Goal: Task Accomplishment & Management: Manage account settings

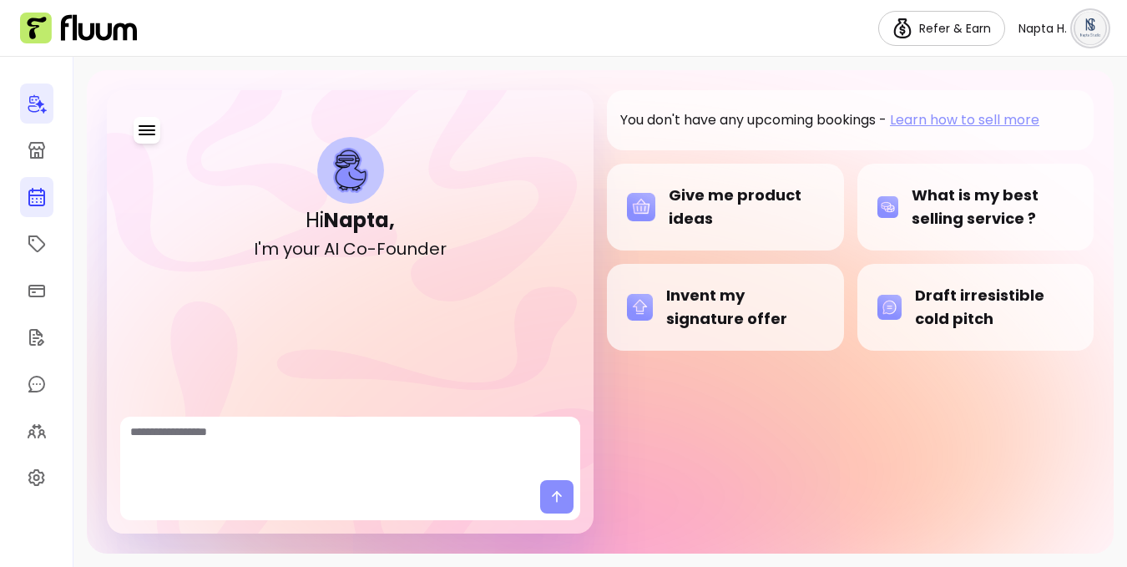
click at [49, 197] on link at bounding box center [36, 197] width 33 height 40
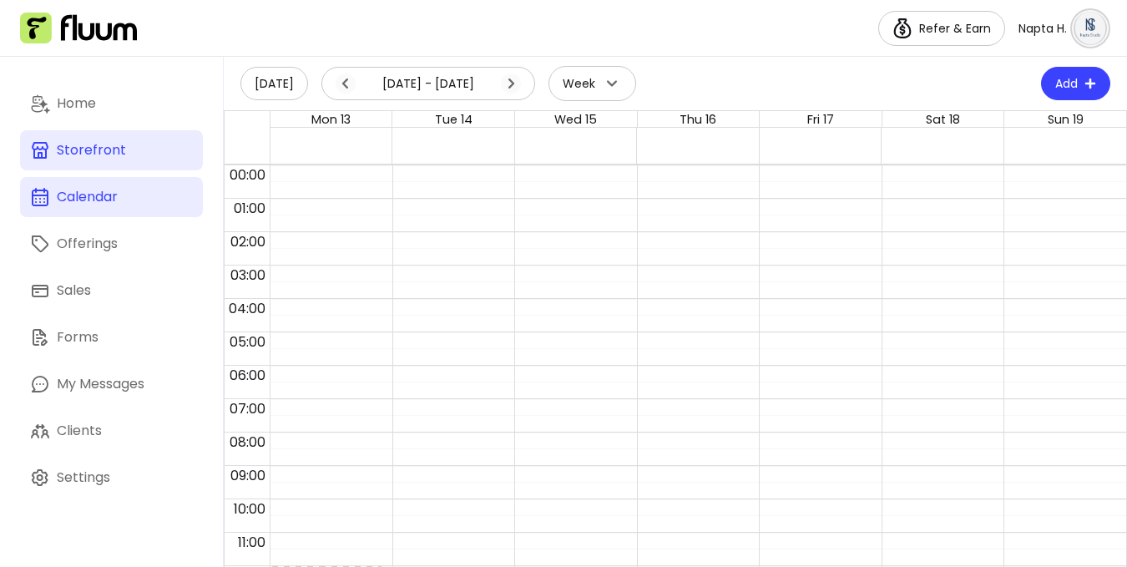
click at [104, 157] on div "Storefront" at bounding box center [91, 150] width 69 height 20
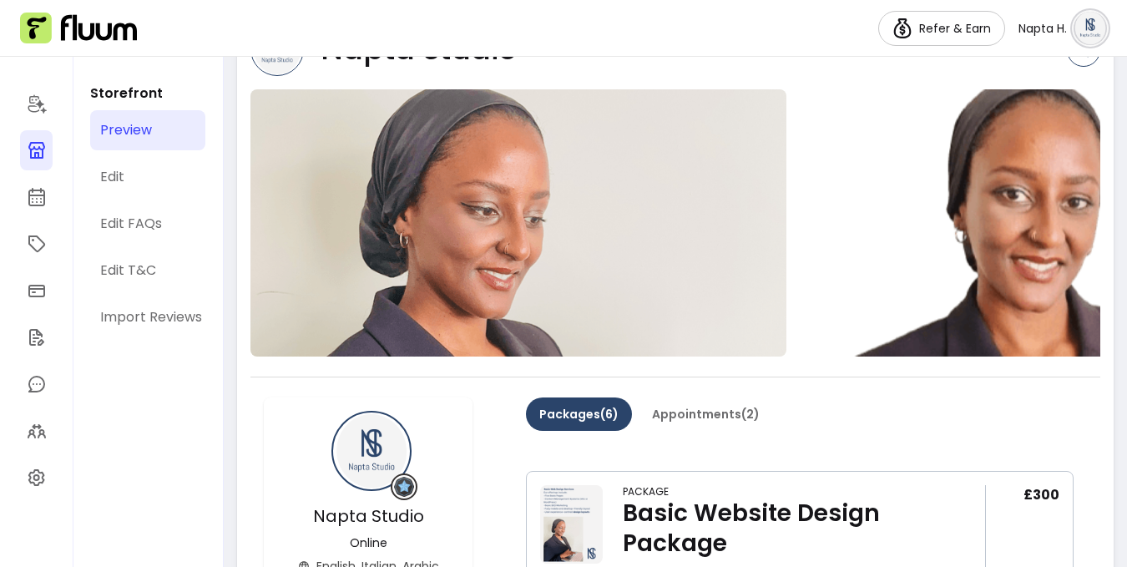
scroll to position [169, 0]
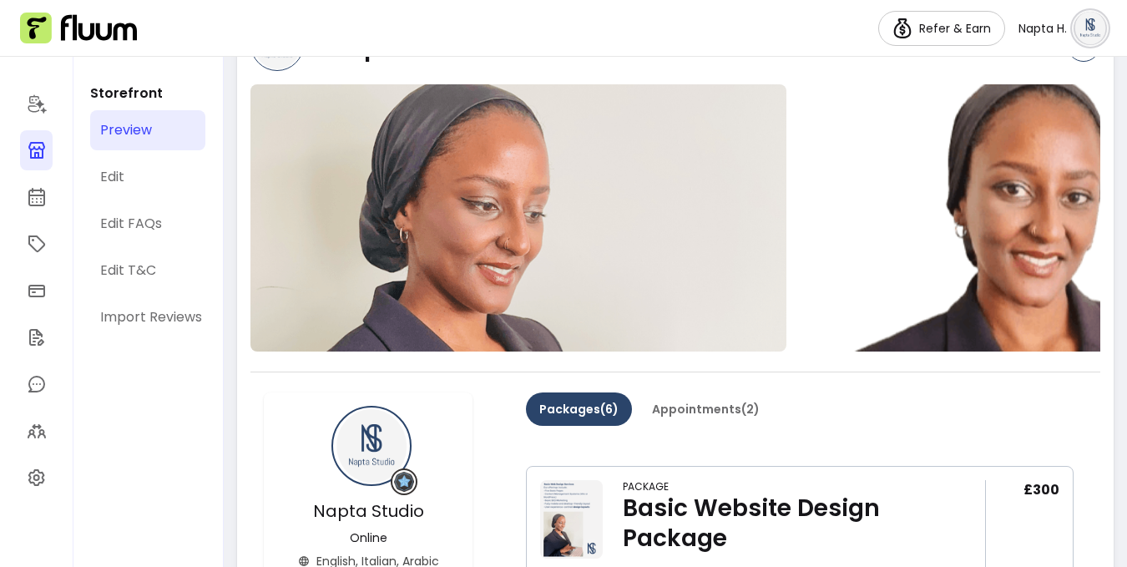
click at [842, 195] on img at bounding box center [1061, 217] width 536 height 267
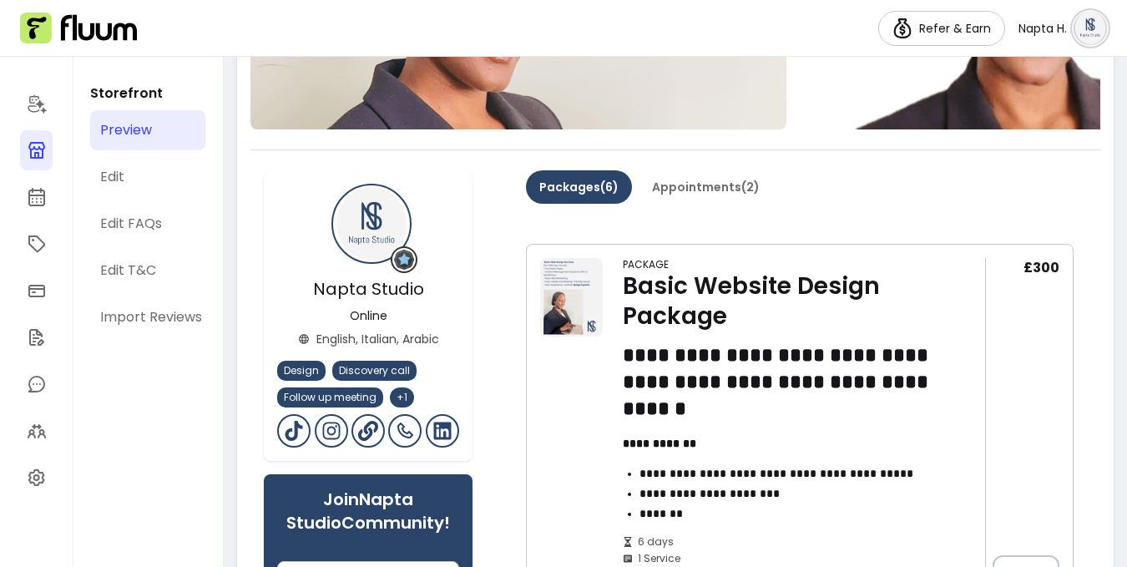
scroll to position [389, 0]
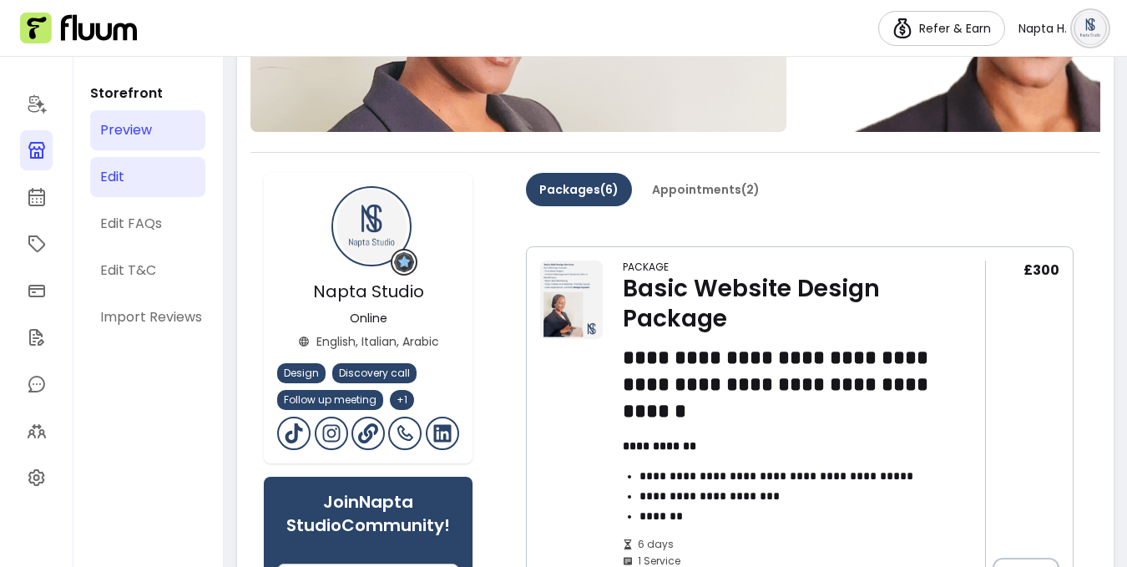
click at [150, 169] on link "Edit" at bounding box center [147, 177] width 115 height 40
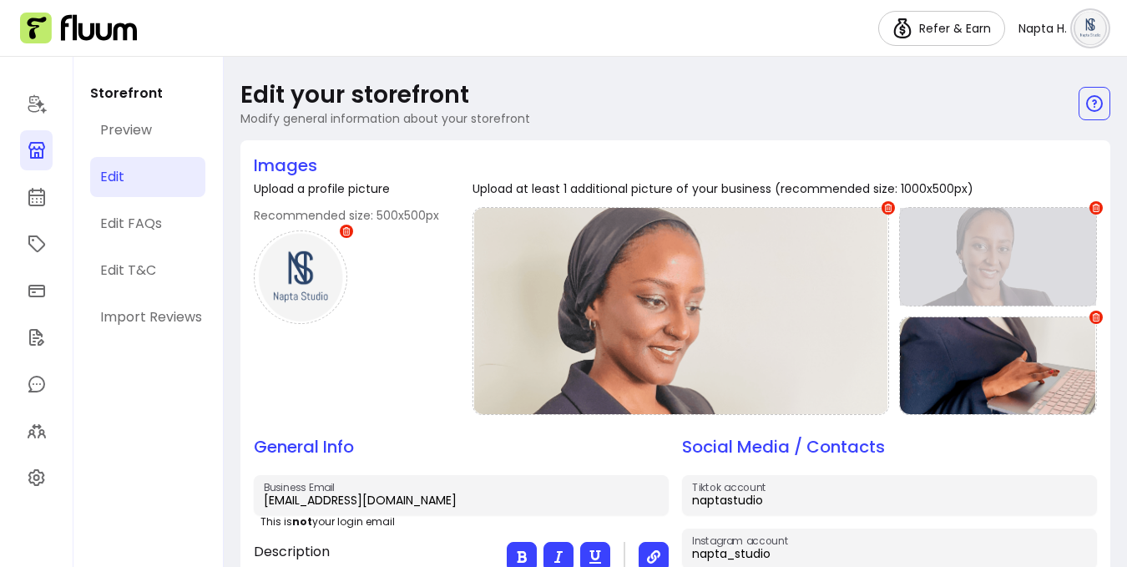
click at [1061, 262] on div at bounding box center [998, 256] width 198 height 99
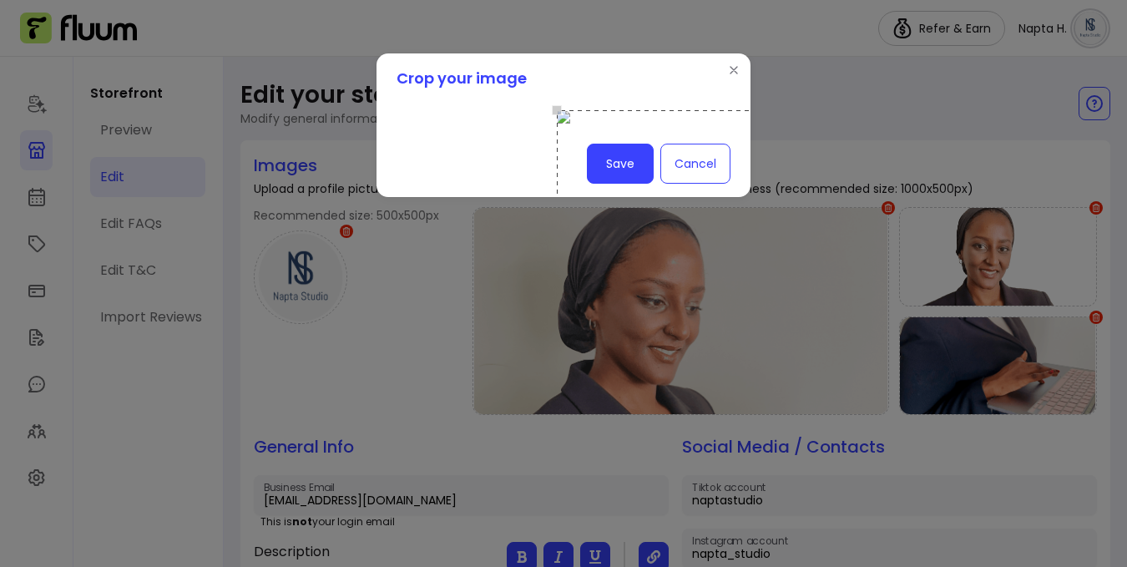
click at [660, 163] on div "Use the arrow keys to move the crop selection area" at bounding box center [724, 193] width 334 height 167
click at [637, 184] on button "Save" at bounding box center [620, 164] width 67 height 40
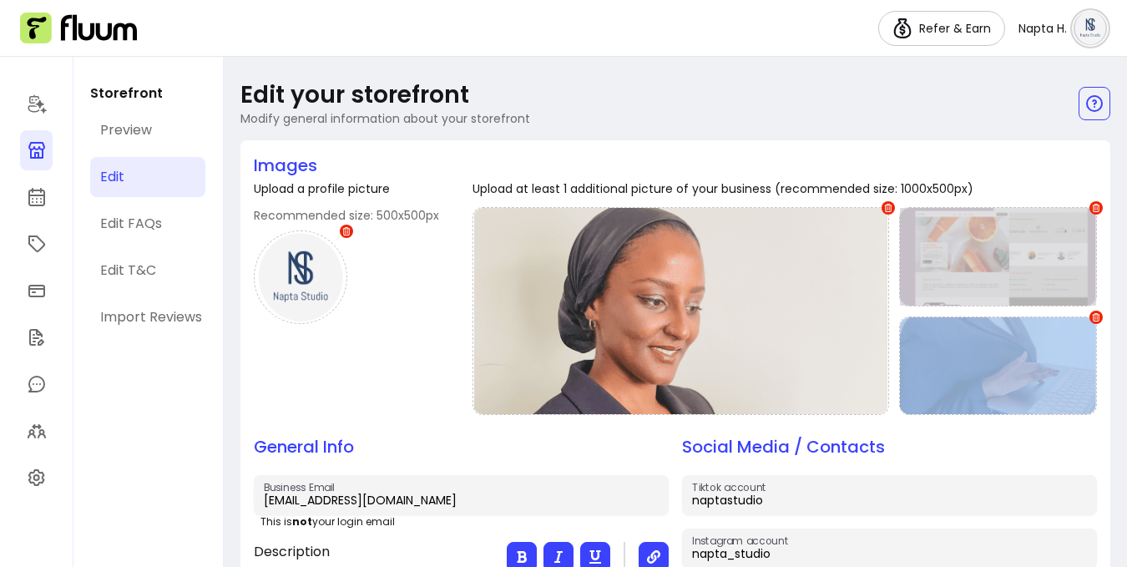
drag, startPoint x: 1000, startPoint y: 339, endPoint x: 998, endPoint y: 303, distance: 36.0
click at [998, 275] on div at bounding box center [785, 311] width 624 height 208
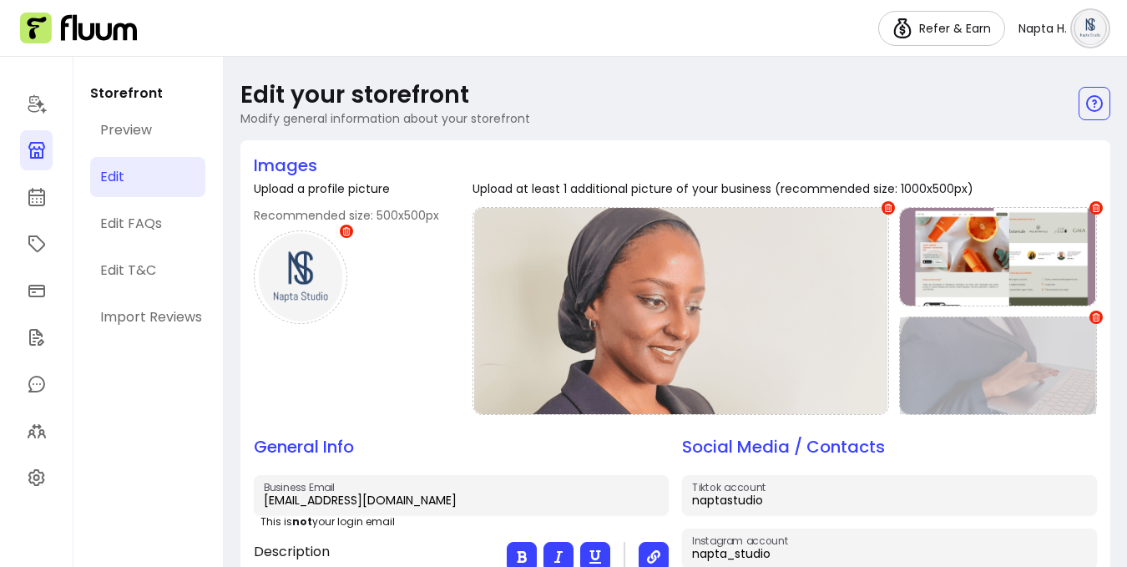
drag, startPoint x: 989, startPoint y: 379, endPoint x: 989, endPoint y: 349, distance: 30.1
click at [989, 349] on div at bounding box center [998, 365] width 198 height 99
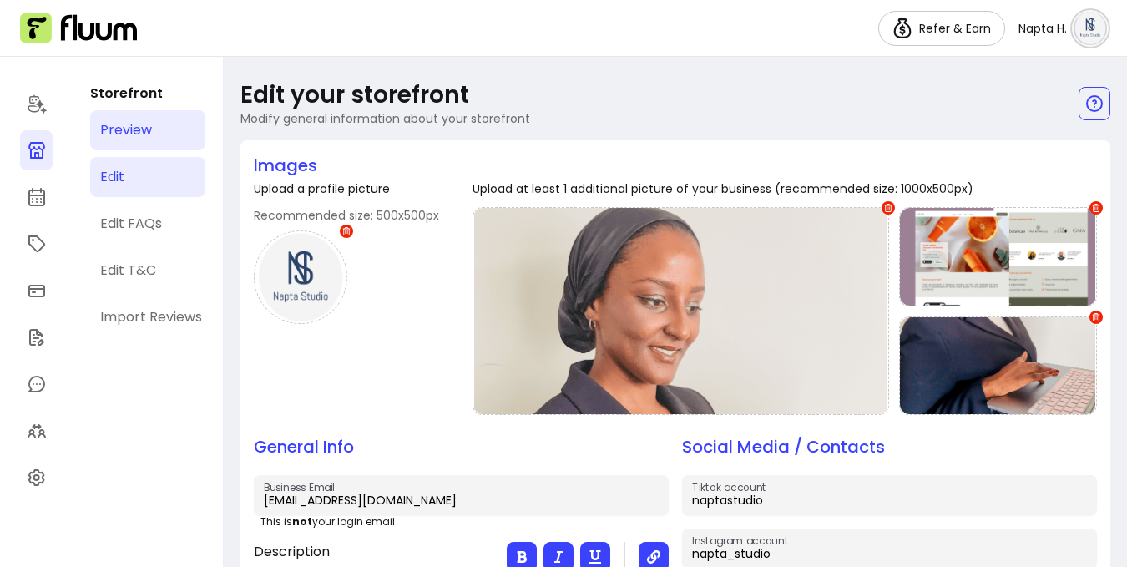
click at [160, 142] on link "Preview" at bounding box center [147, 130] width 115 height 40
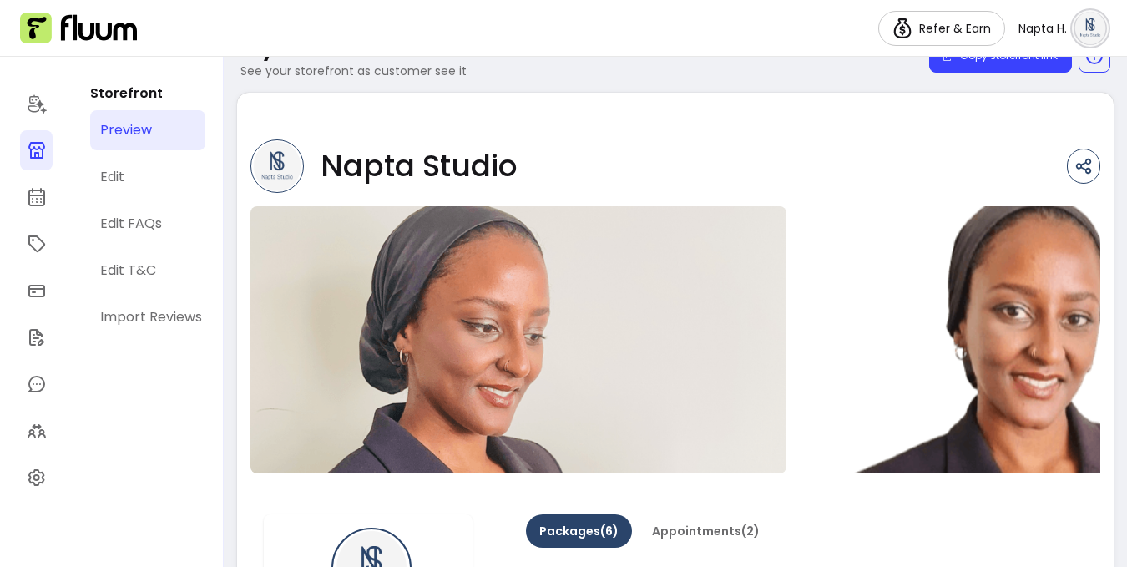
scroll to position [46, 0]
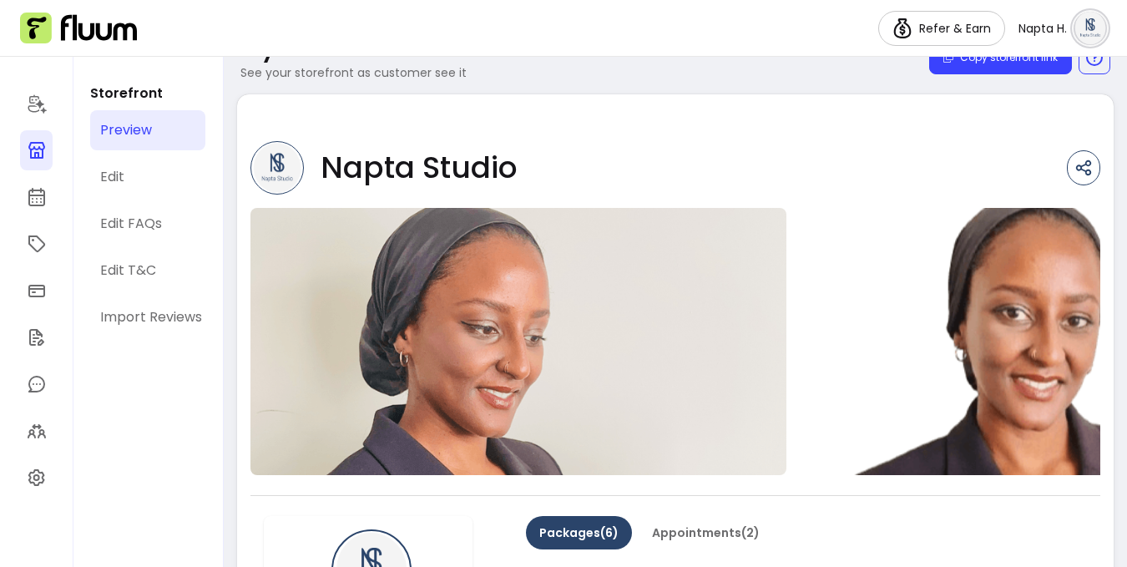
click at [975, 362] on img at bounding box center [1061, 341] width 536 height 267
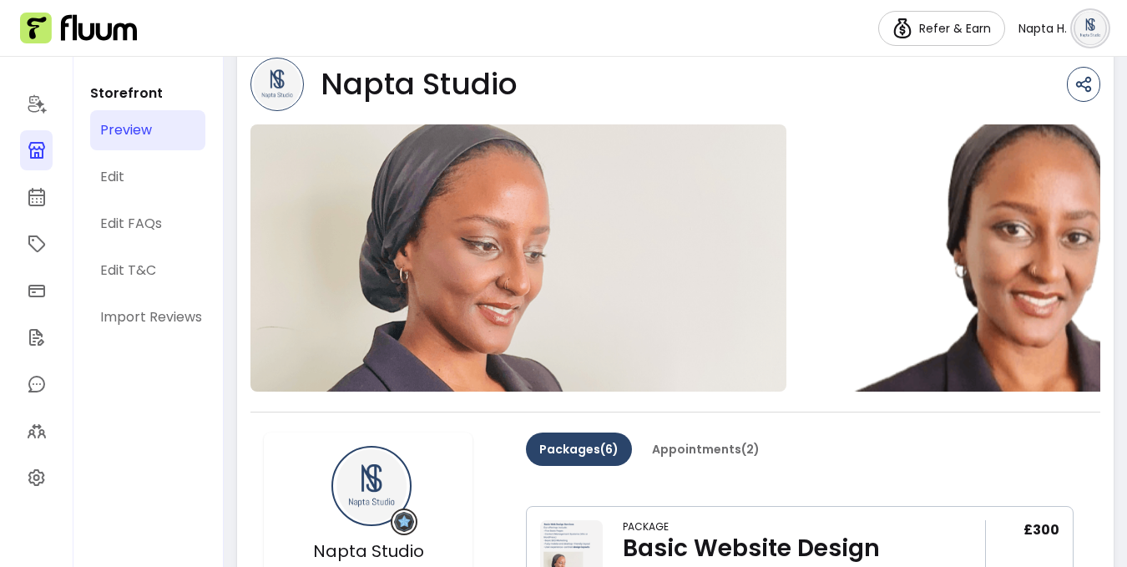
scroll to position [83, 0]
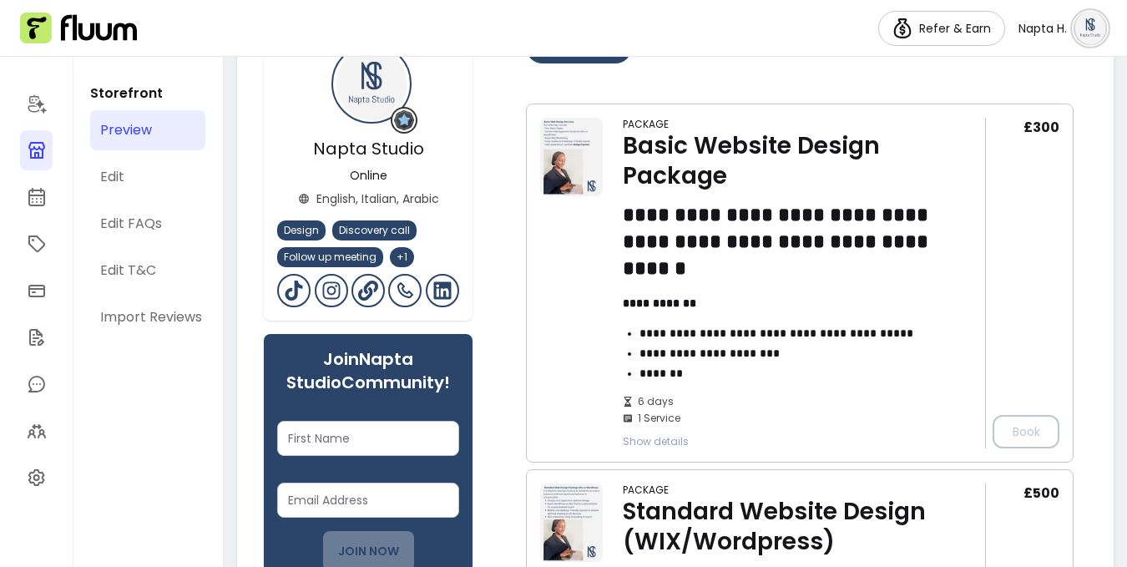
scroll to position [568, 0]
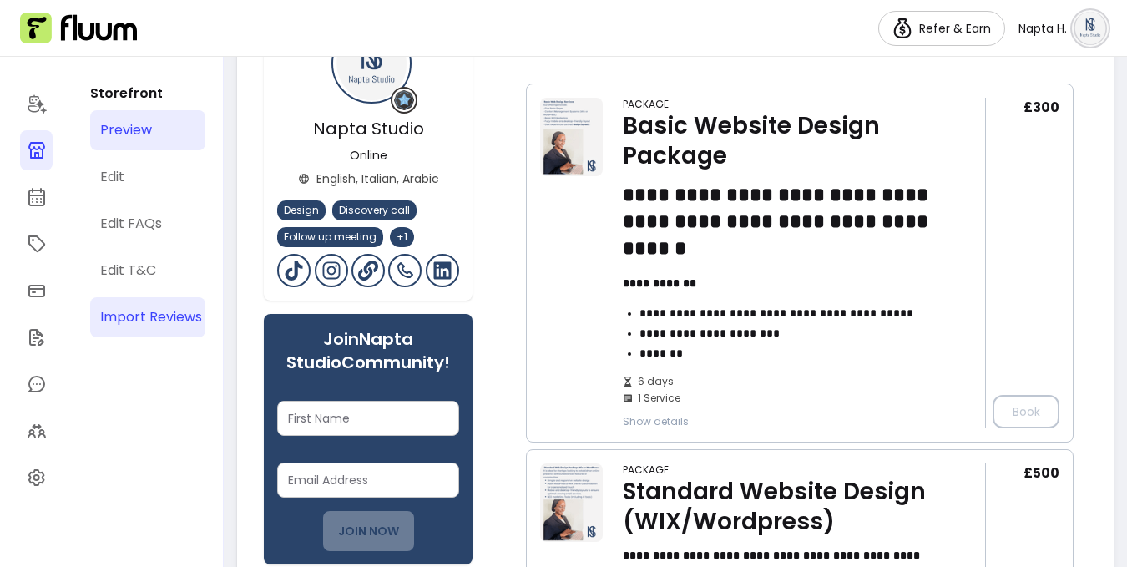
click at [173, 319] on div "Import Reviews" at bounding box center [151, 317] width 102 height 20
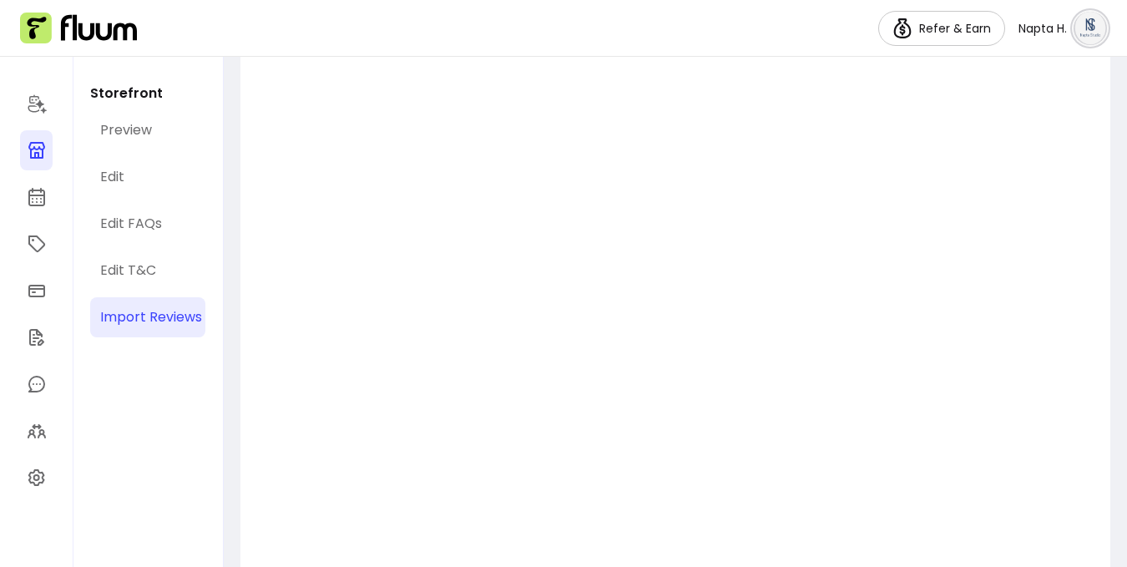
scroll to position [476, 0]
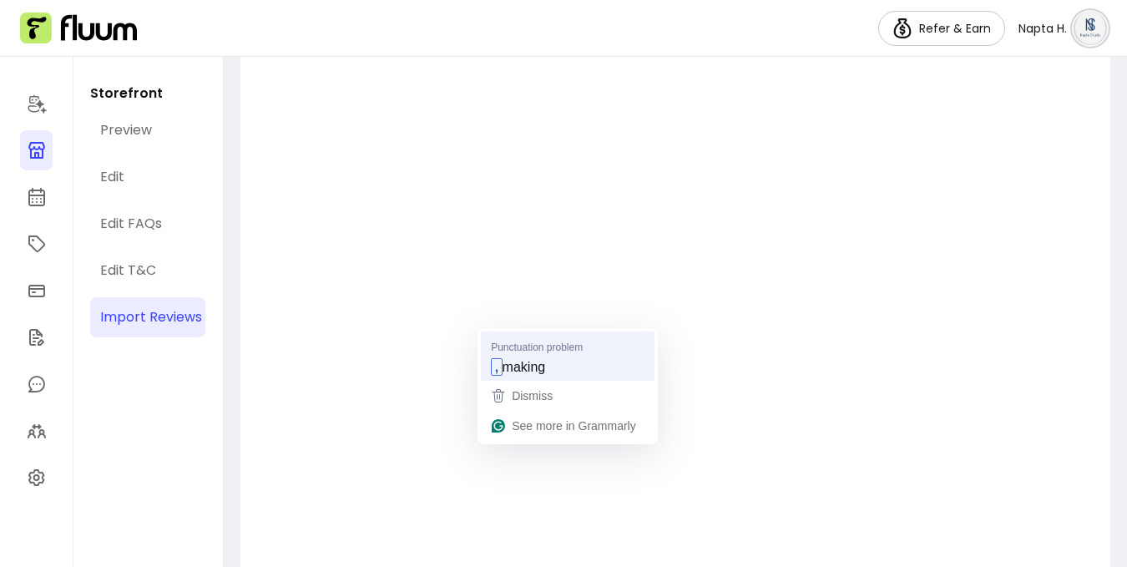
click at [533, 368] on span "making" at bounding box center [524, 366] width 43 height 18
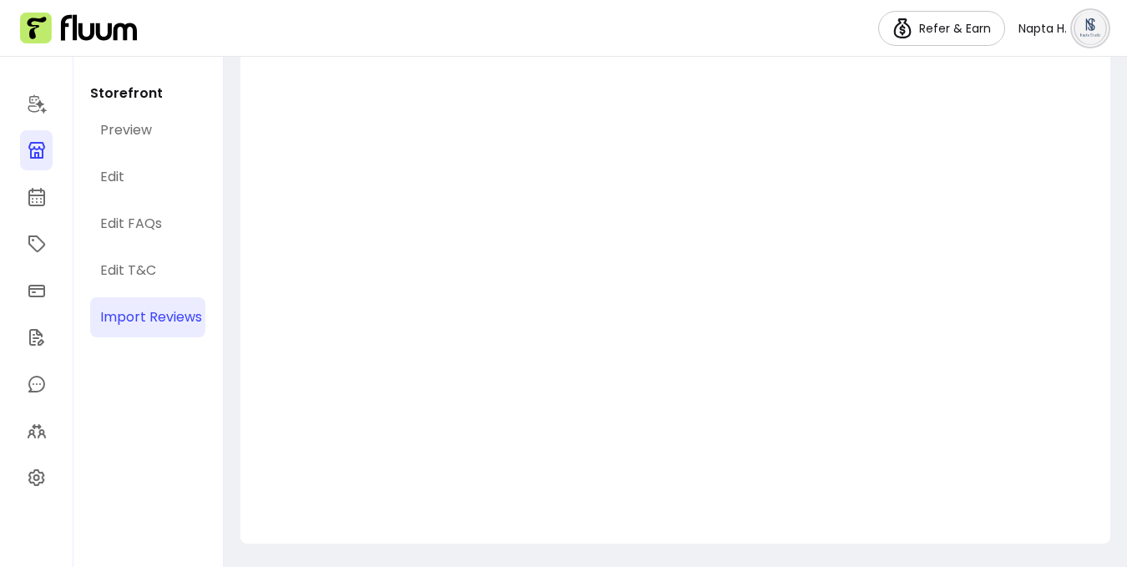
scroll to position [0, 0]
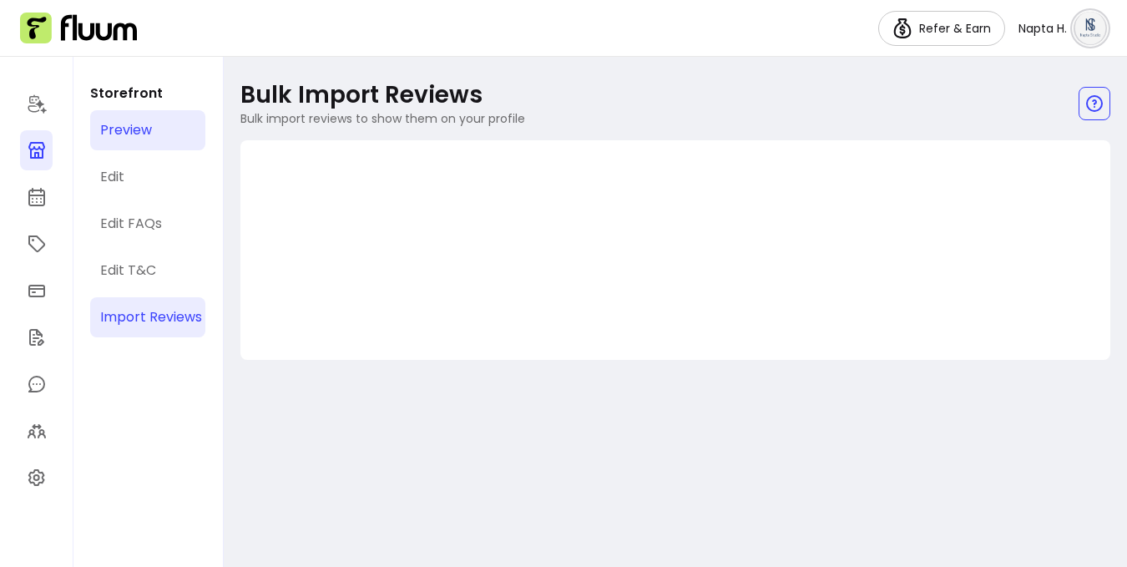
click at [151, 114] on link "Preview" at bounding box center [147, 130] width 115 height 40
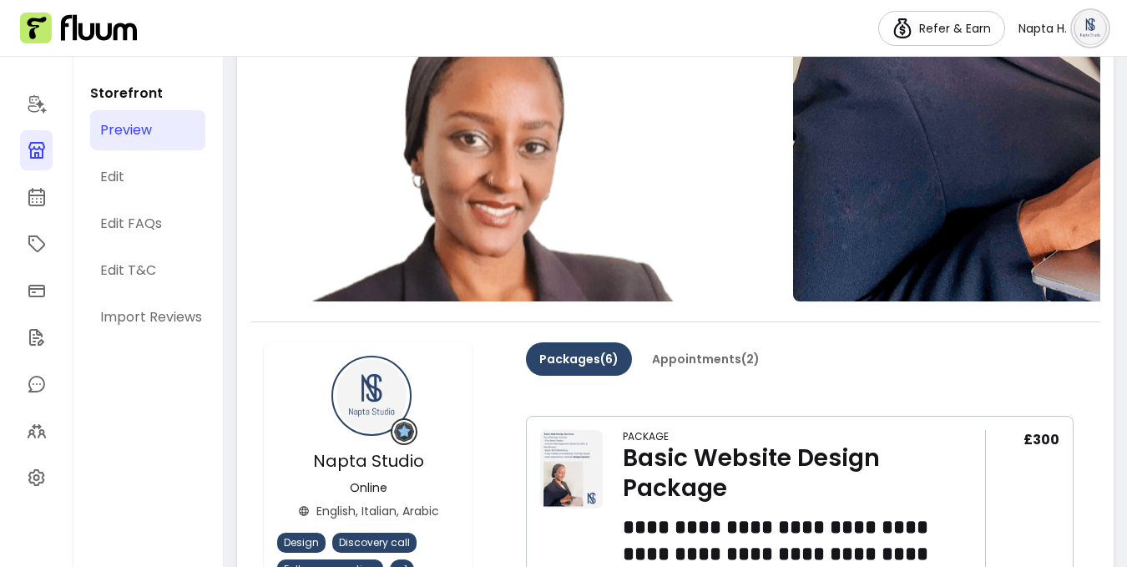
scroll to position [191, 0]
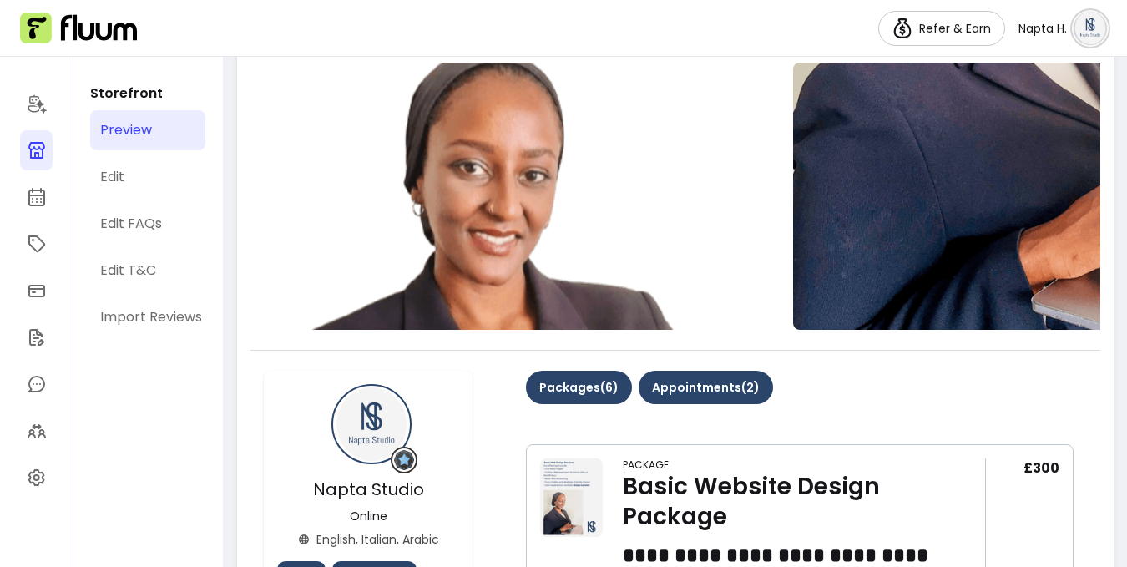
click at [701, 377] on button "Appointments ( 2 )" at bounding box center [706, 387] width 134 height 33
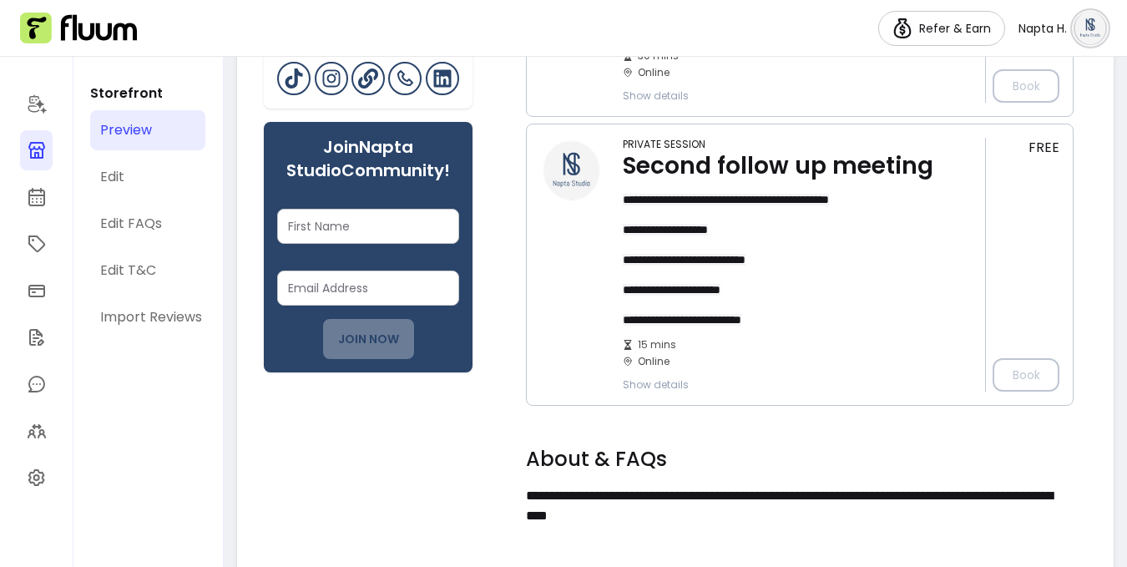
scroll to position [827, 0]
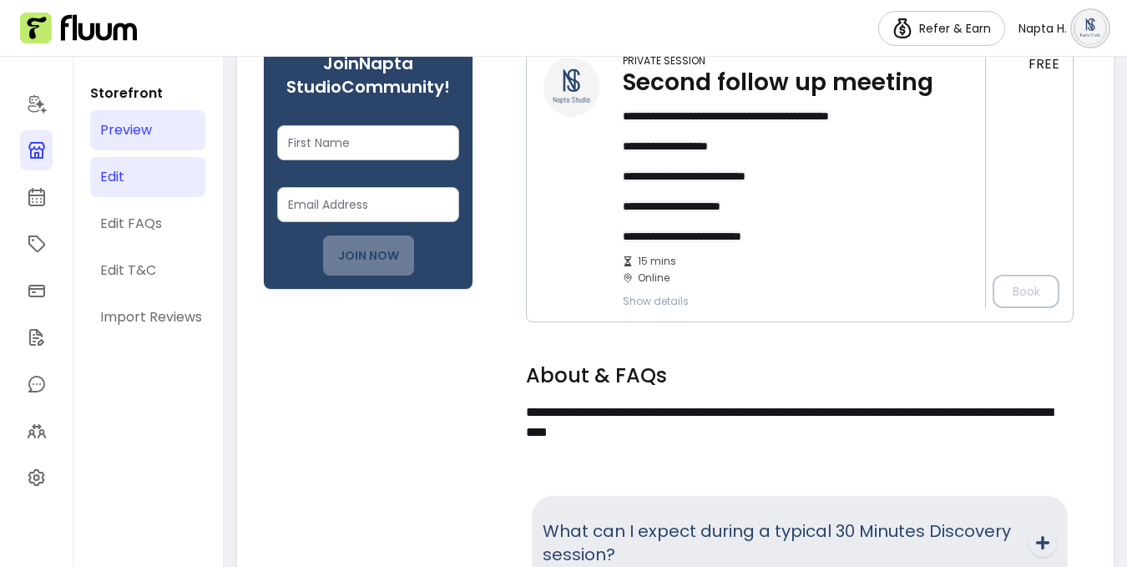
click at [143, 166] on link "Edit" at bounding box center [147, 177] width 115 height 40
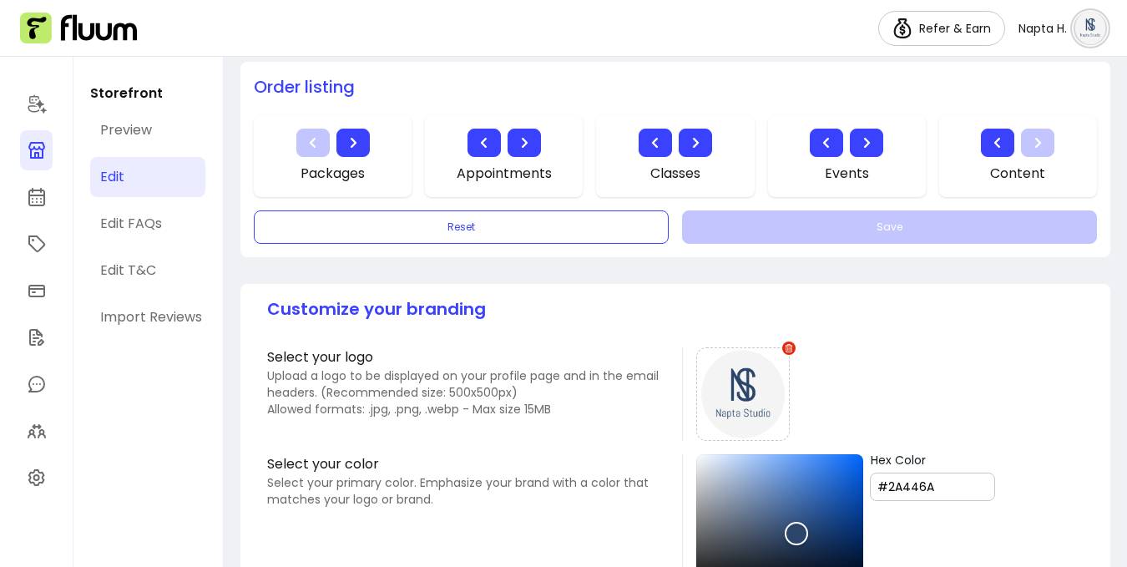
scroll to position [939, 0]
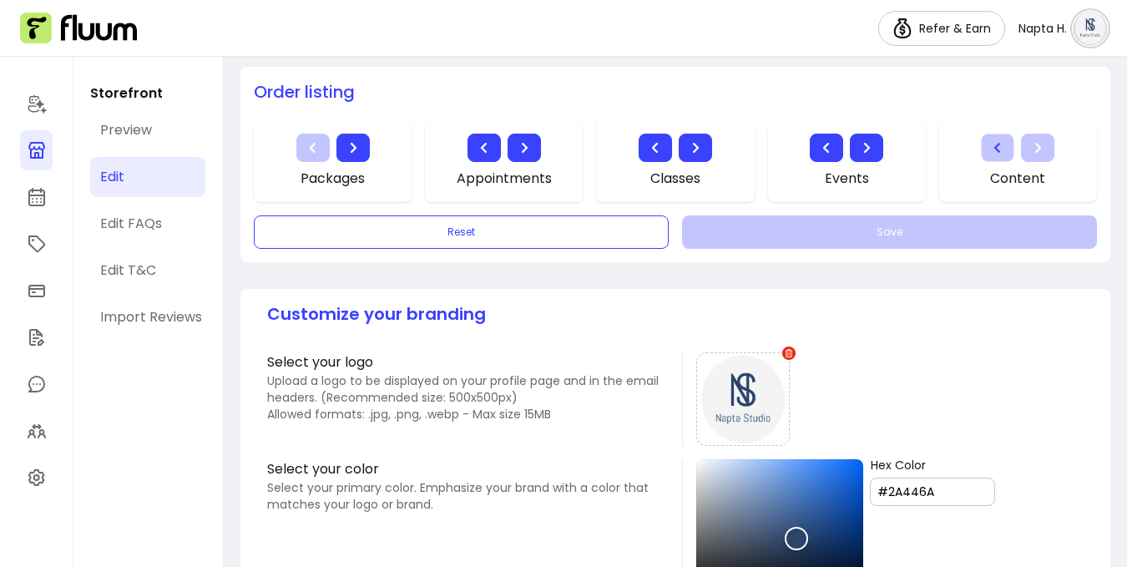
click at [1002, 149] on icon "button" at bounding box center [998, 147] width 19 height 19
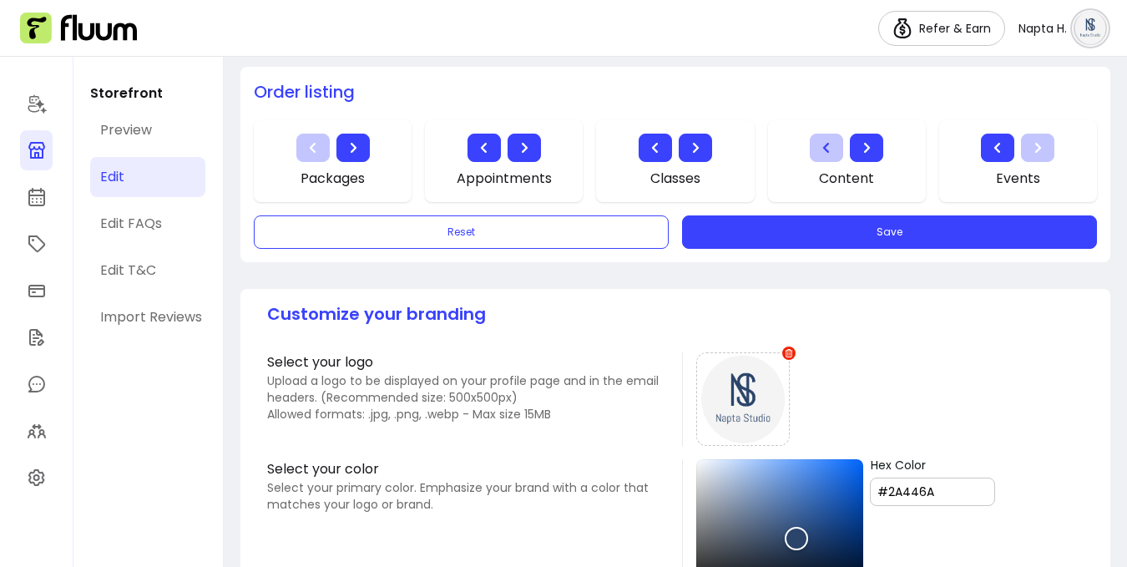
click at [818, 153] on icon "button" at bounding box center [827, 148] width 20 height 20
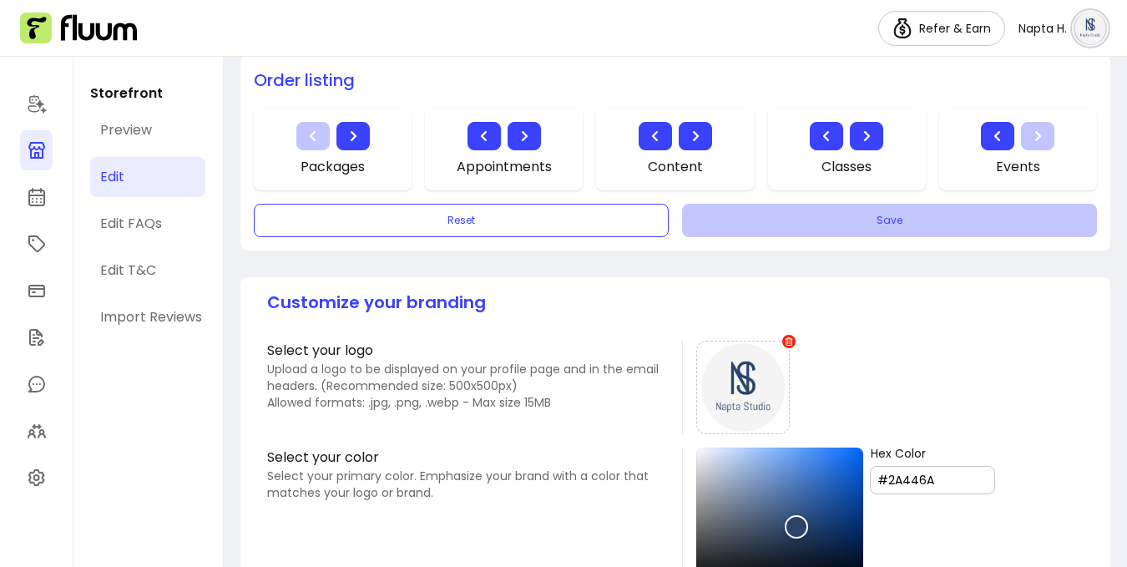
click at [801, 222] on button "Save" at bounding box center [889, 220] width 415 height 33
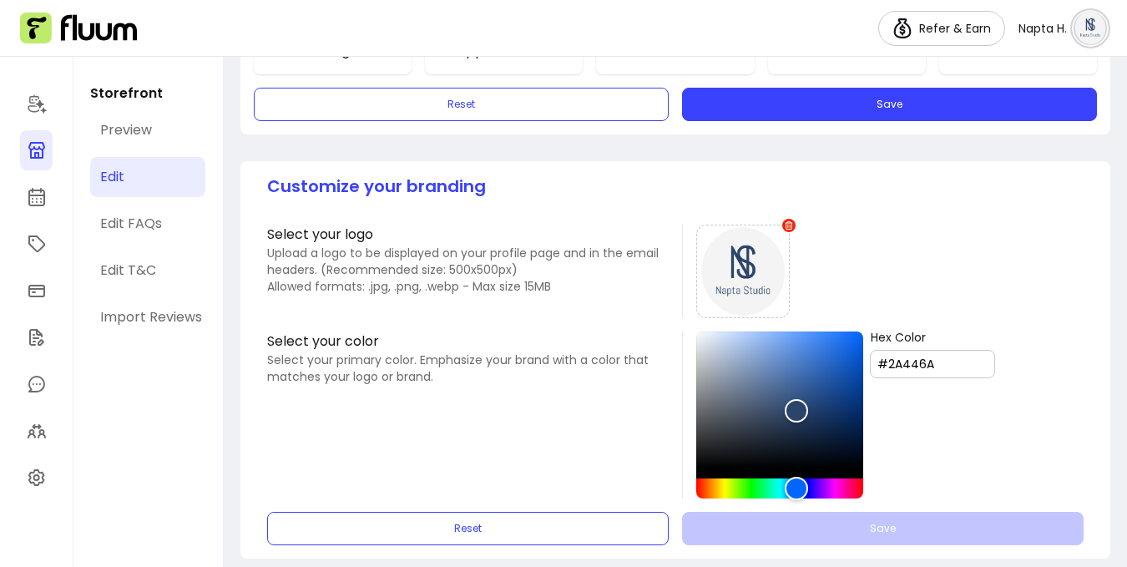
scroll to position [1082, 0]
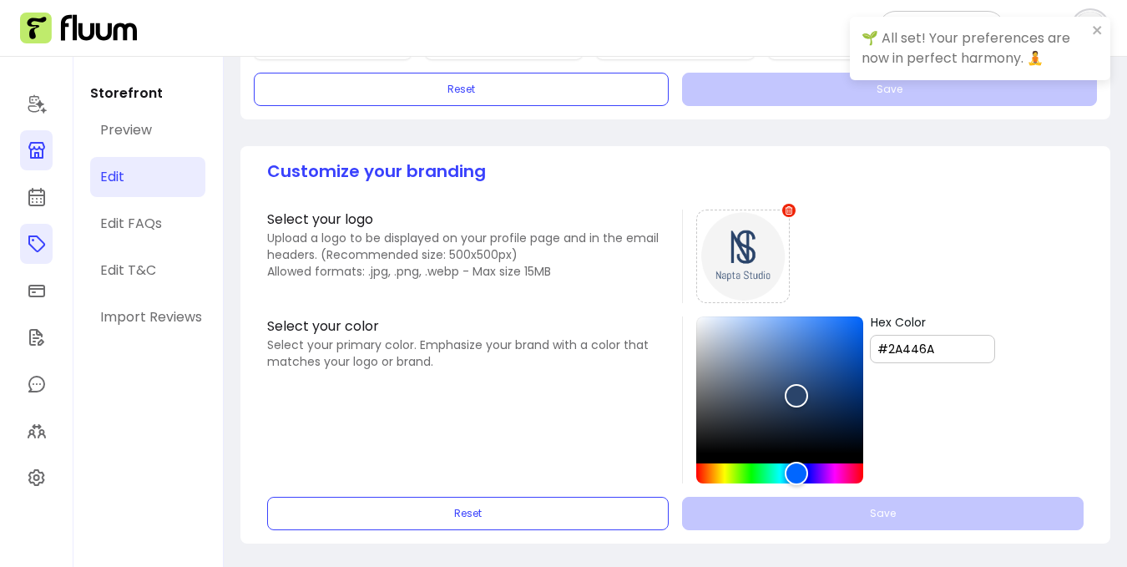
click at [37, 251] on icon at bounding box center [36, 243] width 17 height 17
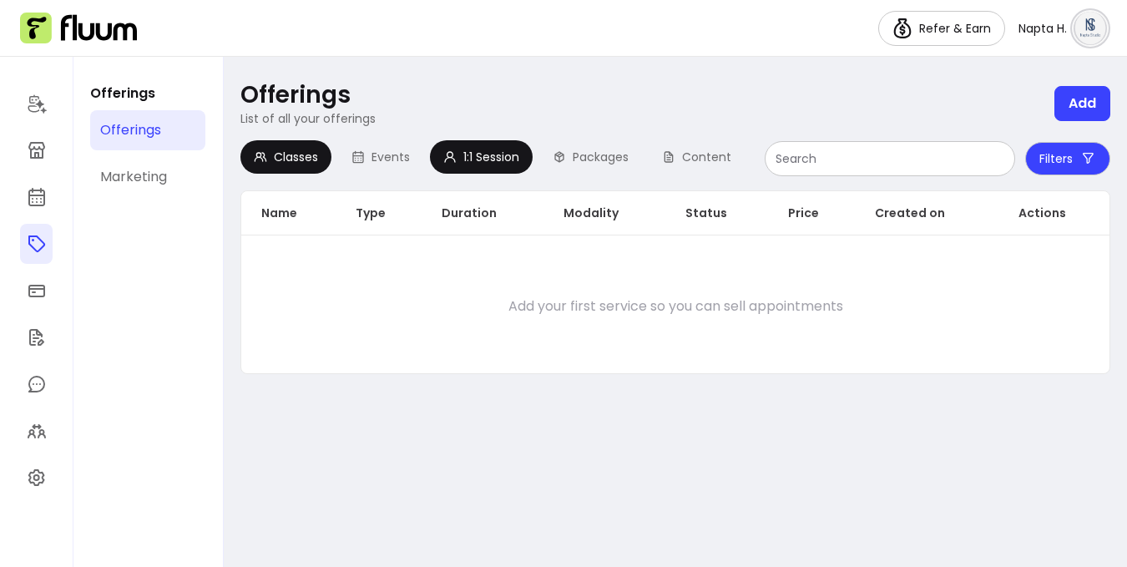
click at [479, 154] on span "1:1 Session" at bounding box center [491, 157] width 56 height 17
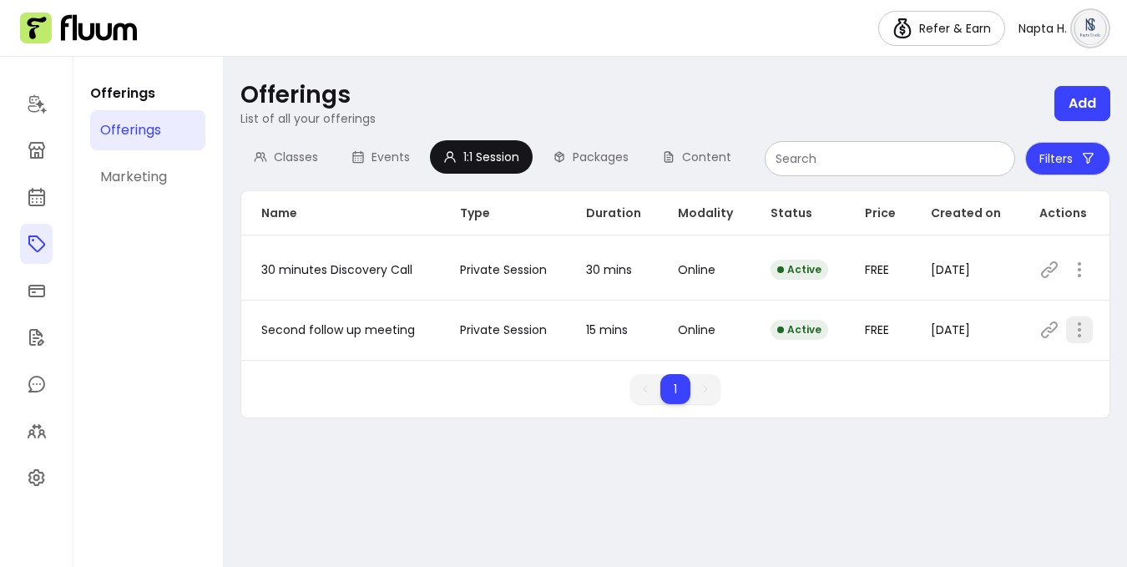
click at [1083, 332] on icon "button" at bounding box center [1079, 330] width 20 height 20
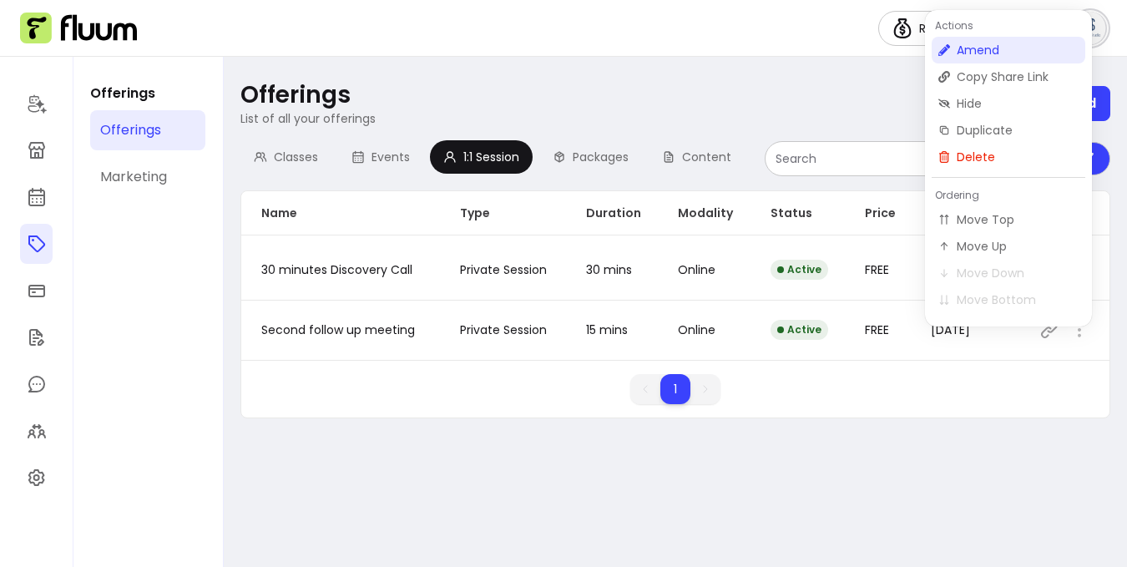
click at [994, 48] on span "Amend" at bounding box center [1018, 50] width 122 height 17
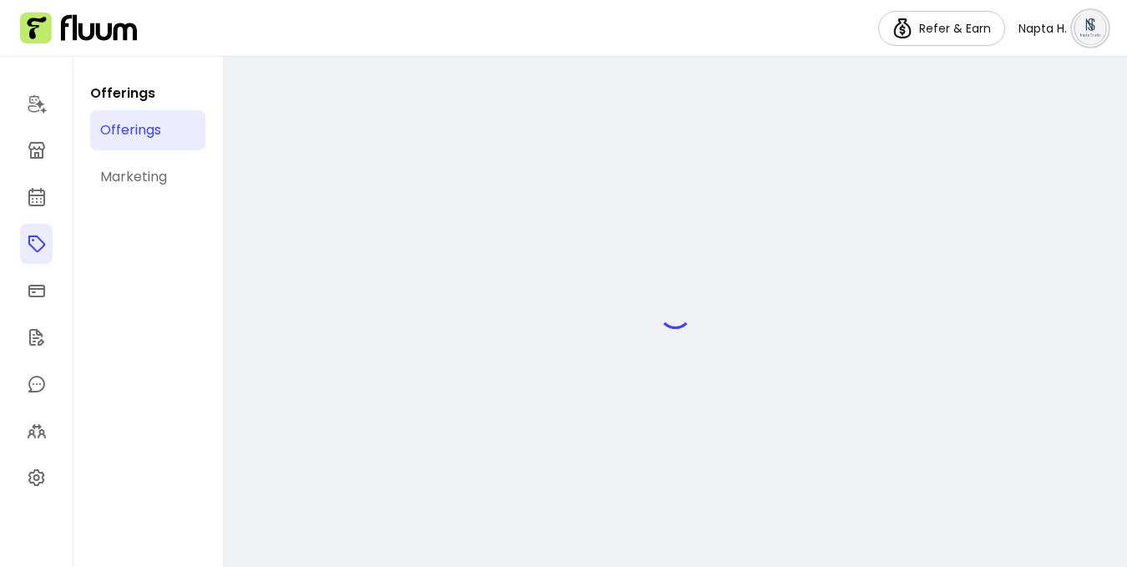
select select "**"
select select "***"
select select "****"
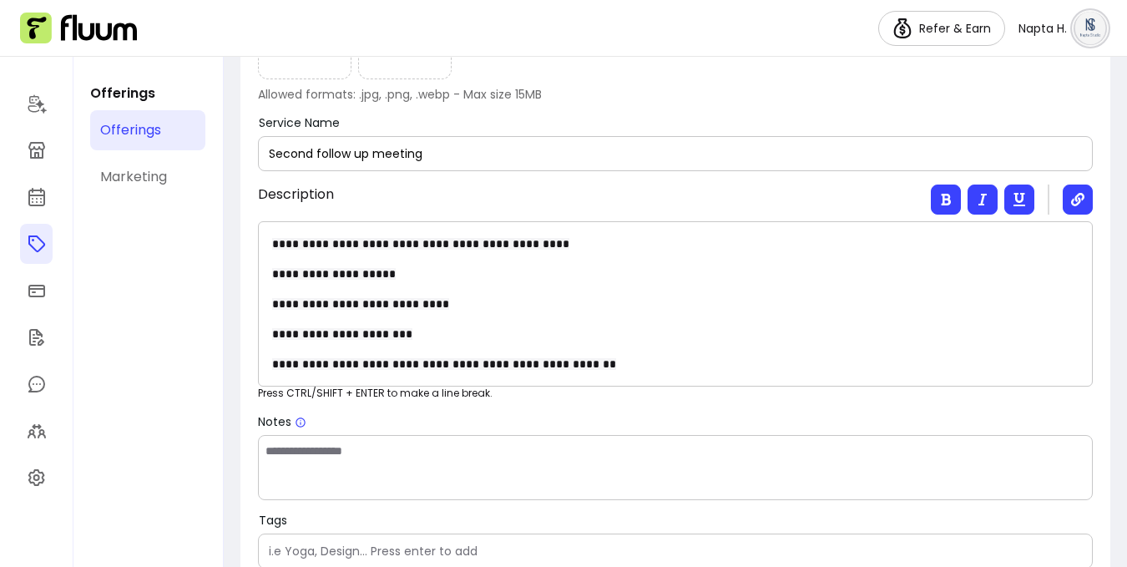
scroll to position [599, 0]
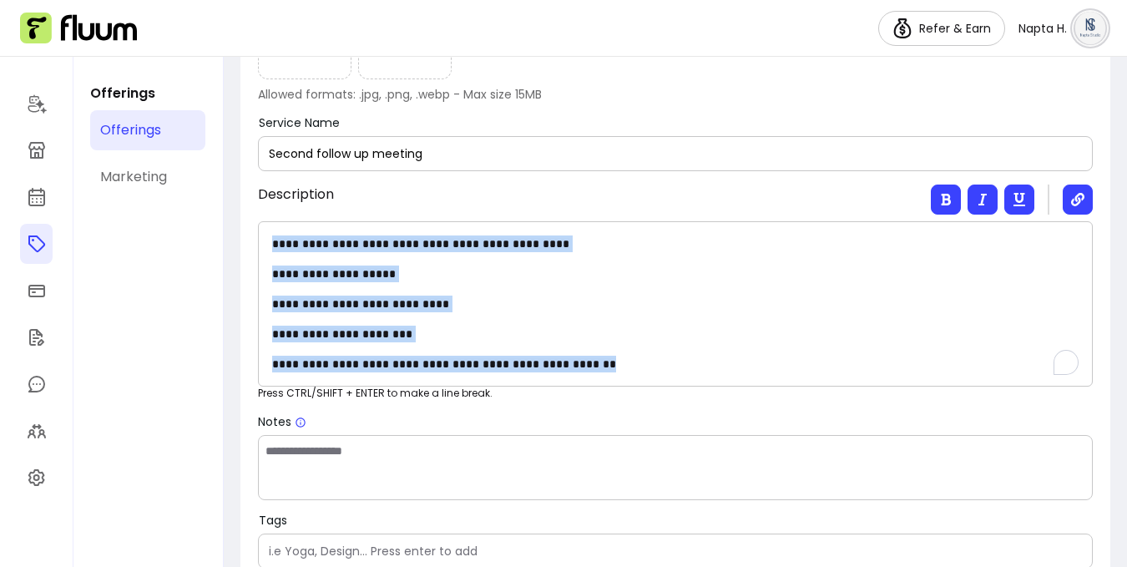
drag, startPoint x: 594, startPoint y: 363, endPoint x: 265, endPoint y: 225, distance: 356.9
click at [265, 225] on div "**********" at bounding box center [675, 303] width 835 height 165
copy div "**********"
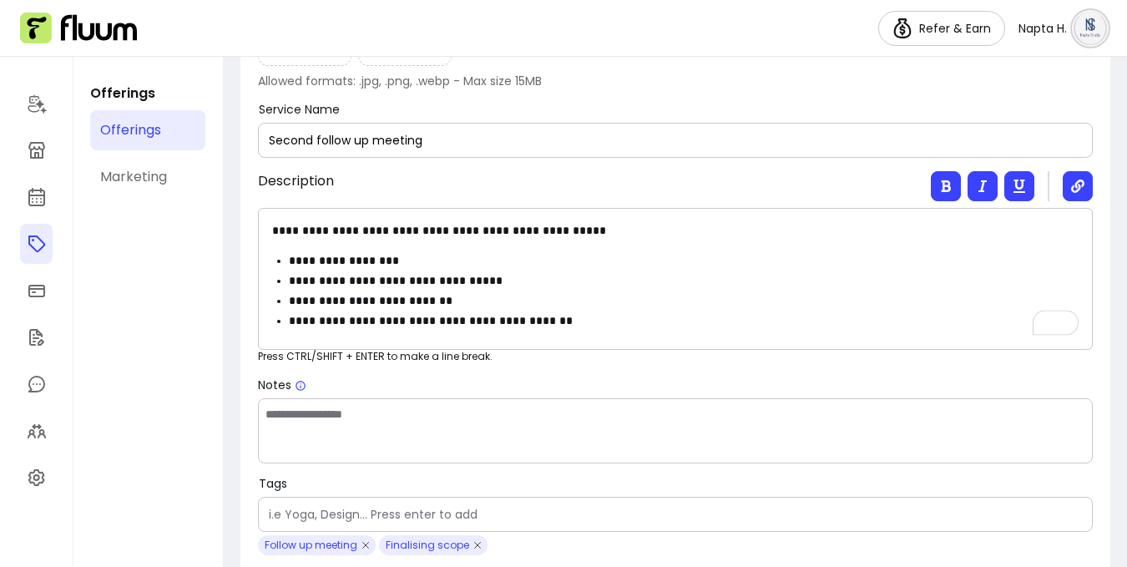
scroll to position [0, 0]
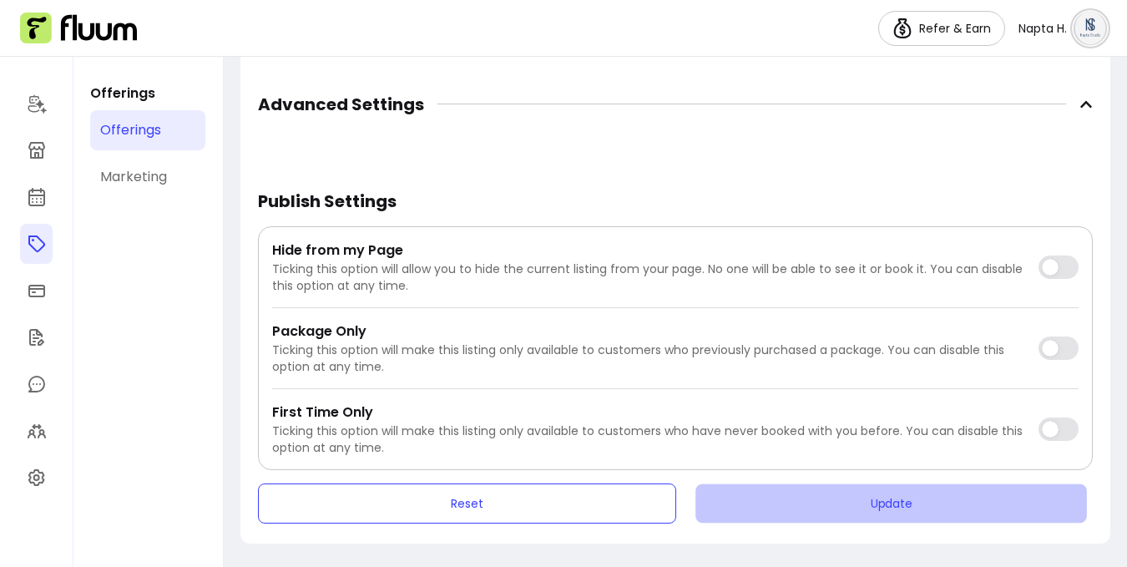
click at [881, 507] on button "Update" at bounding box center [891, 502] width 392 height 39
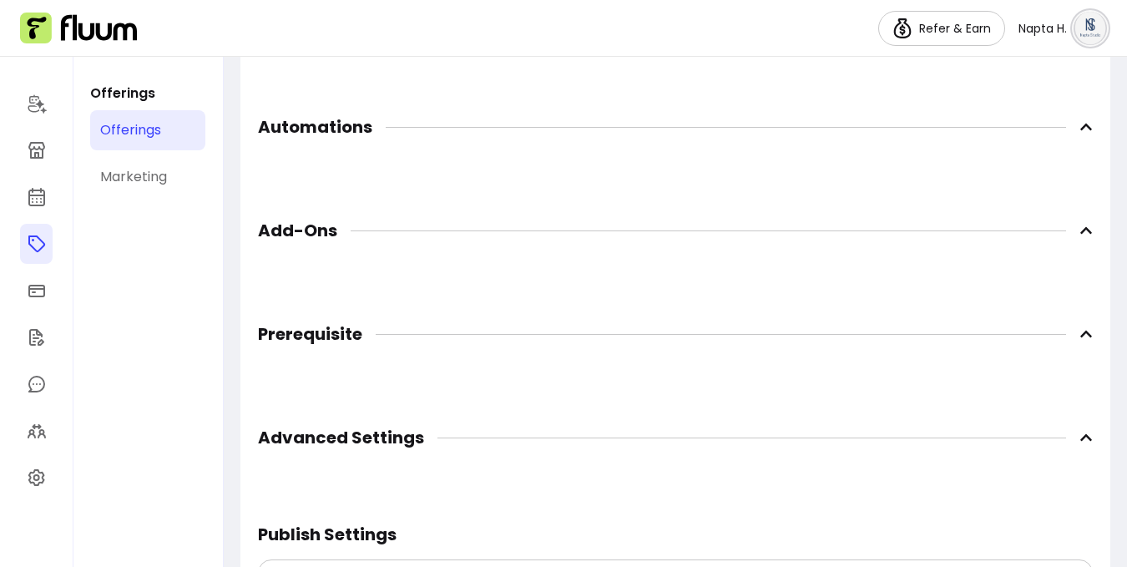
click at [1090, 125] on icon at bounding box center [1086, 126] width 13 height 13
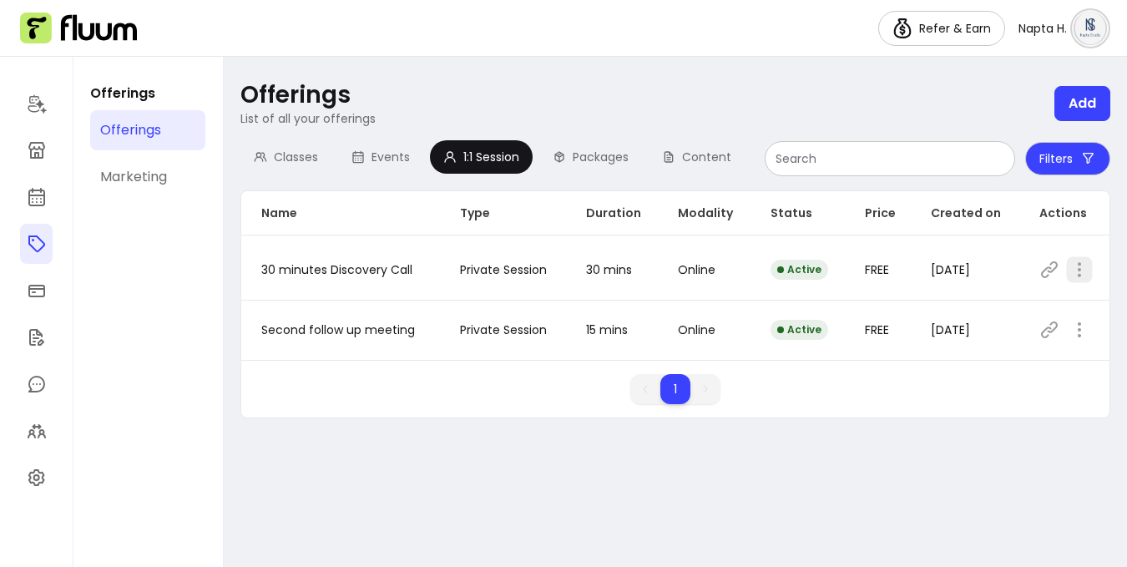
click at [1076, 265] on icon "button" at bounding box center [1078, 269] width 19 height 19
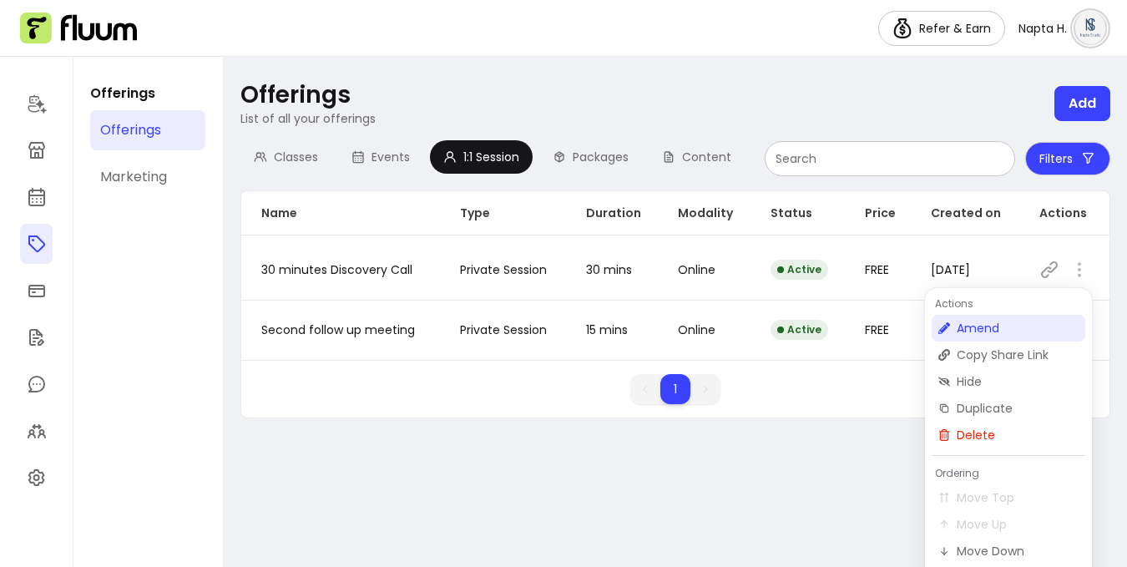
click at [999, 326] on span "Amend" at bounding box center [1018, 328] width 122 height 17
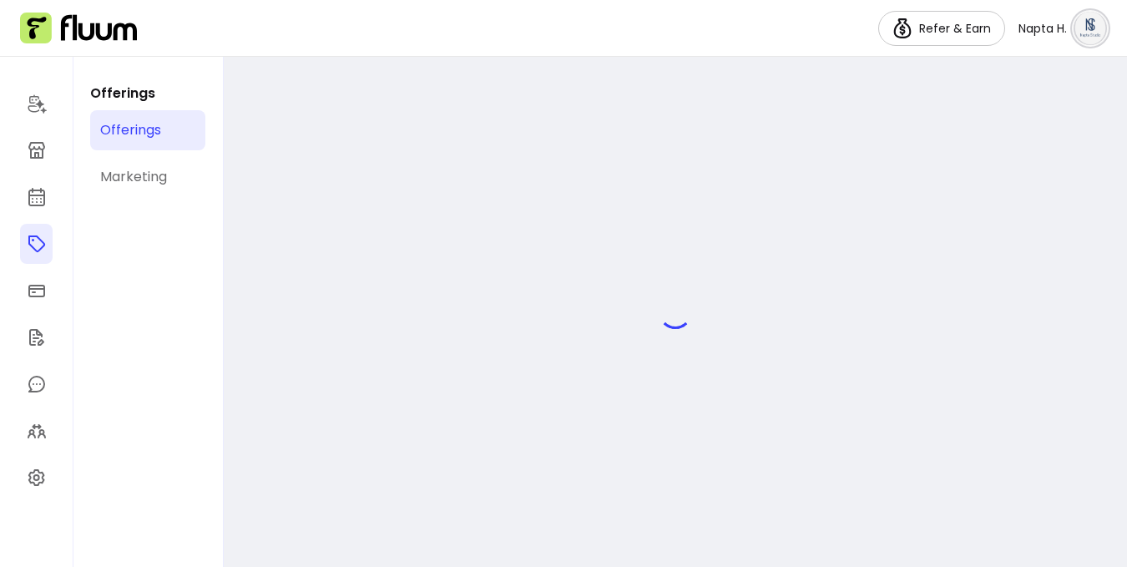
select select "**"
select select "***"
select select "****"
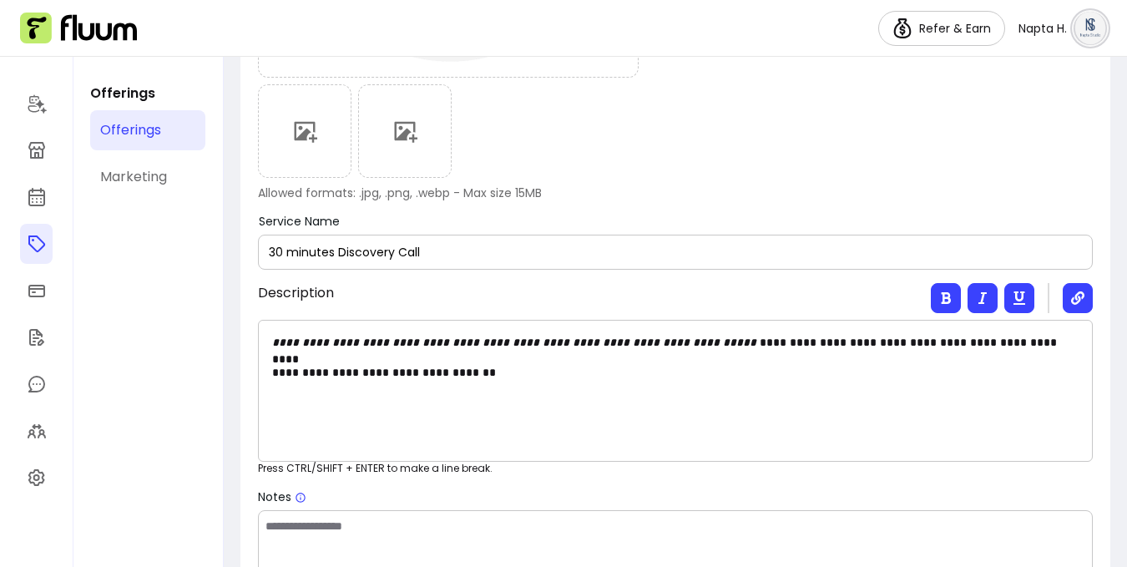
click at [343, 249] on input "30 minutes Discovery Call" at bounding box center [675, 252] width 813 height 17
type input "30 minutes discovery Call"
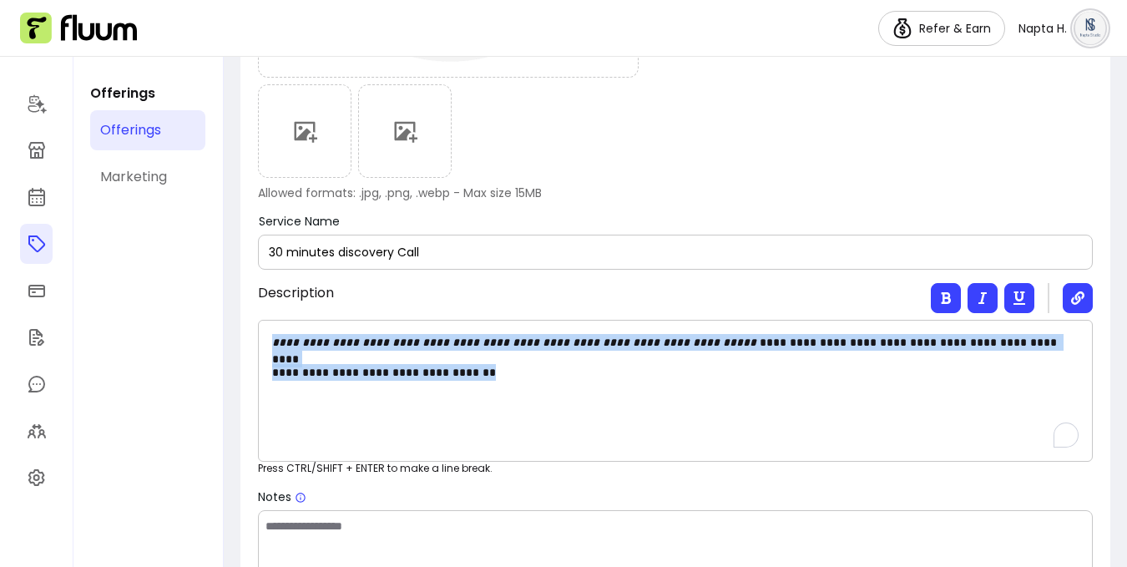
drag, startPoint x: 541, startPoint y: 377, endPoint x: 265, endPoint y: 308, distance: 284.9
click at [265, 308] on div "**********" at bounding box center [675, 372] width 835 height 179
copy div "**********"
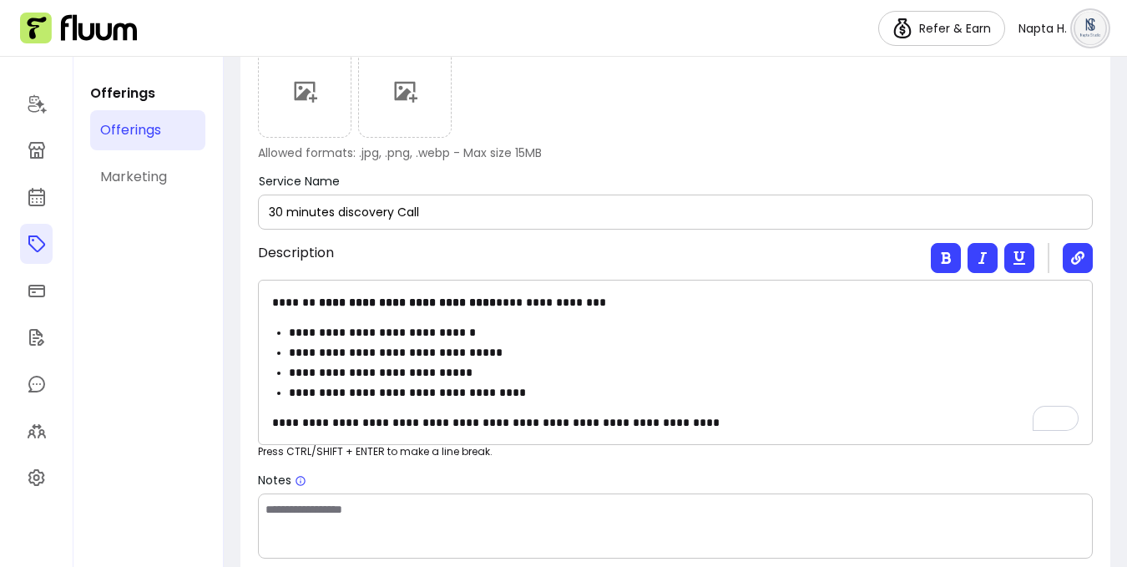
scroll to position [546, 0]
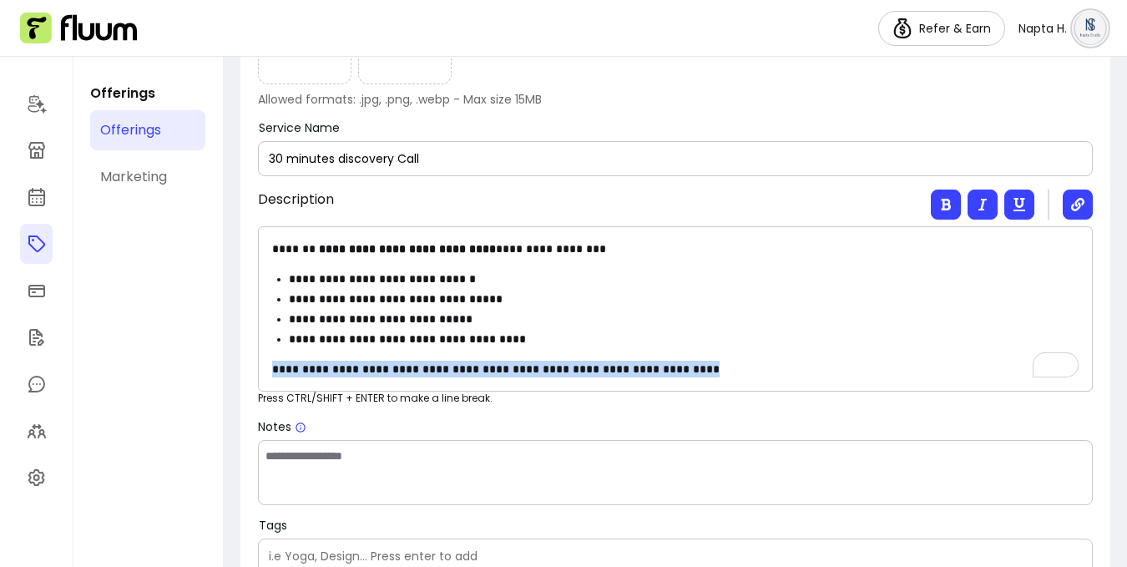
drag, startPoint x: 729, startPoint y: 365, endPoint x: 316, endPoint y: 353, distance: 413.4
click at [316, 353] on div "**********" at bounding box center [675, 308] width 835 height 165
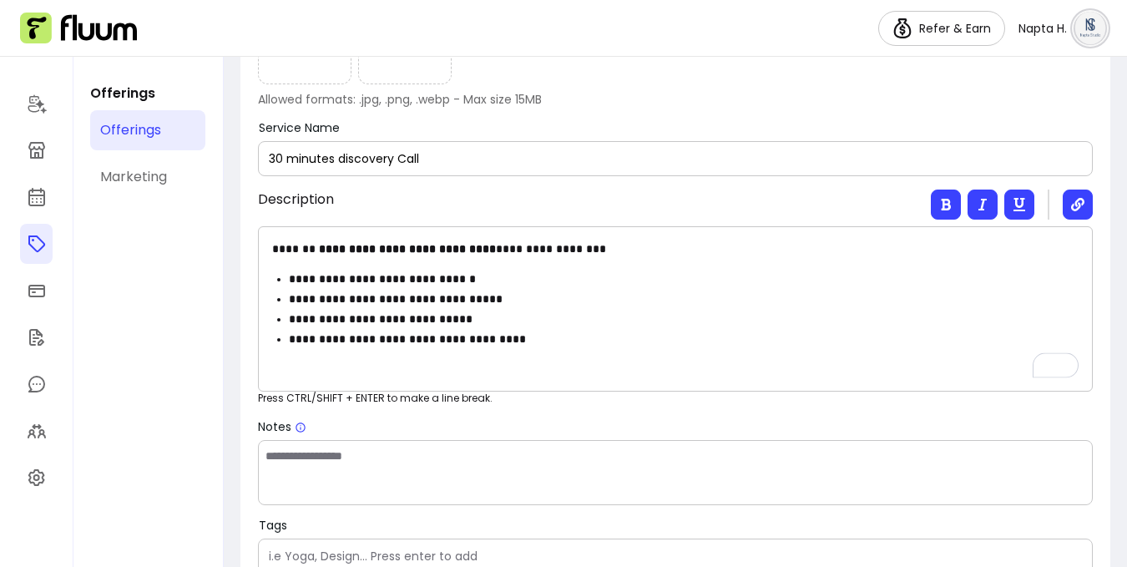
click at [562, 334] on p "**********" at bounding box center [684, 339] width 790 height 17
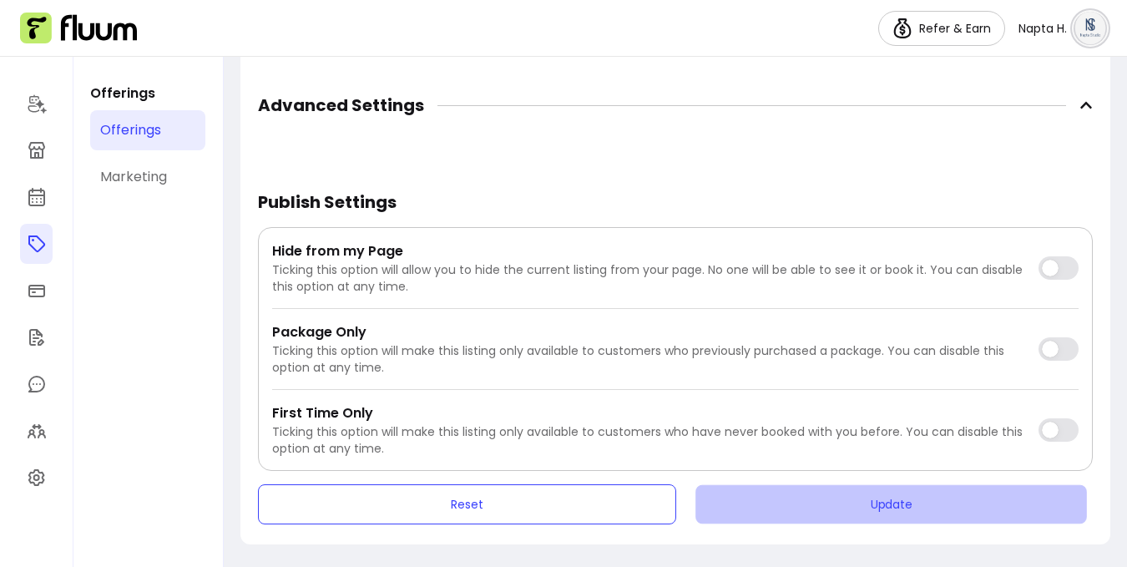
click at [818, 509] on button "Update" at bounding box center [891, 504] width 392 height 39
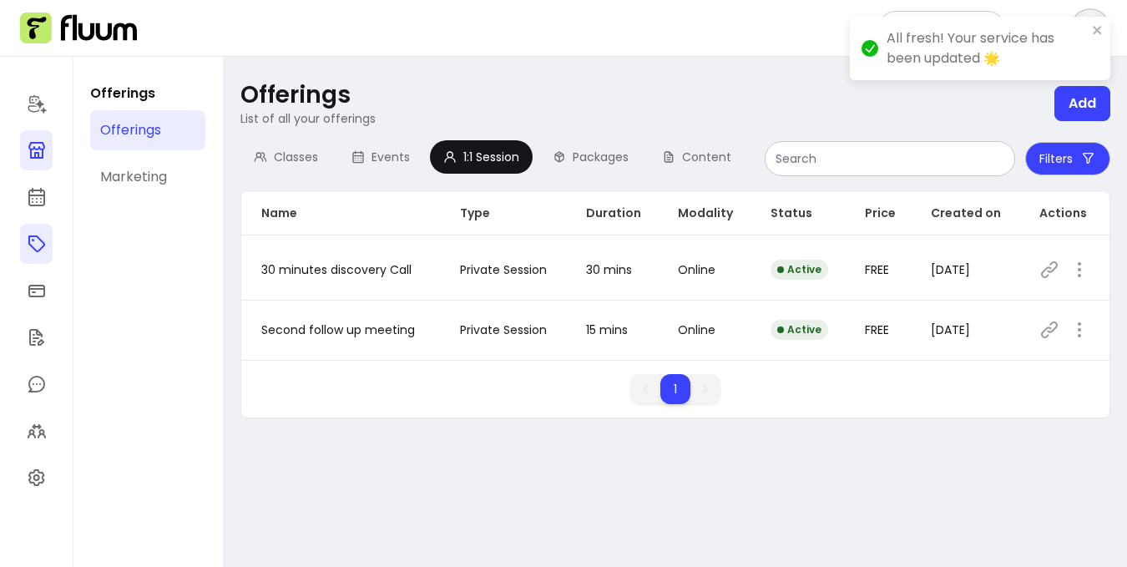
click at [35, 154] on icon at bounding box center [36, 150] width 17 height 17
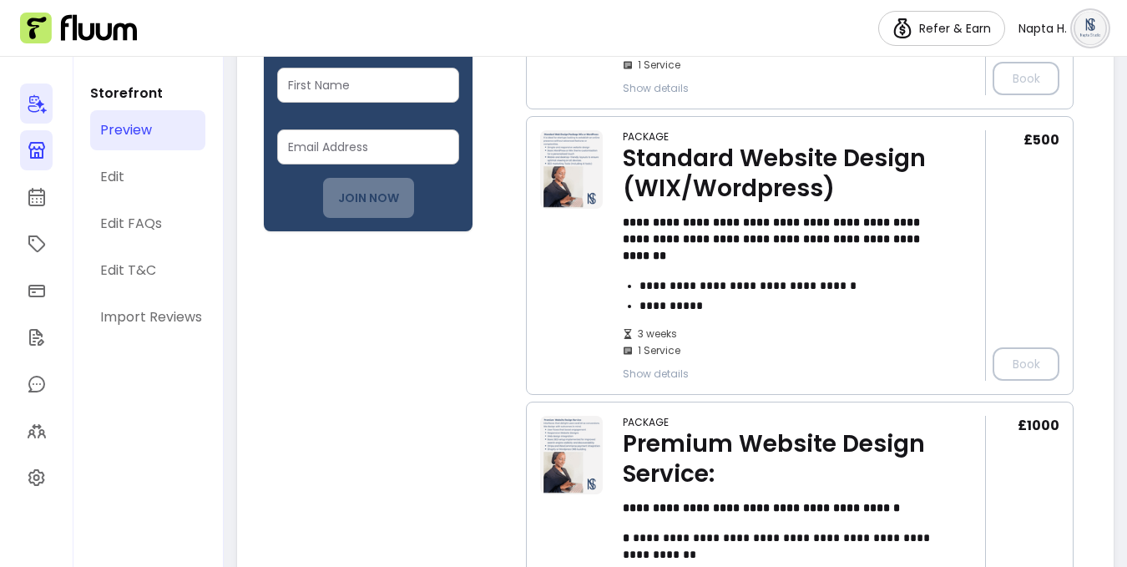
click at [39, 95] on icon at bounding box center [37, 104] width 20 height 20
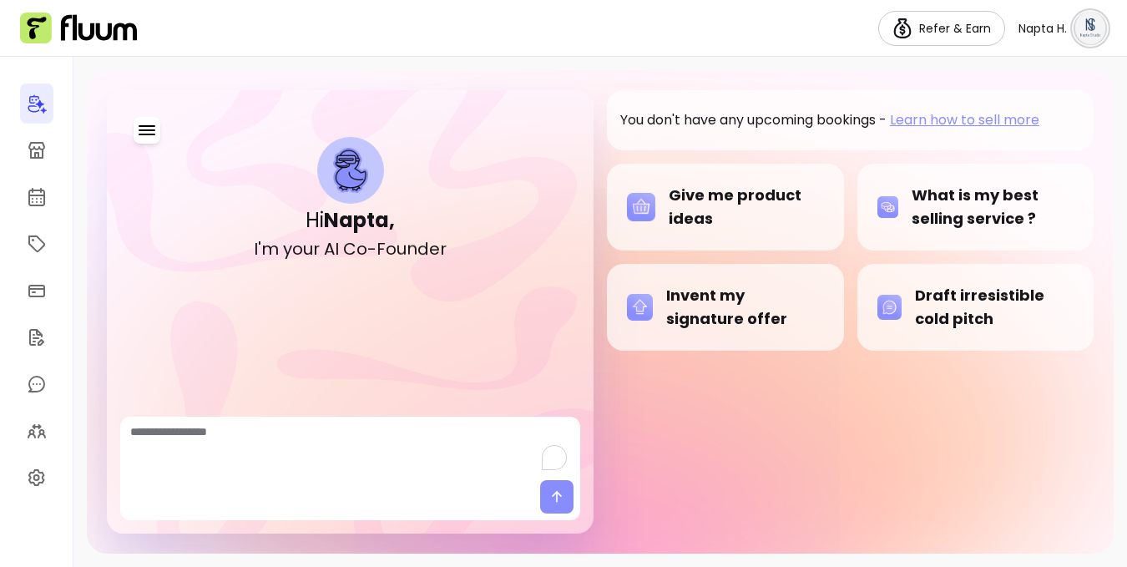
click at [283, 453] on textarea "To enrich screen reader interactions, please activate Accessibility in Grammarl…" at bounding box center [350, 448] width 440 height 50
type textarea "**********"
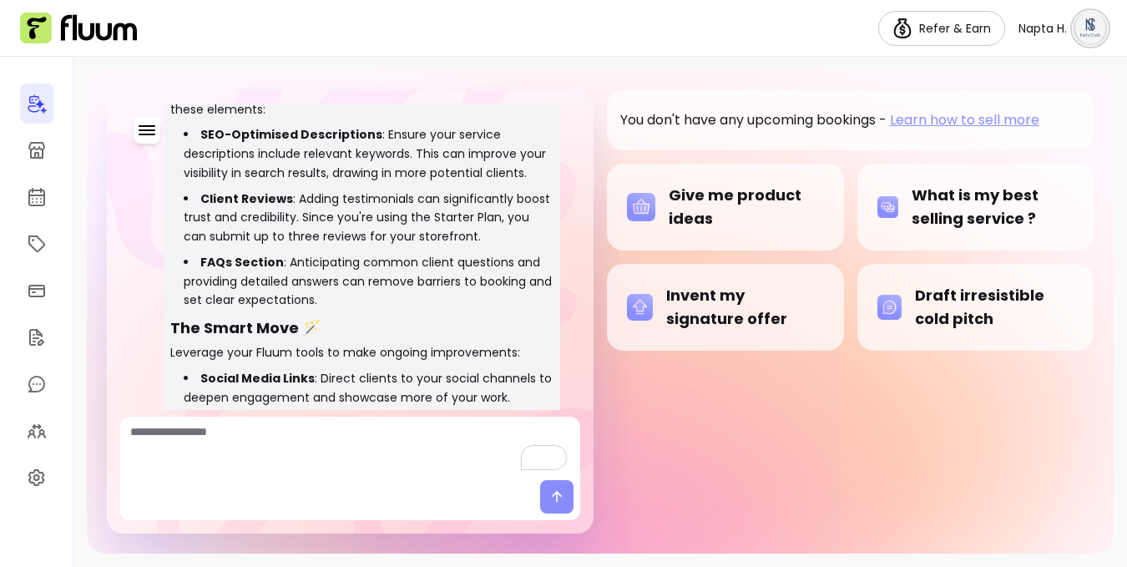
scroll to position [561, 0]
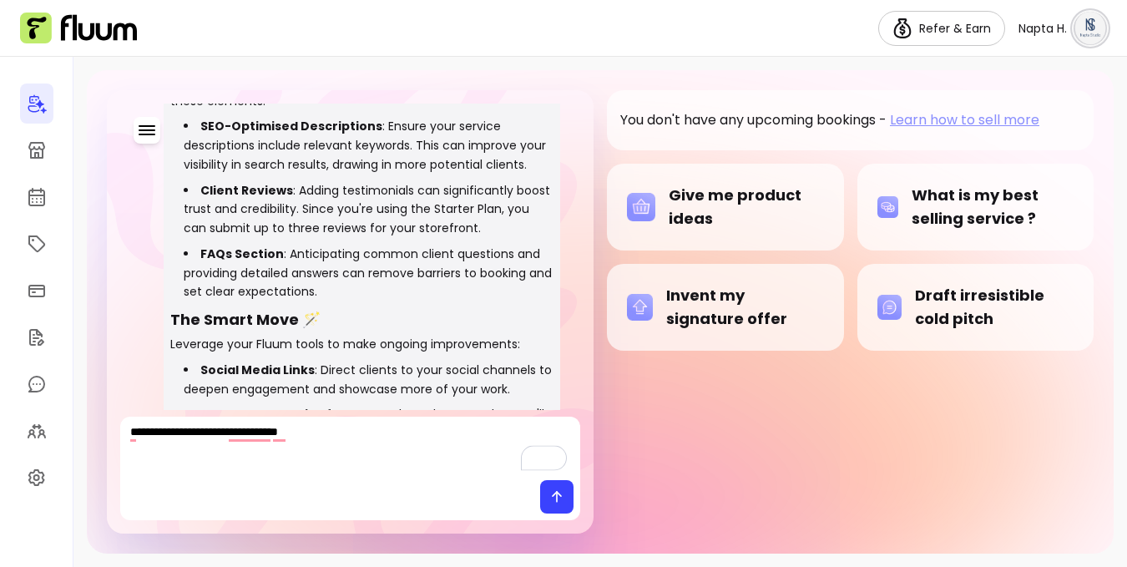
type textarea "**********"
click at [559, 492] on icon at bounding box center [557, 496] width 17 height 17
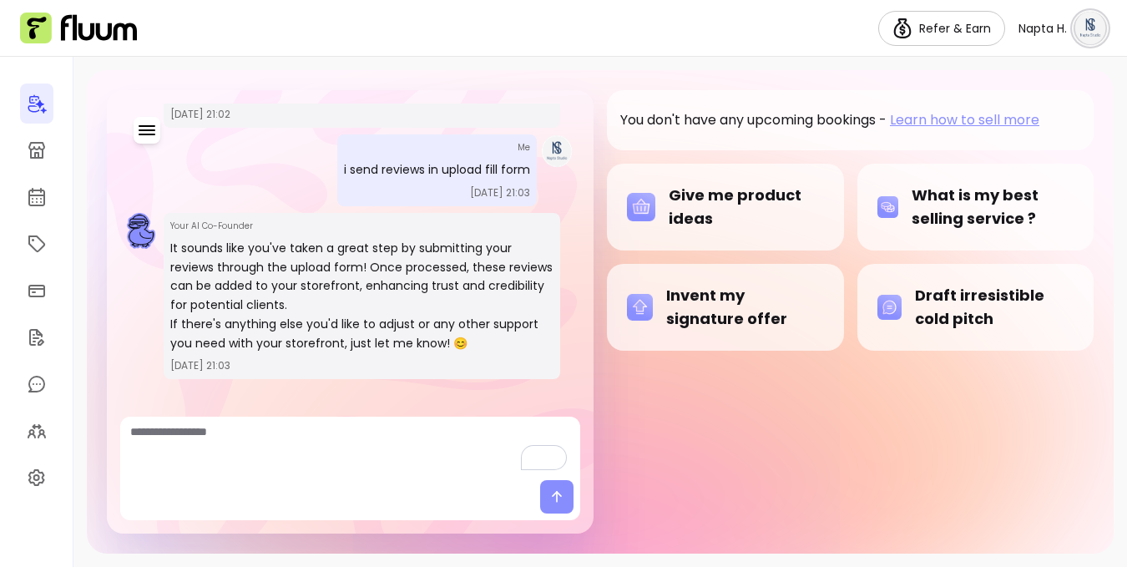
scroll to position [989, 0]
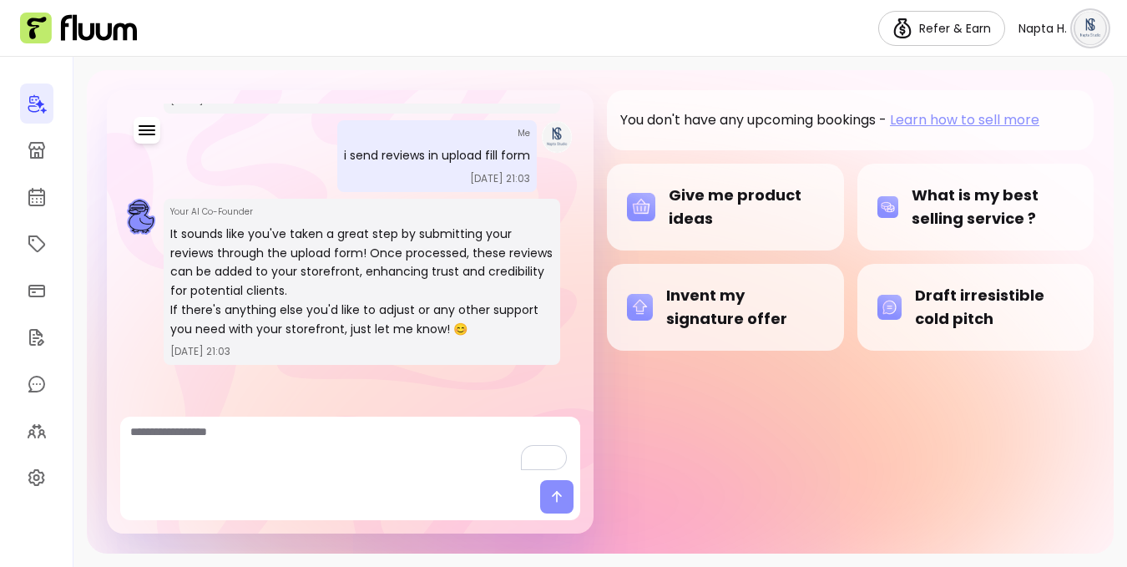
click at [338, 441] on textarea "To enrich screen reader interactions, please activate Accessibility in Grammarl…" at bounding box center [350, 448] width 440 height 50
type textarea "**********"
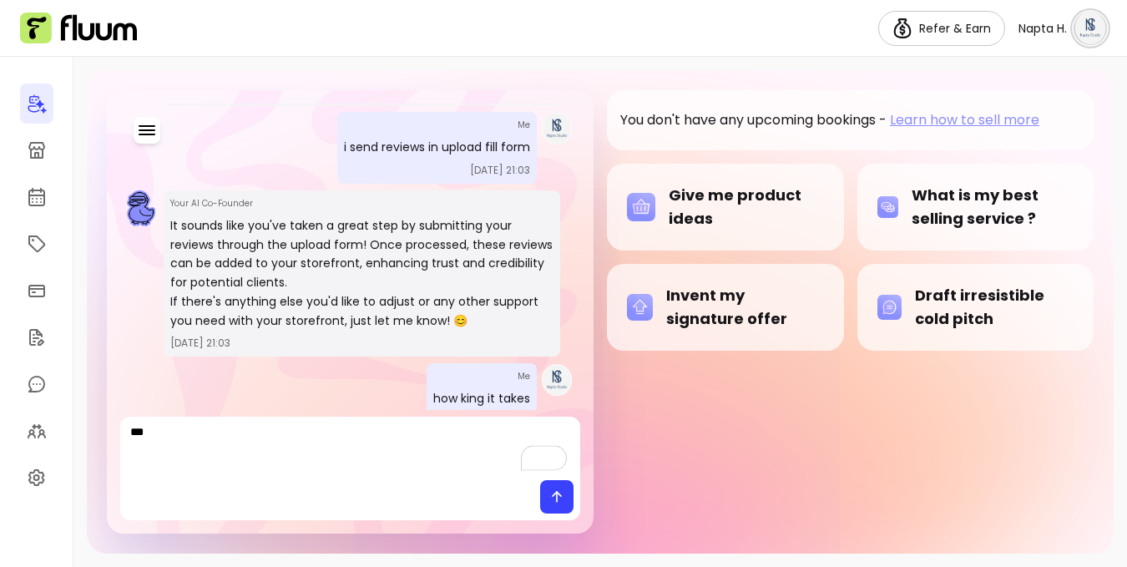
scroll to position [1267, 0]
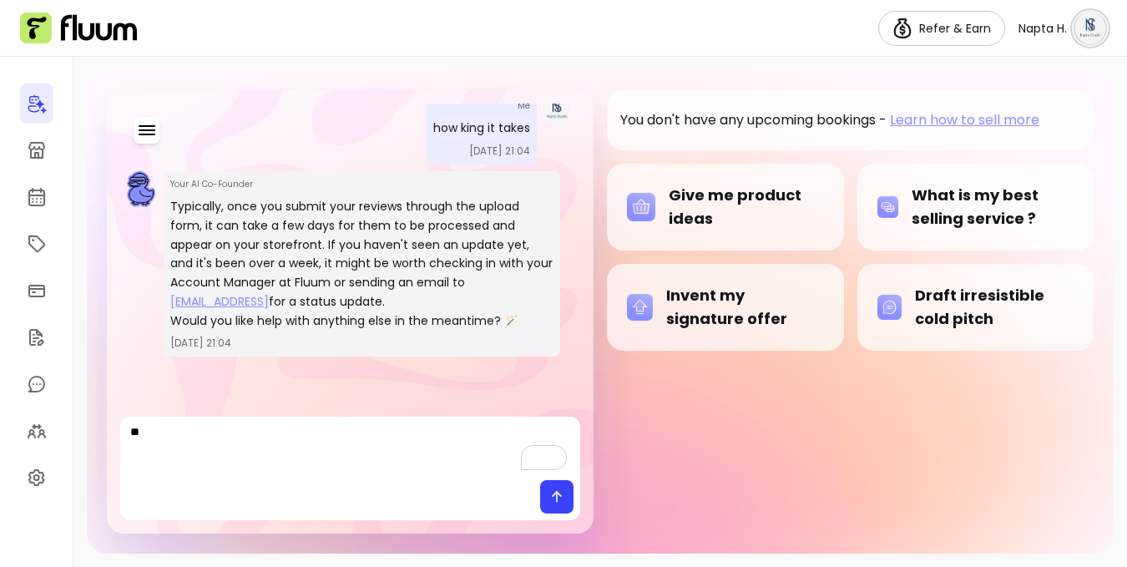
type textarea "*"
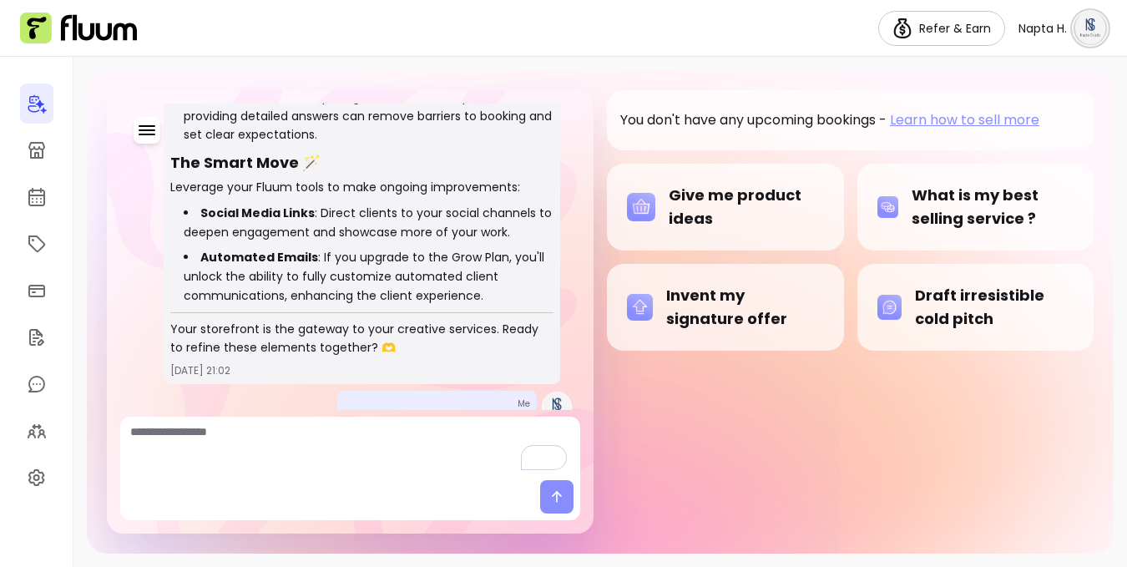
scroll to position [716, 0]
click at [261, 442] on textarea "To enrich screen reader interactions, please activate Accessibility in Grammarl…" at bounding box center [350, 448] width 440 height 50
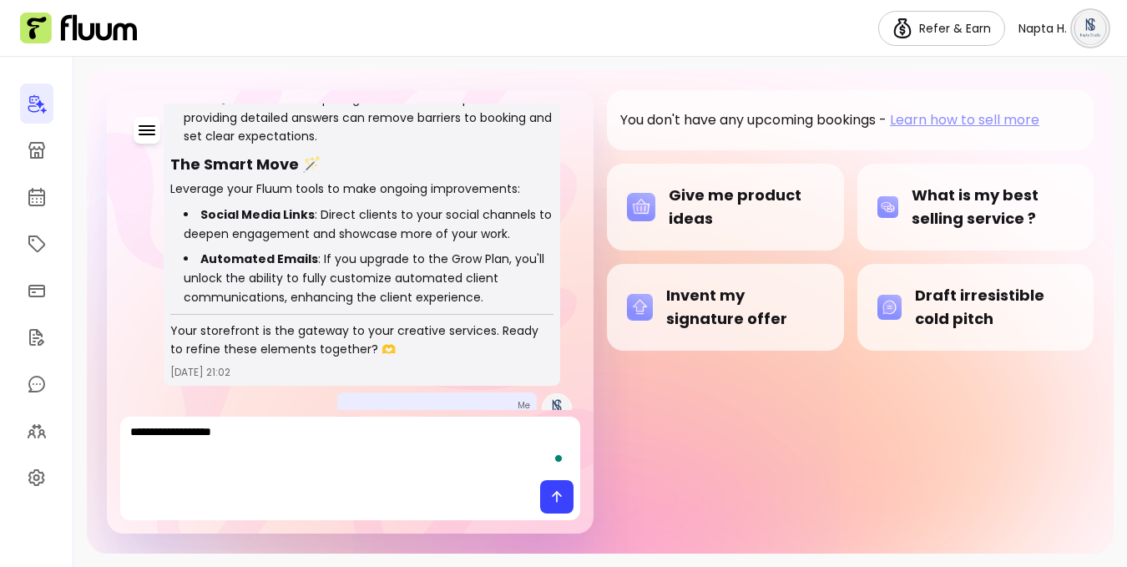
type textarea "**********"
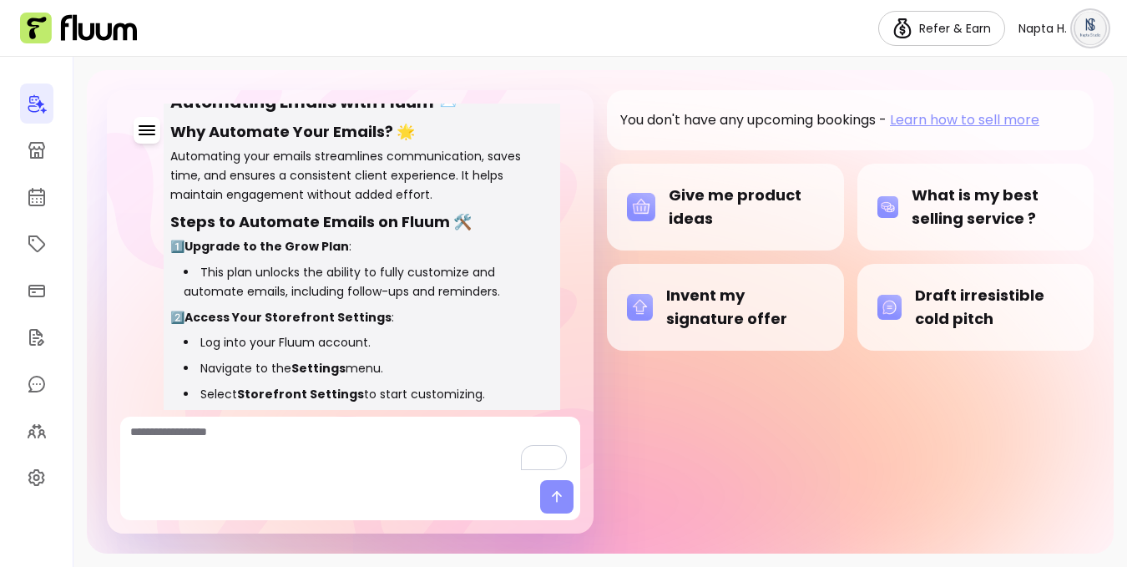
scroll to position [1656, 0]
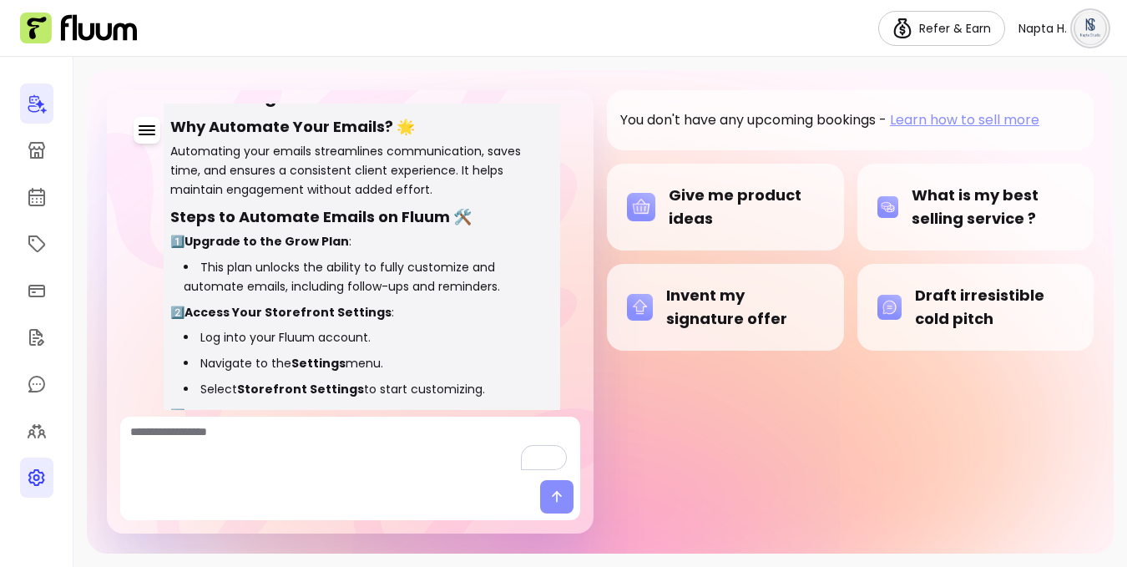
click at [44, 493] on link at bounding box center [36, 478] width 33 height 40
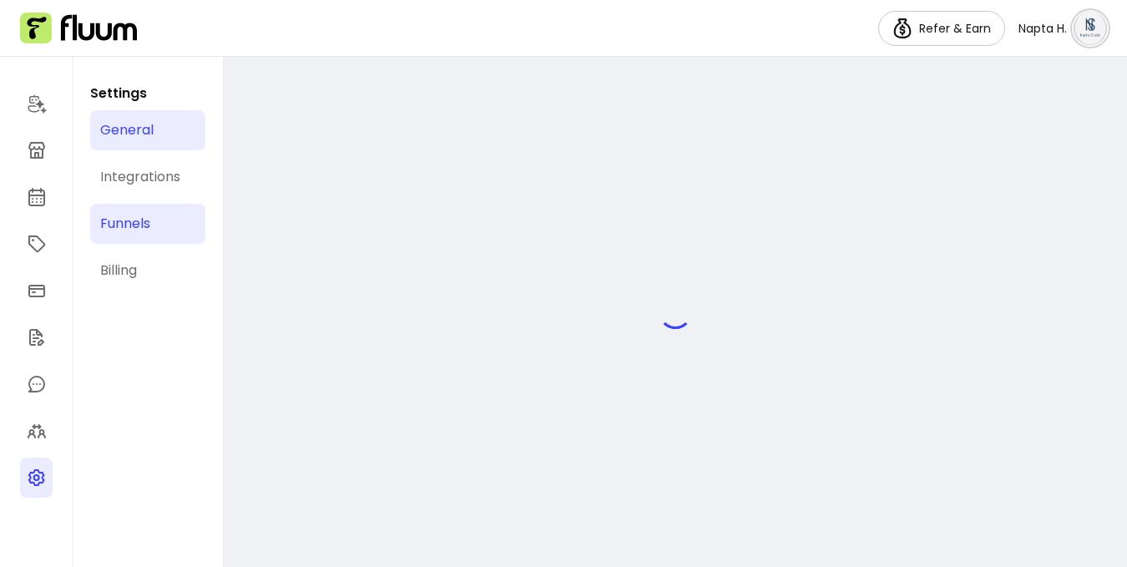
select select "**********"
select select "***"
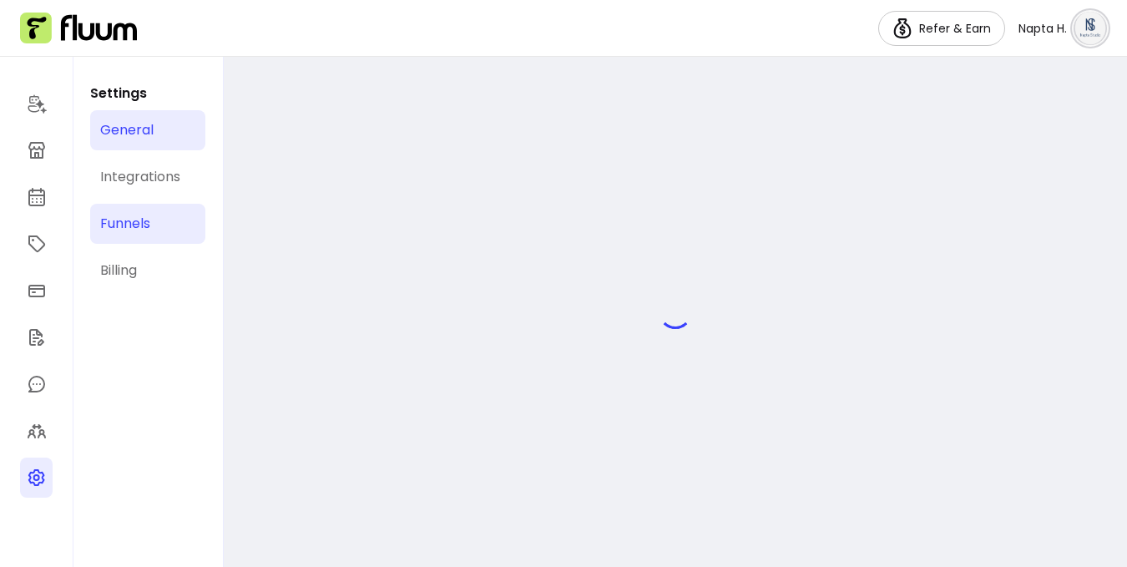
select select "***"
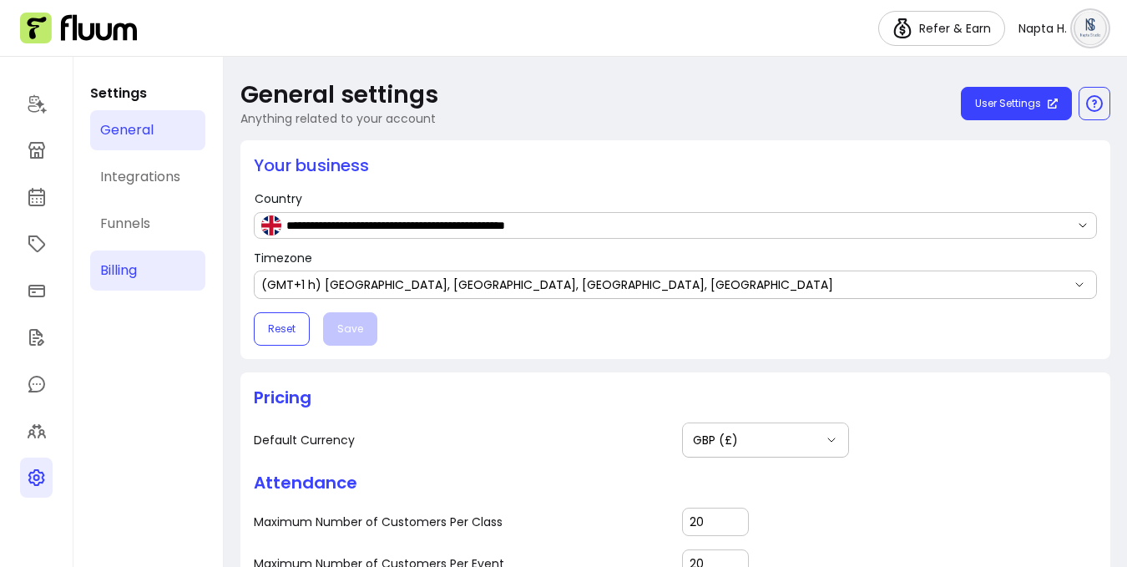
click at [150, 266] on link "Billing" at bounding box center [147, 270] width 115 height 40
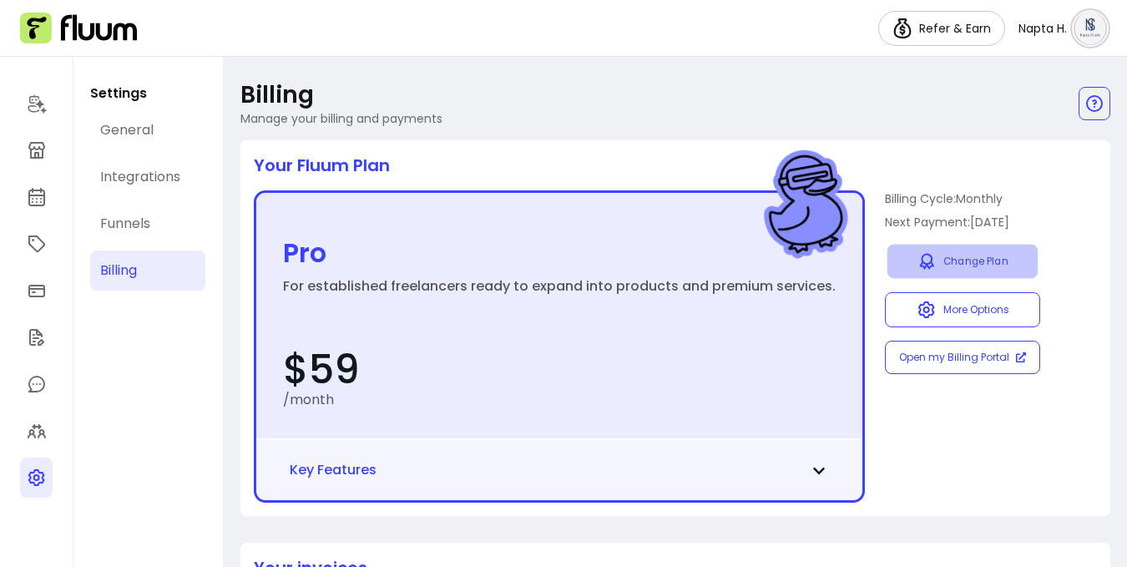
click at [1016, 255] on link "Change Plan" at bounding box center [962, 262] width 150 height 34
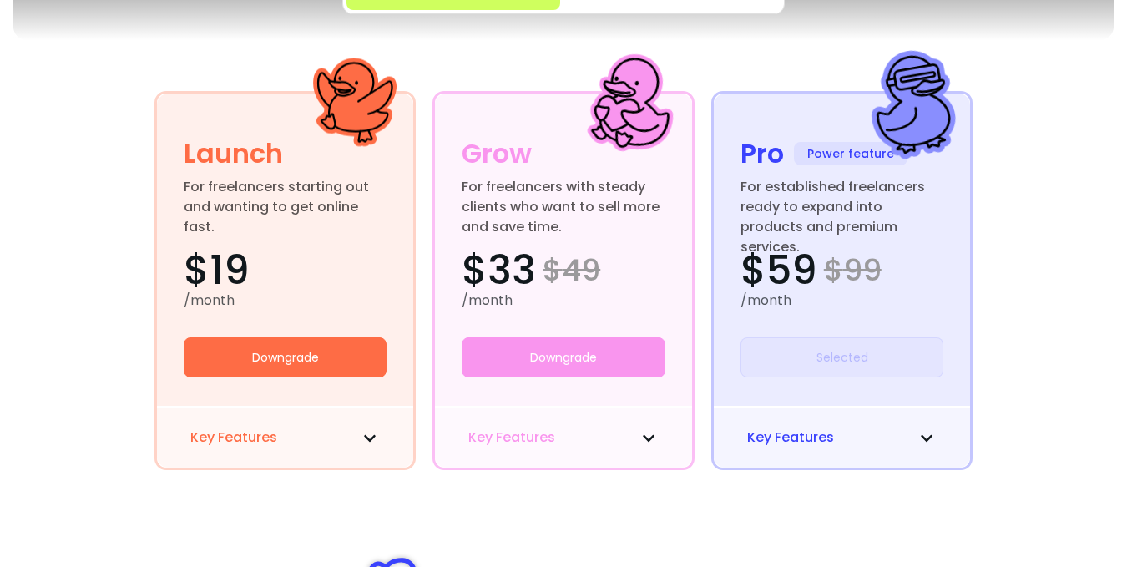
scroll to position [466, 0]
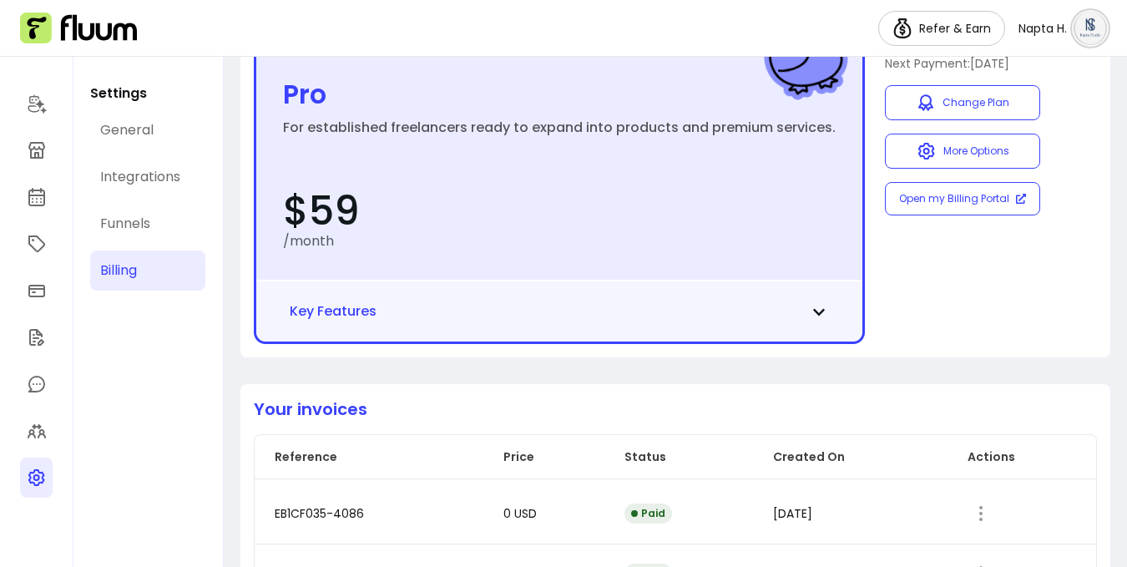
scroll to position [215, 0]
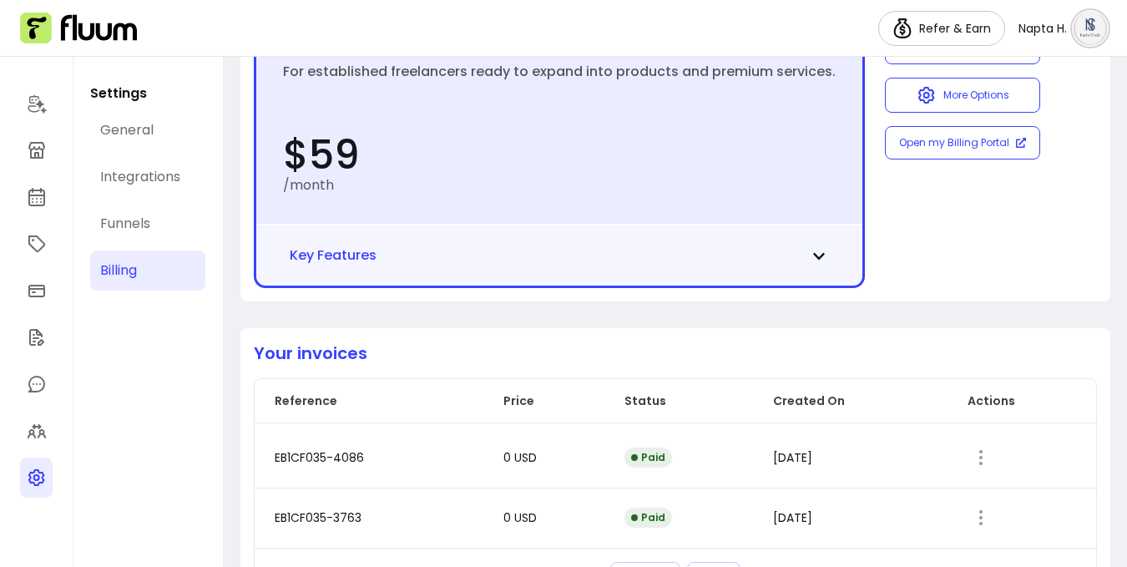
click at [715, 266] on div "Key Features" at bounding box center [559, 255] width 606 height 62
click at [812, 261] on icon at bounding box center [818, 256] width 13 height 13
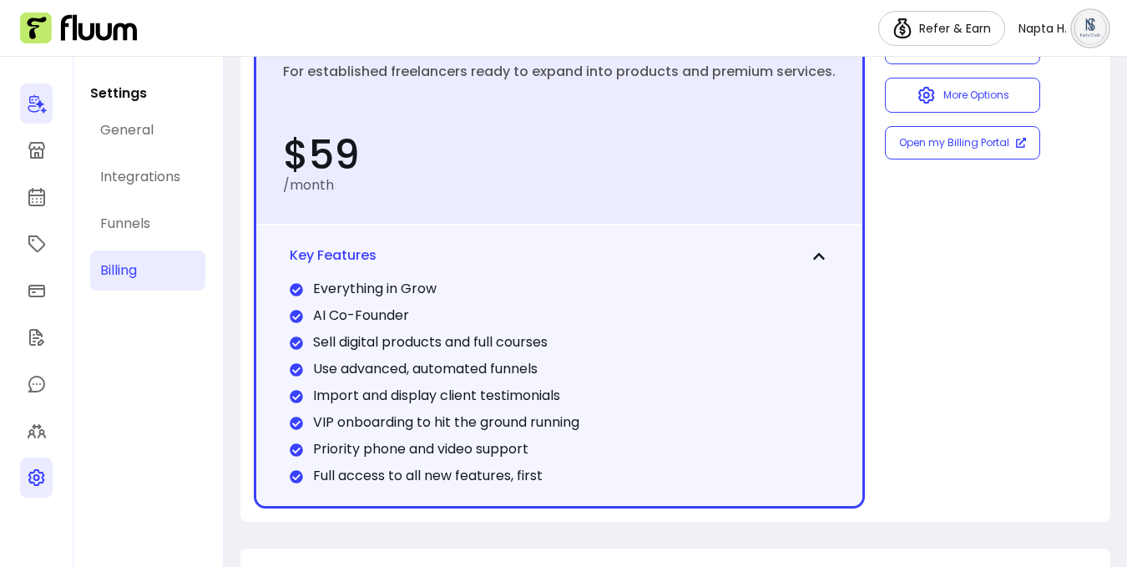
click at [36, 107] on icon at bounding box center [37, 104] width 20 height 20
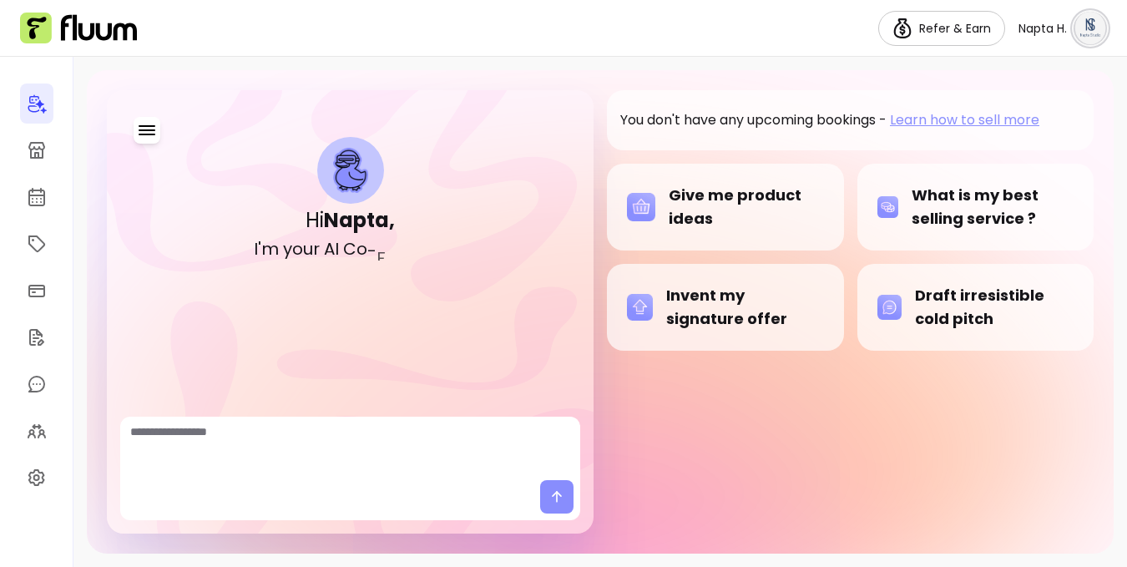
click at [306, 450] on textarea "Ask me anything..." at bounding box center [350, 448] width 440 height 50
click at [156, 124] on icon "button" at bounding box center [147, 130] width 20 height 20
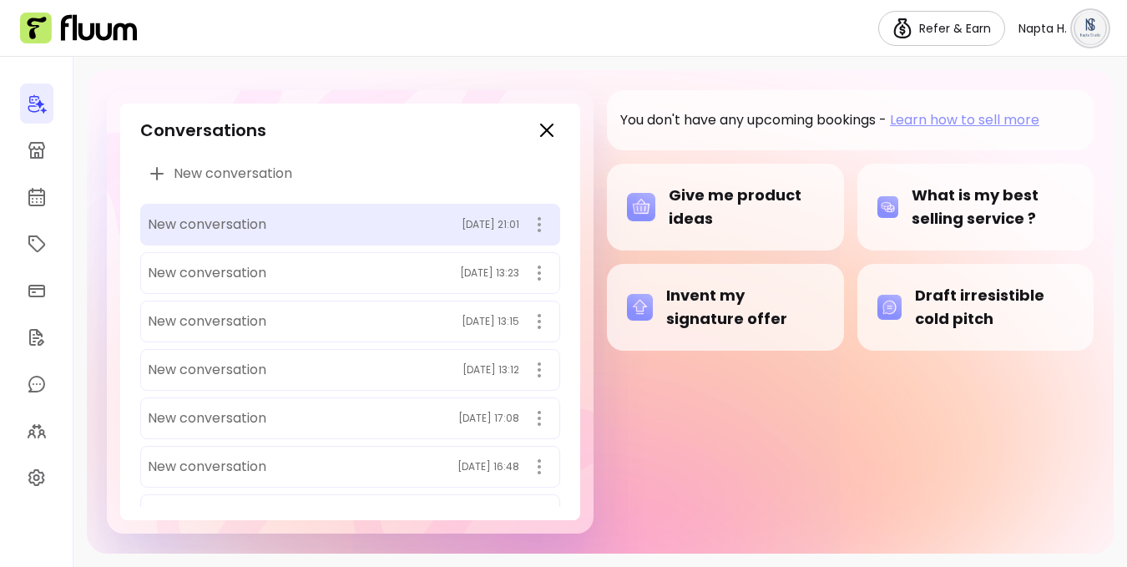
click at [232, 218] on span "New conversation" at bounding box center [207, 225] width 119 height 20
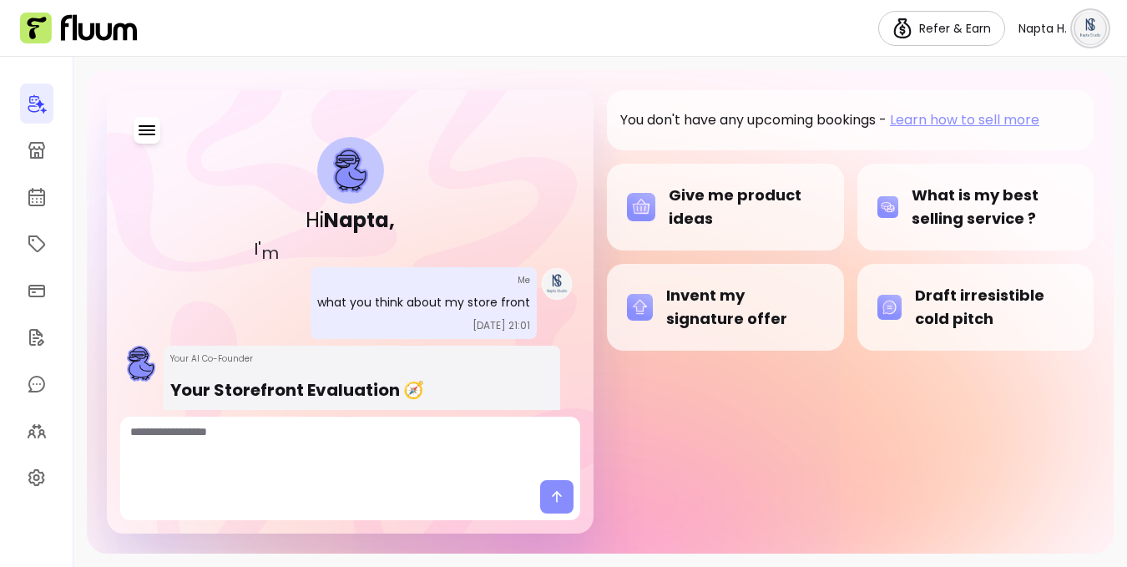
scroll to position [2105, 0]
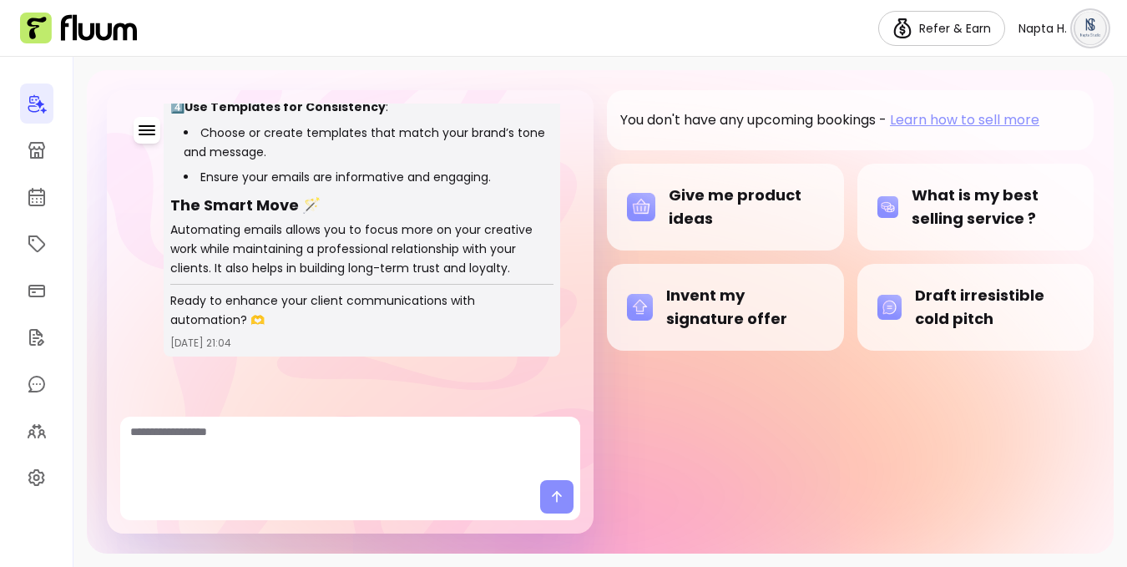
click at [422, 447] on textarea "Ask me anything..." at bounding box center [350, 448] width 440 height 50
type textarea "**********"
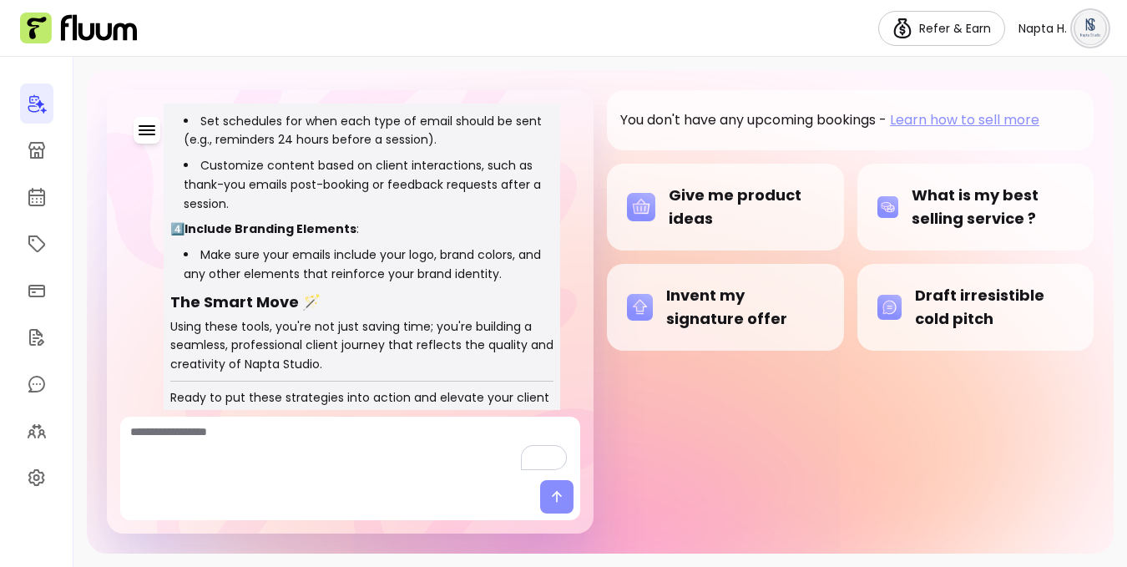
scroll to position [2781, 0]
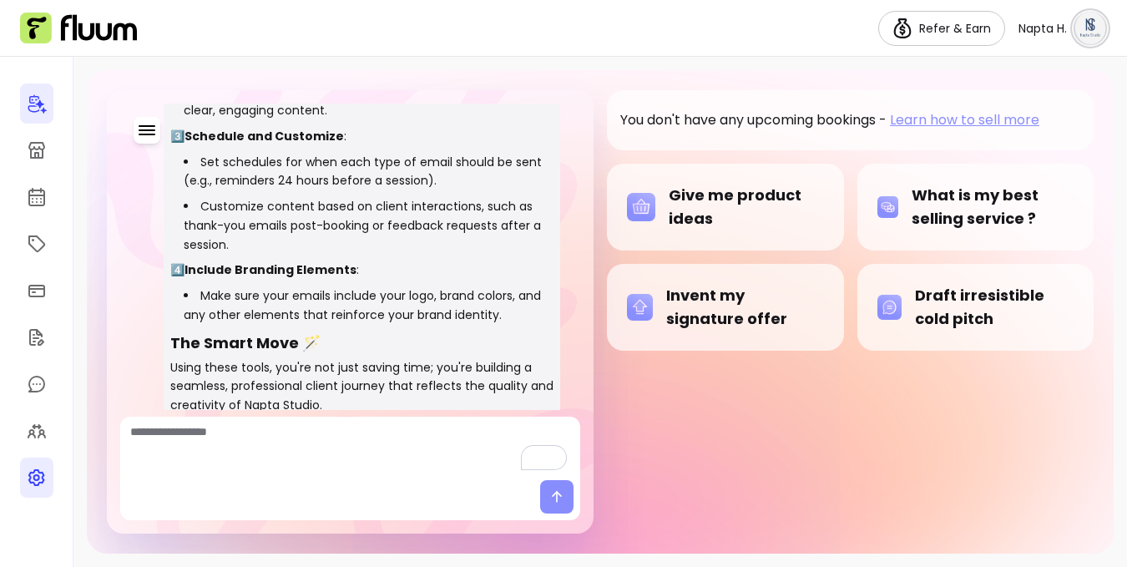
click at [38, 479] on icon at bounding box center [36, 477] width 17 height 17
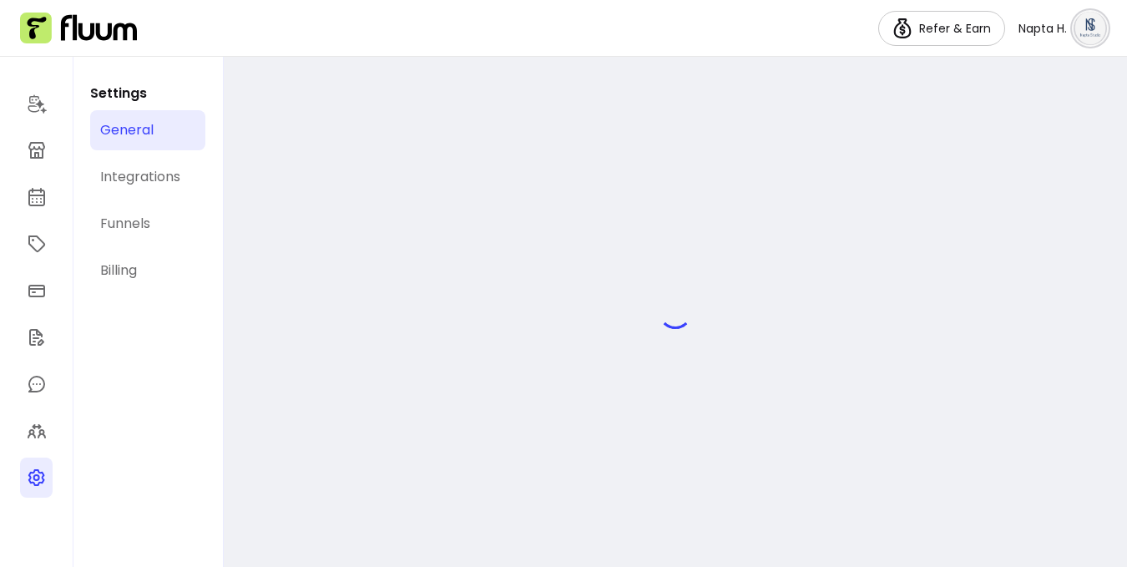
select select "**********"
select select "***"
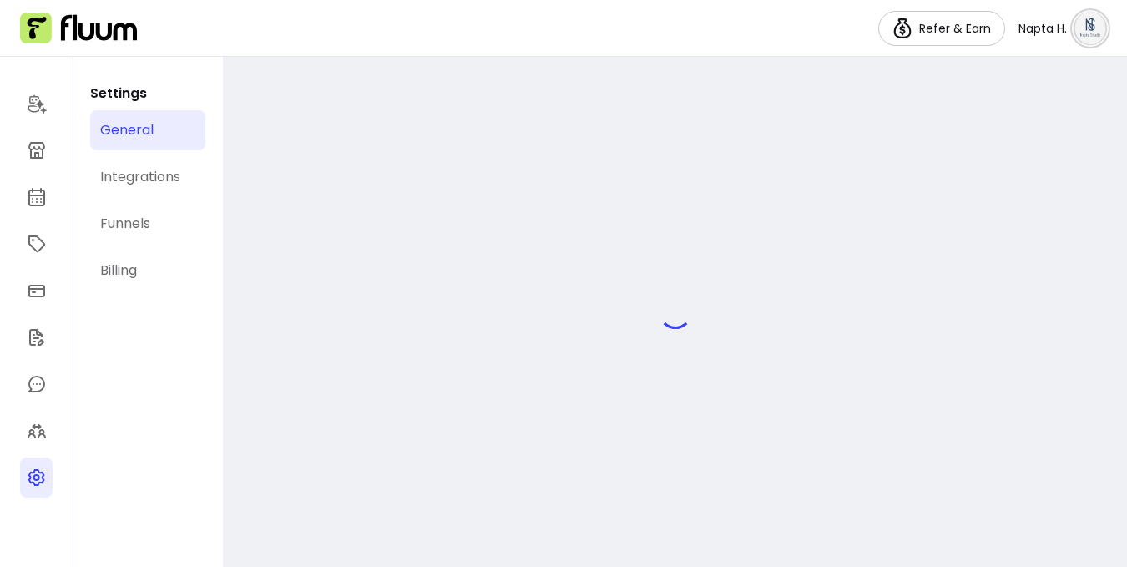
select select "***"
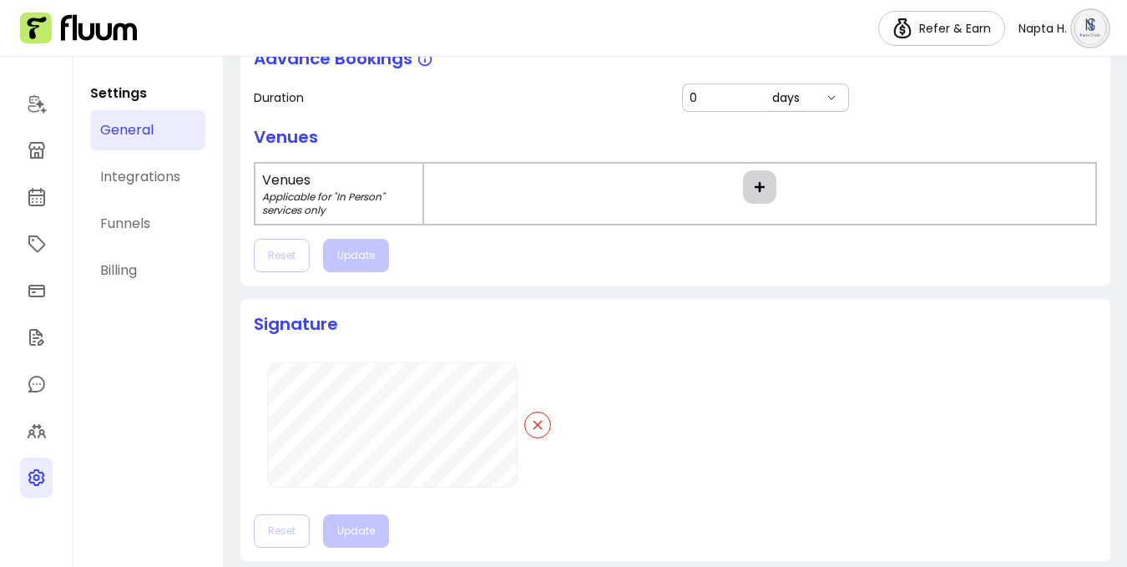
scroll to position [928, 0]
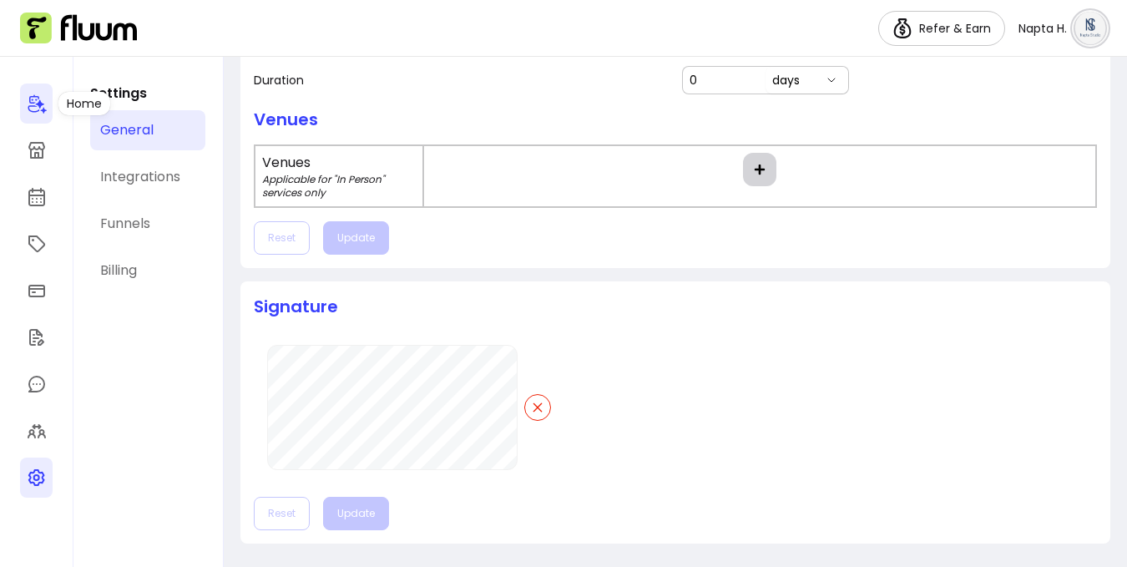
click at [33, 105] on icon at bounding box center [37, 104] width 18 height 19
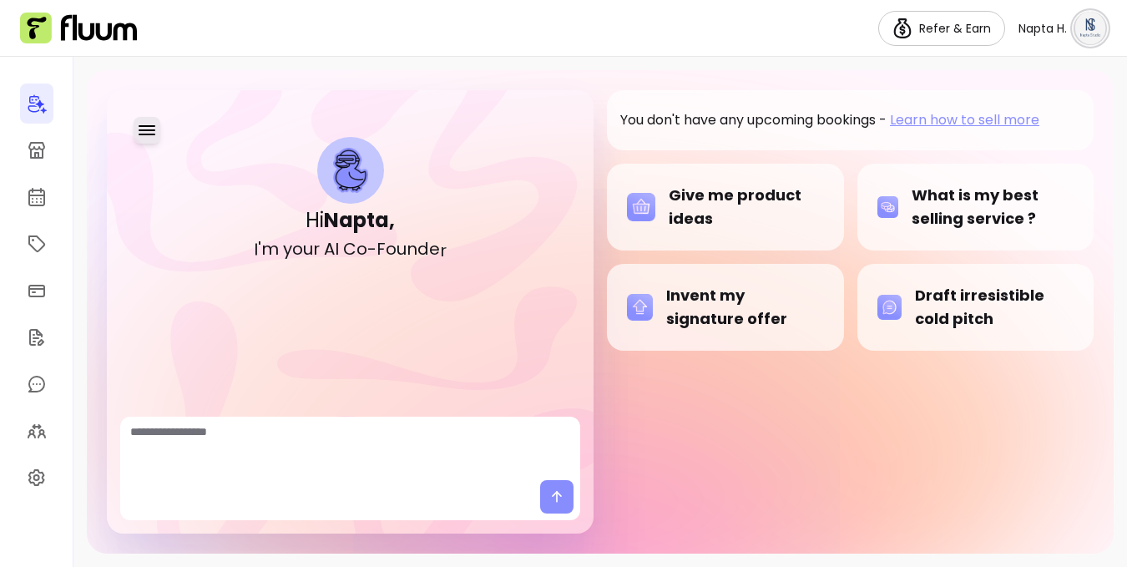
click at [154, 129] on icon "button" at bounding box center [147, 130] width 17 height 10
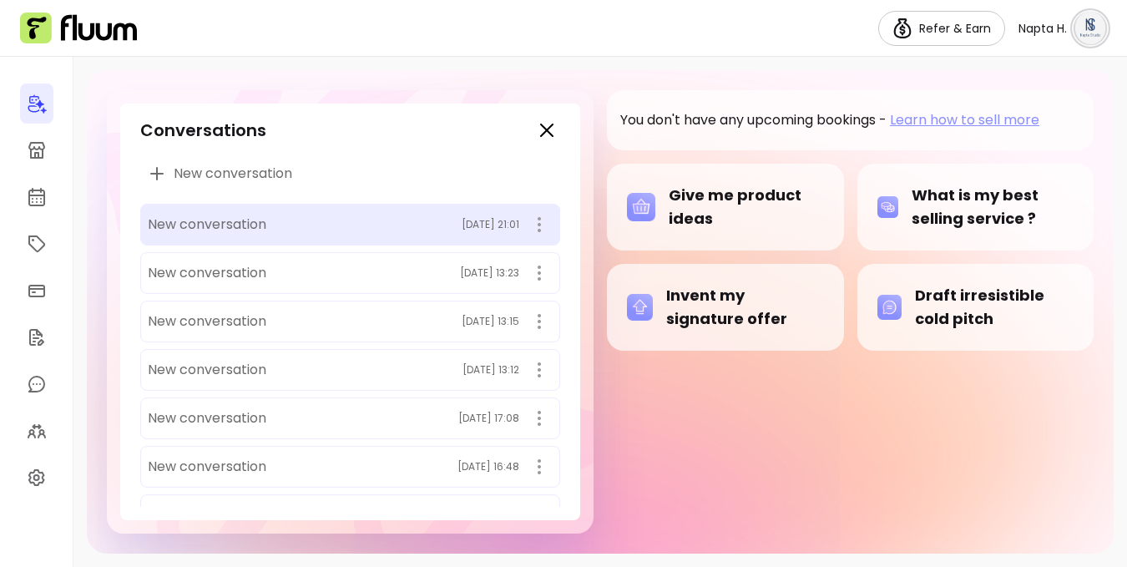
click at [231, 224] on span "New conversation" at bounding box center [207, 225] width 119 height 20
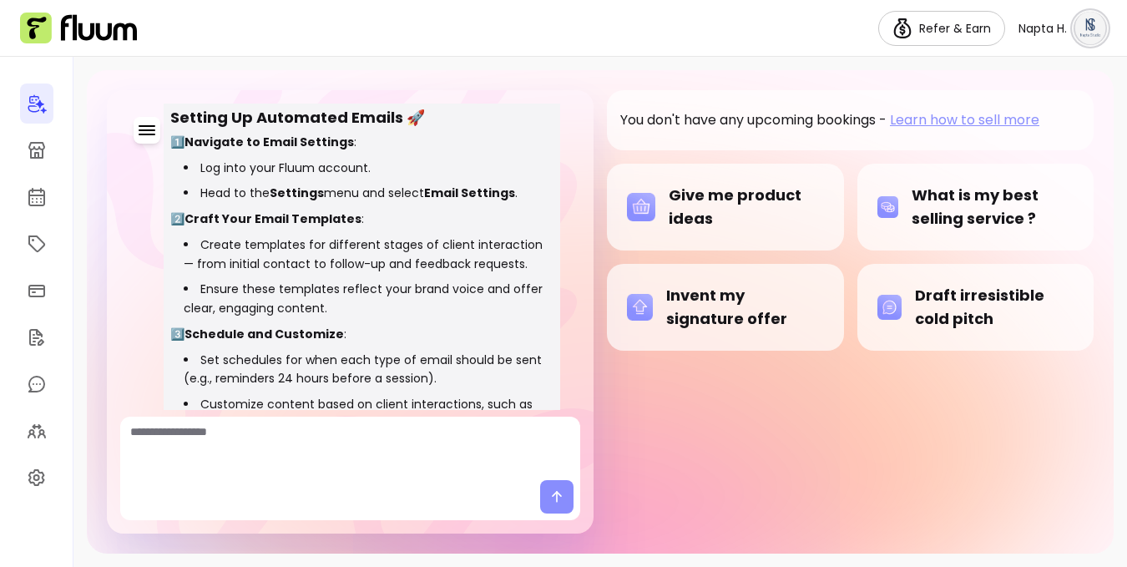
scroll to position [2591, 0]
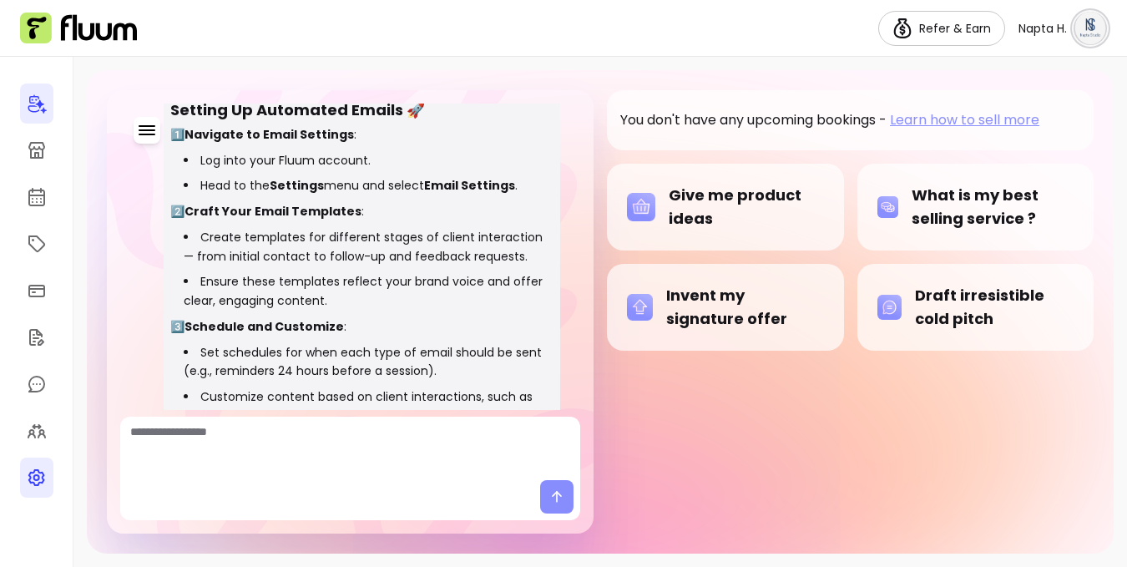
click at [36, 471] on icon at bounding box center [37, 478] width 20 height 20
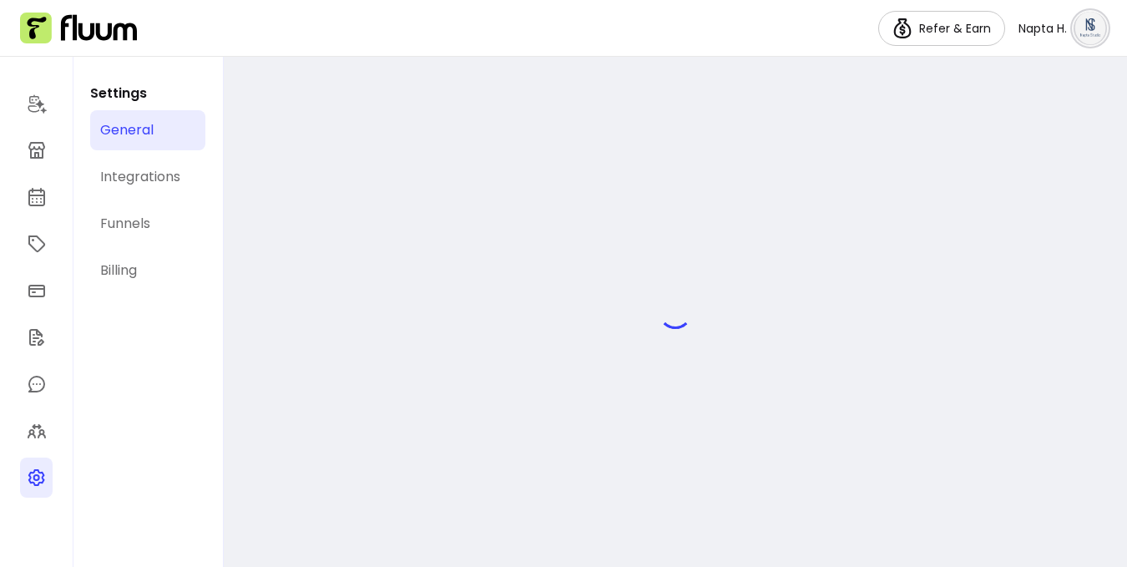
select select "**********"
select select "***"
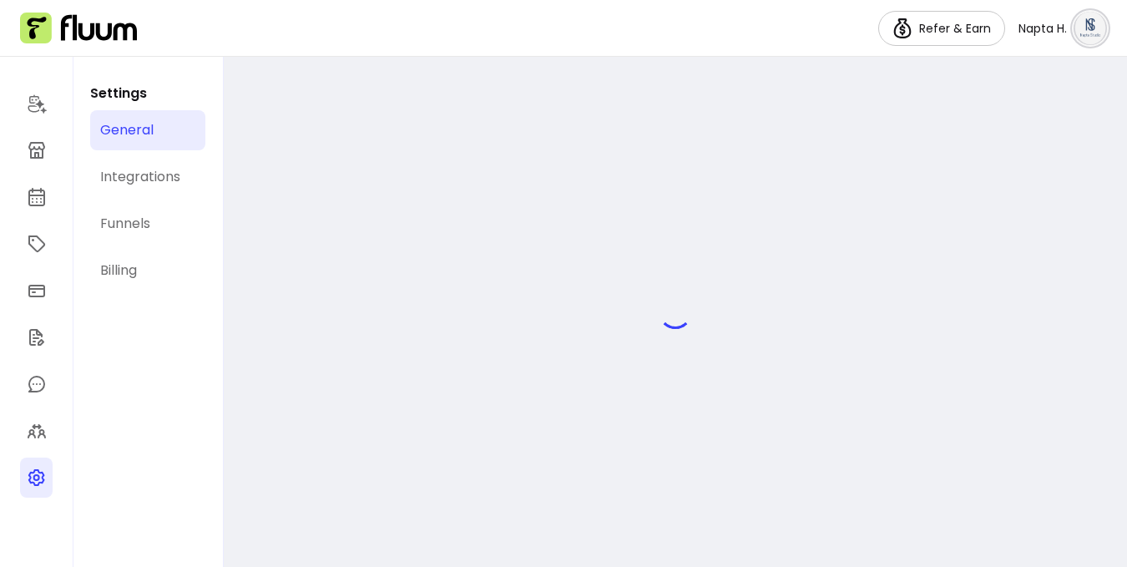
select select "***"
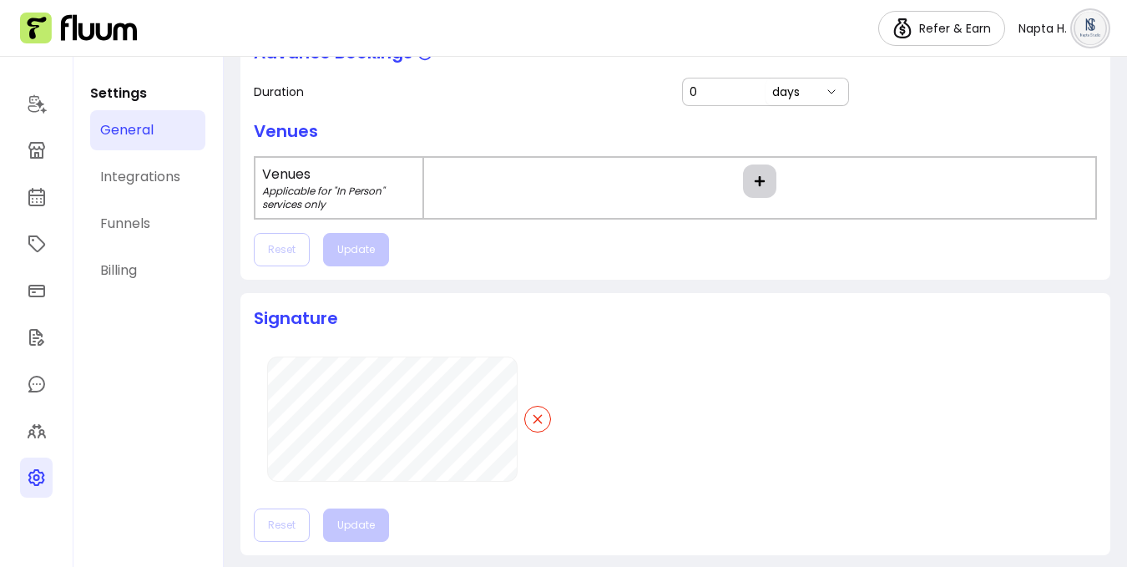
scroll to position [928, 0]
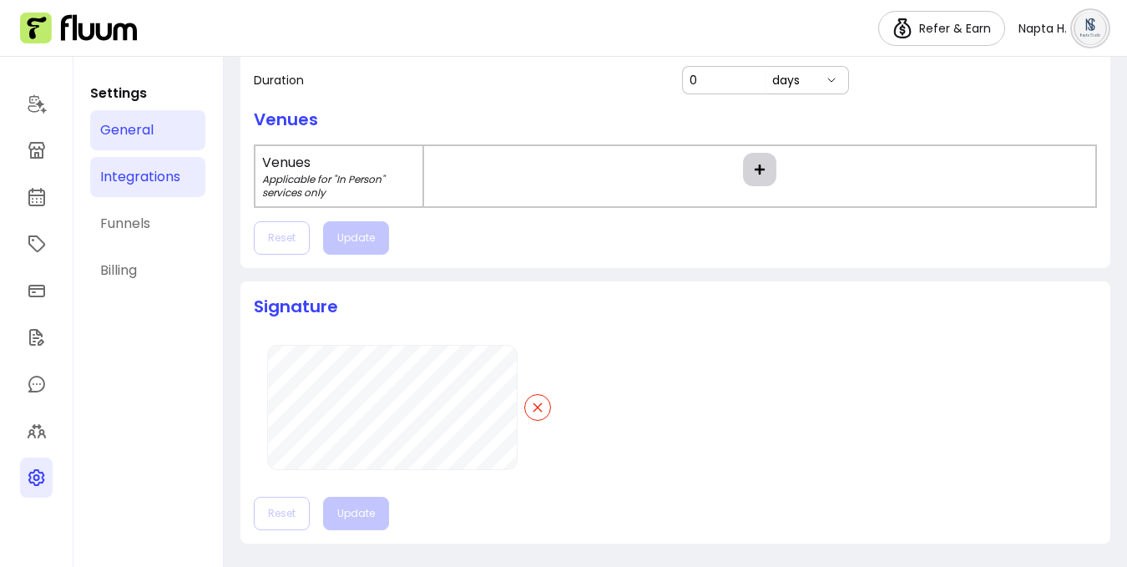
click at [141, 182] on div "Integrations" at bounding box center [140, 177] width 80 height 20
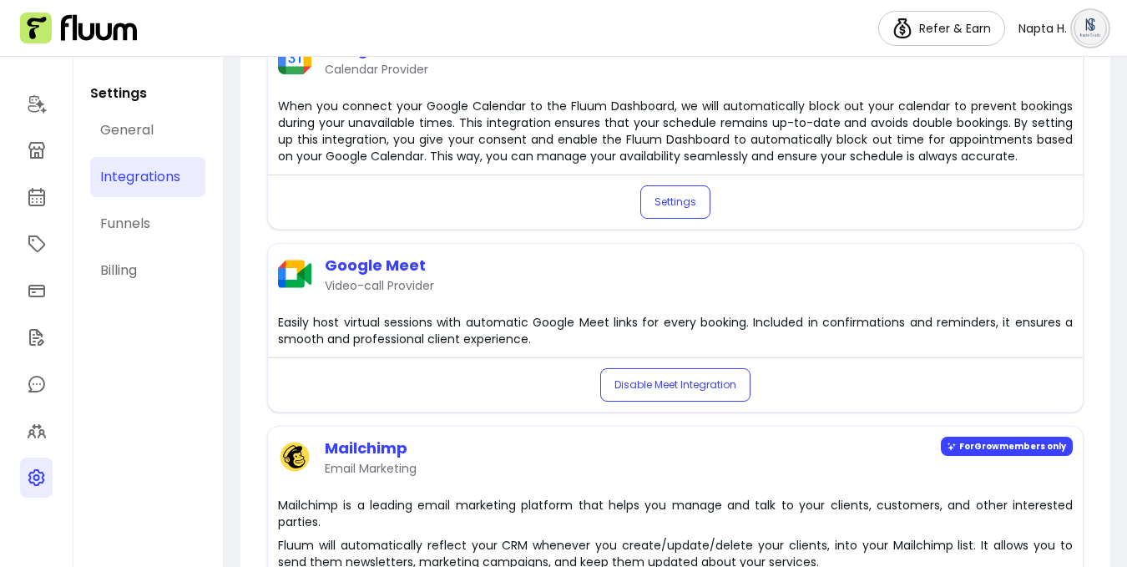
scroll to position [465, 0]
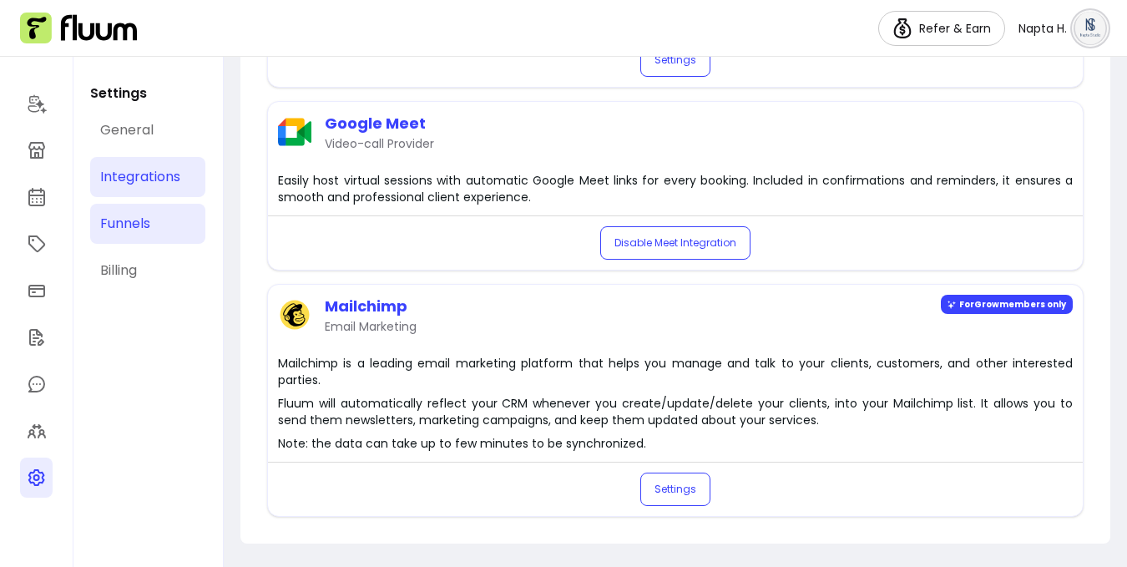
click at [134, 217] on div "Funnels" at bounding box center [125, 224] width 50 height 20
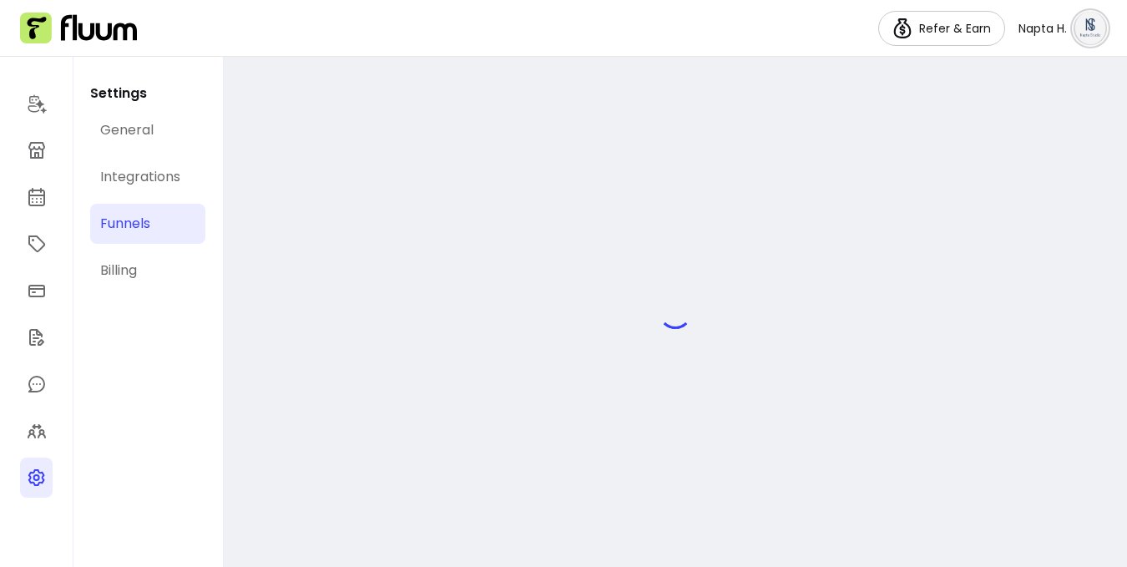
select select "**********"
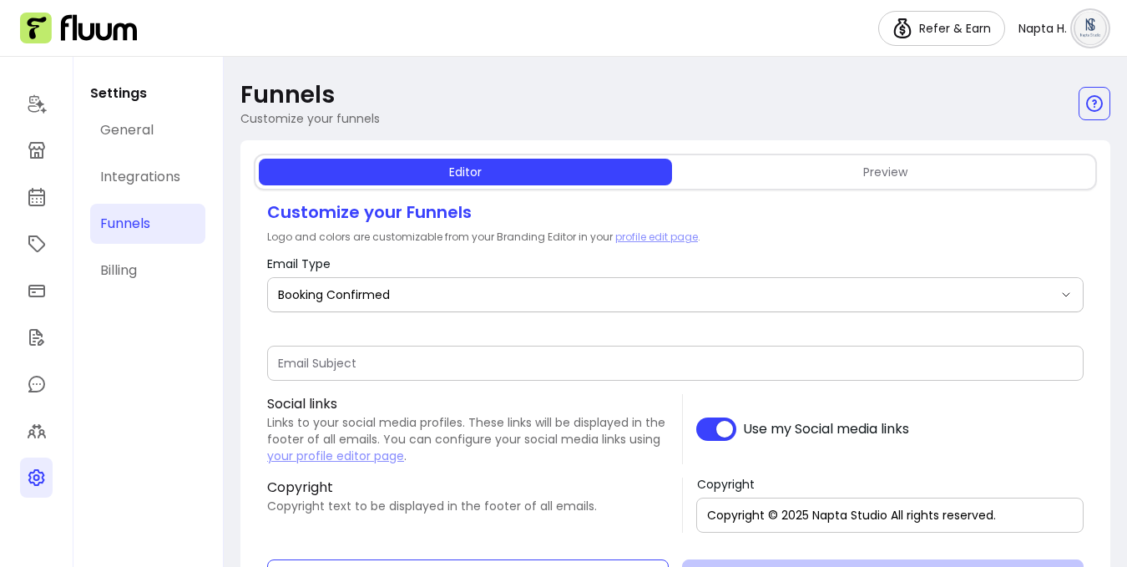
type input "Booking confirmed !"
click at [816, 170] on button "Preview" at bounding box center [885, 172] width 413 height 27
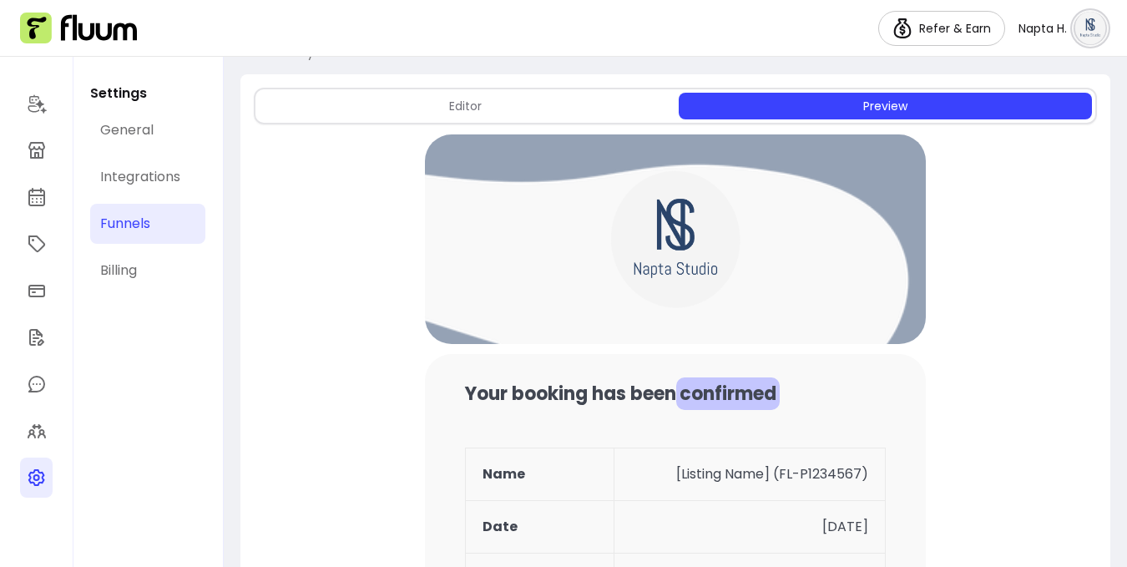
scroll to position [24, 0]
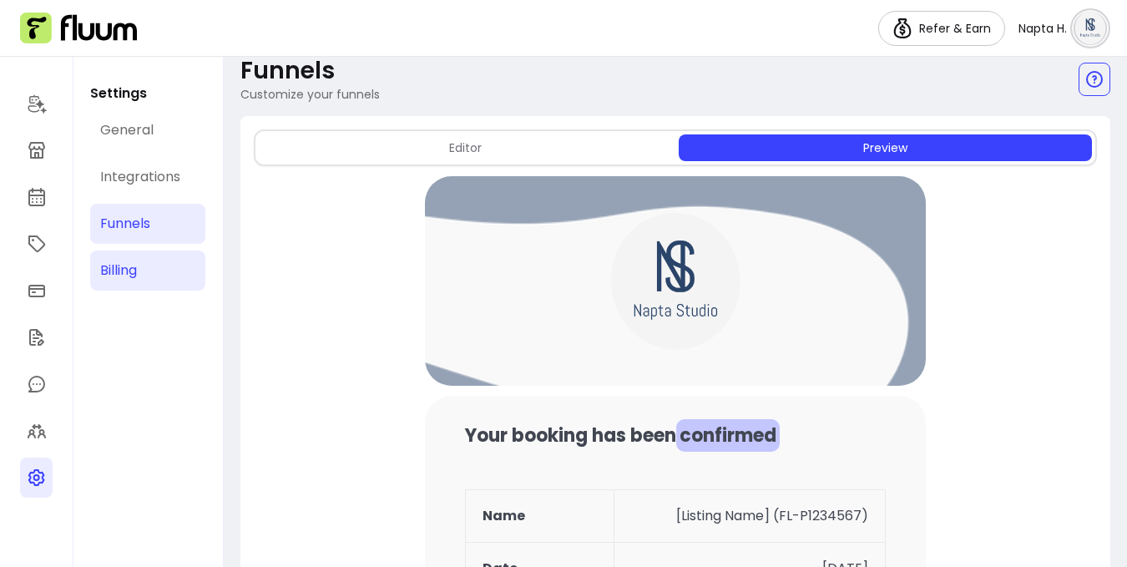
click at [127, 272] on div "Billing" at bounding box center [118, 270] width 37 height 20
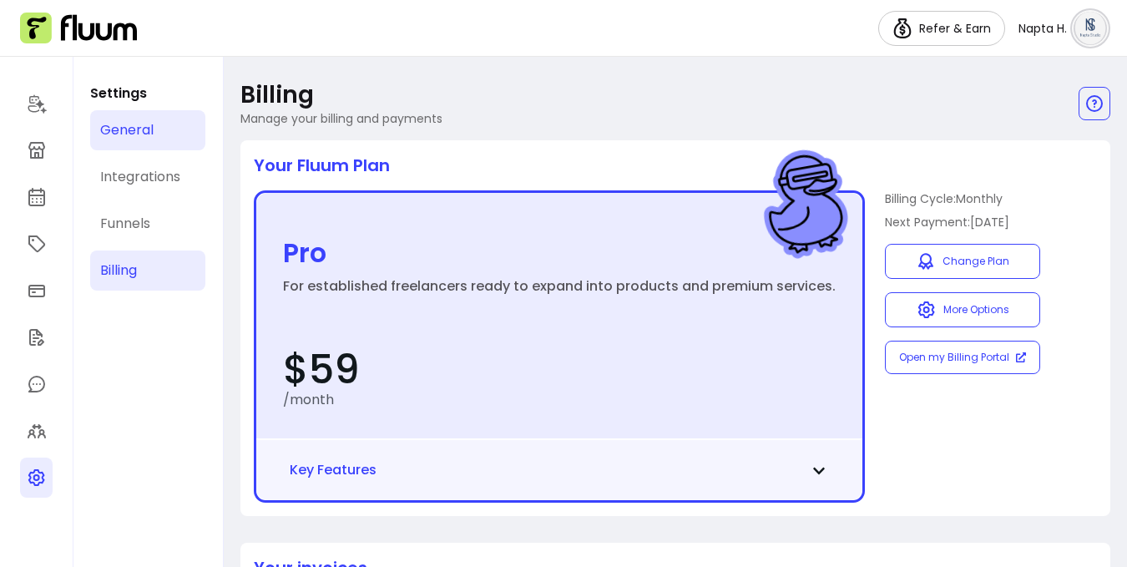
click at [176, 121] on link "General" at bounding box center [147, 130] width 115 height 40
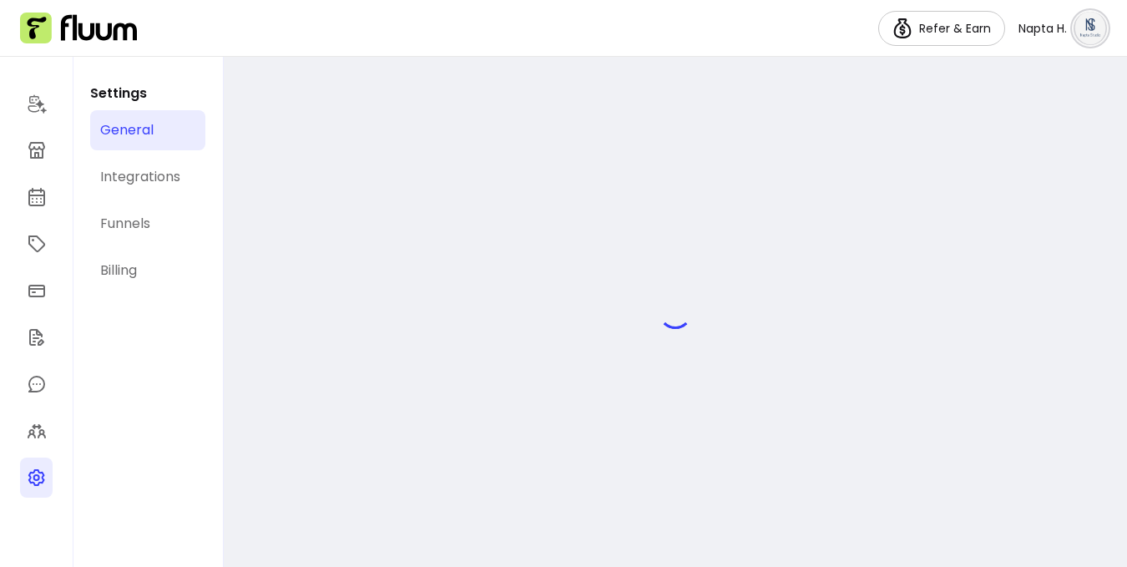
select select "**********"
select select "***"
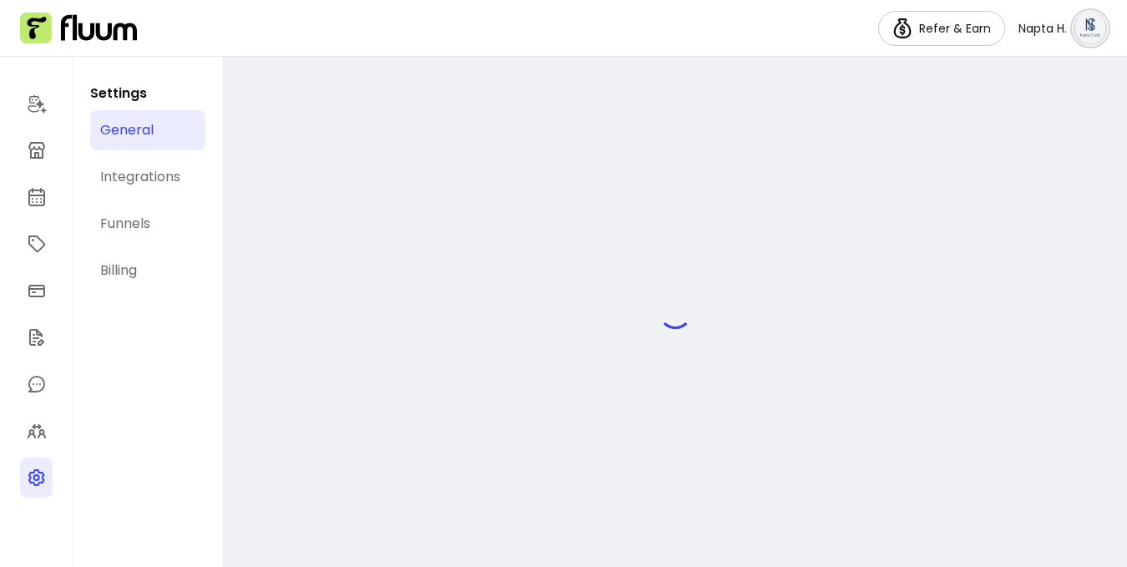
select select "***"
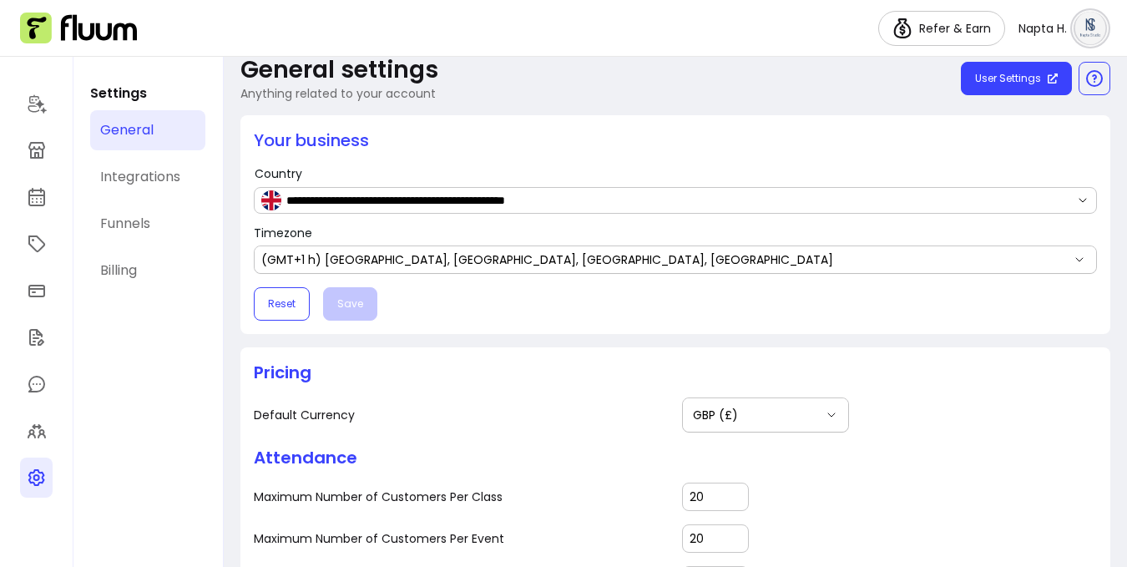
scroll to position [29, 0]
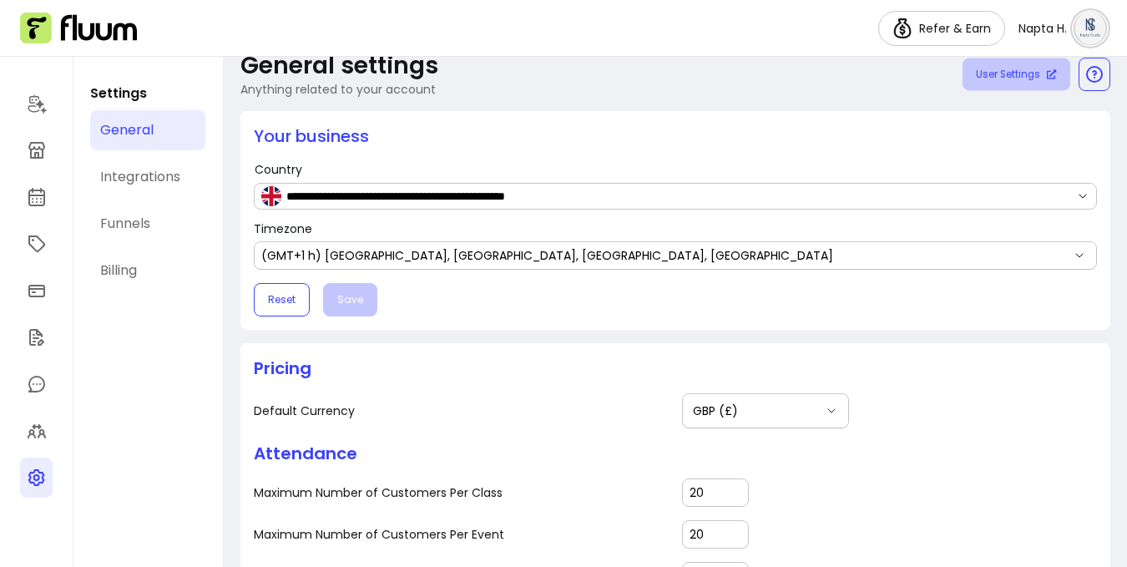
click at [1009, 79] on link "User Settings" at bounding box center [1017, 74] width 108 height 33
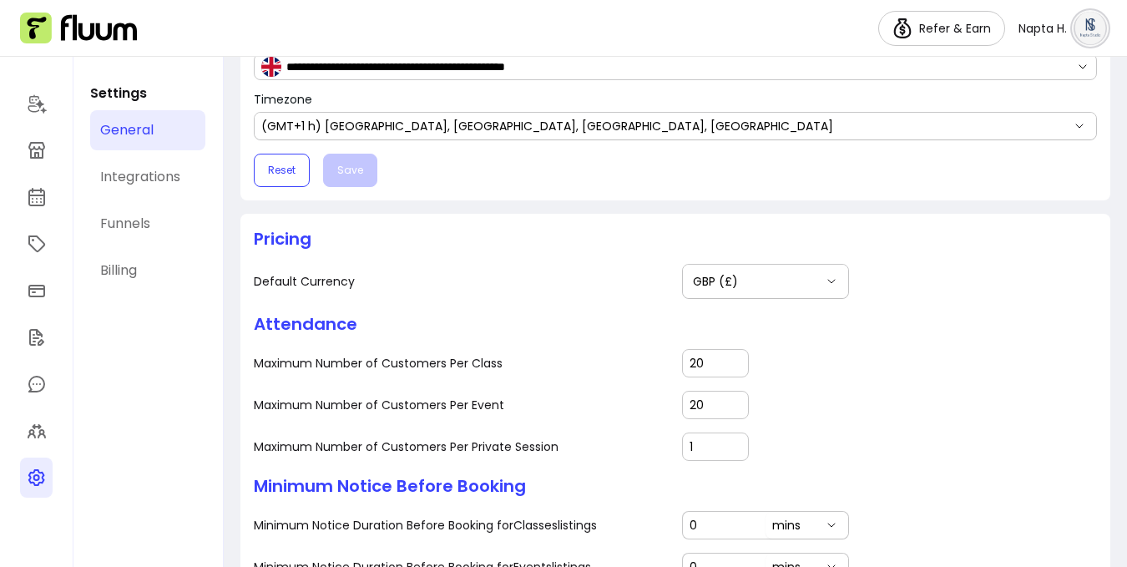
scroll to position [0, 0]
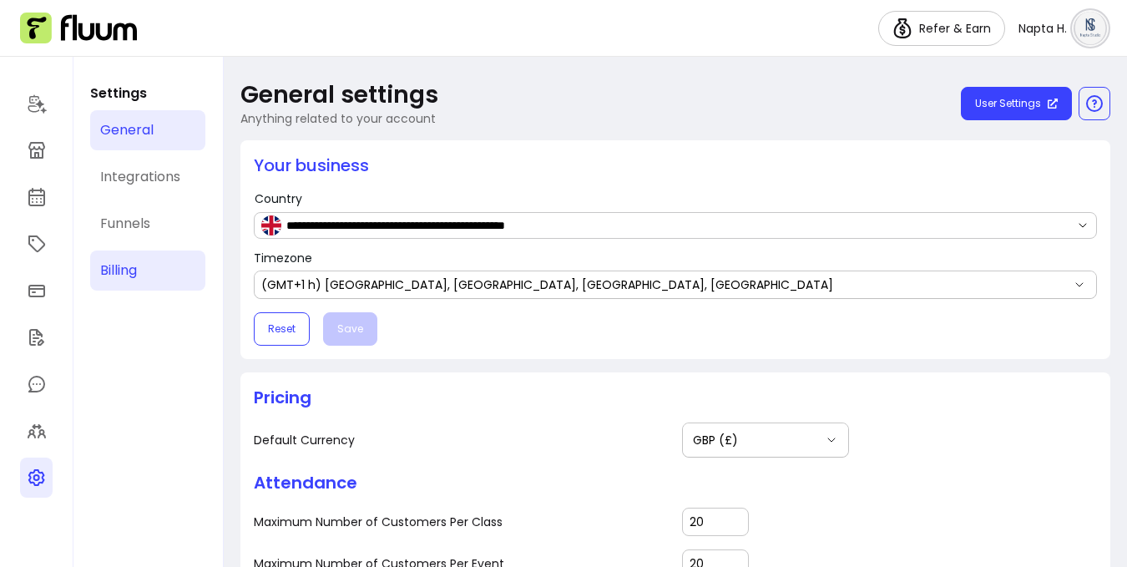
click at [145, 271] on link "Billing" at bounding box center [147, 270] width 115 height 40
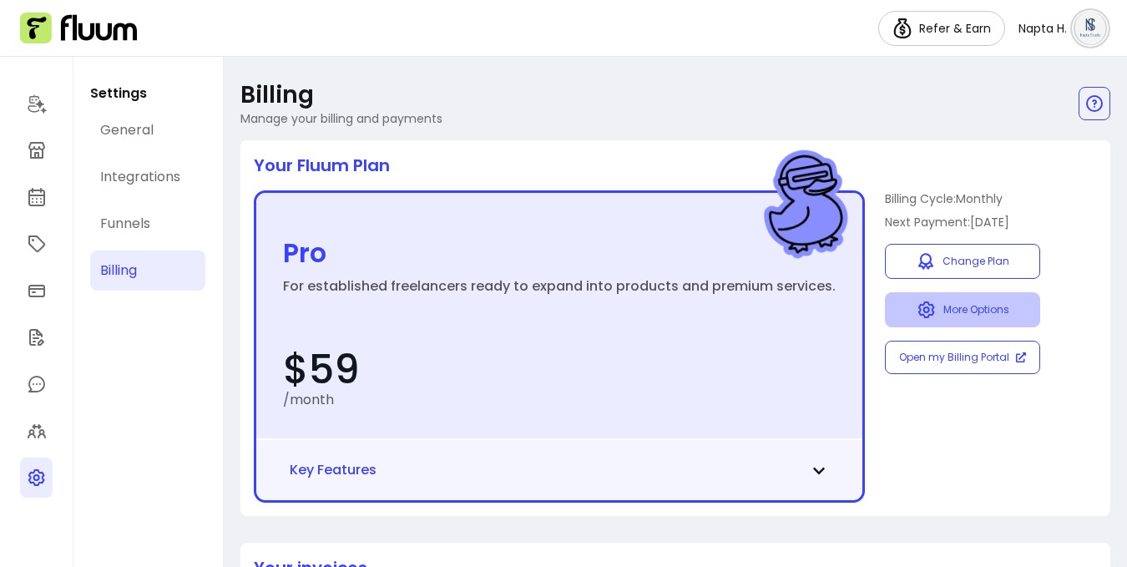
click at [985, 311] on button "More Options" at bounding box center [962, 309] width 155 height 35
click at [1111, 253] on div "Billing Manage your billing and payments Your Fluum Plan Pro For established fr…" at bounding box center [675, 459] width 903 height 804
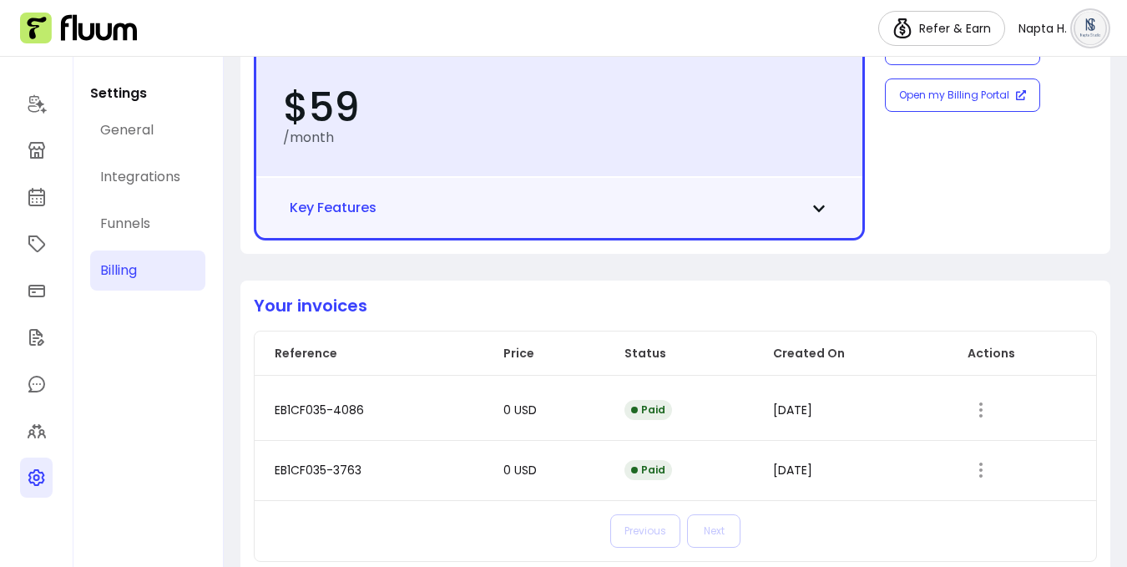
scroll to position [294, 0]
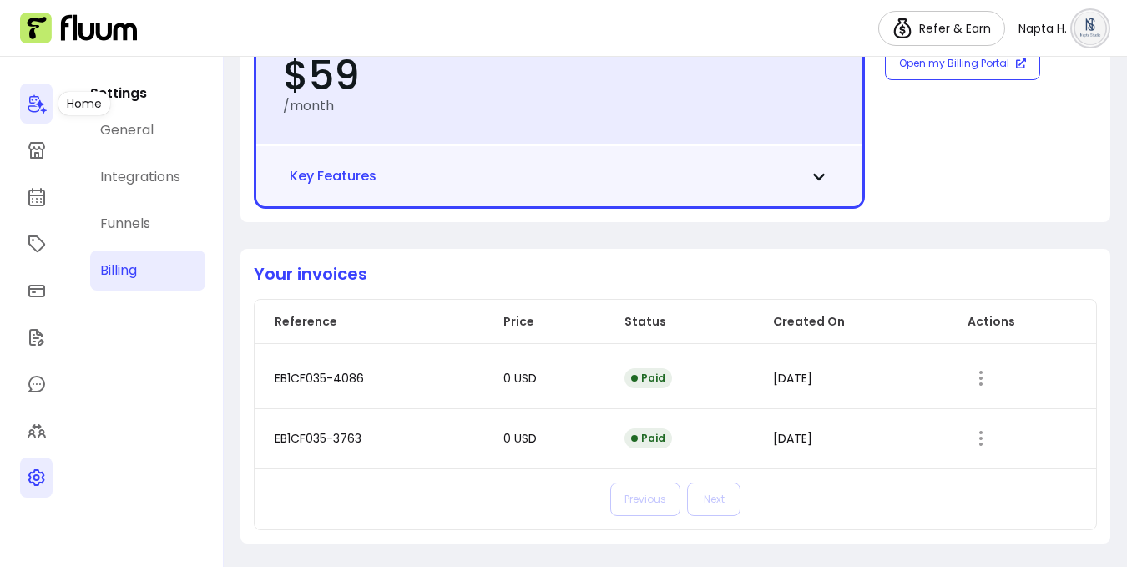
click at [37, 110] on icon at bounding box center [37, 104] width 18 height 19
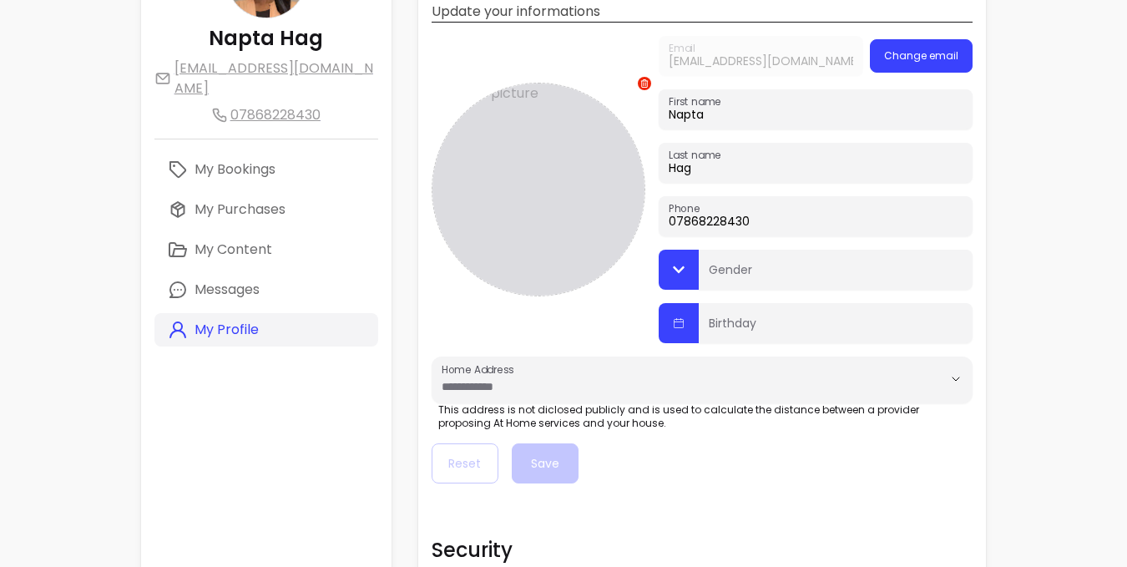
scroll to position [55, 0]
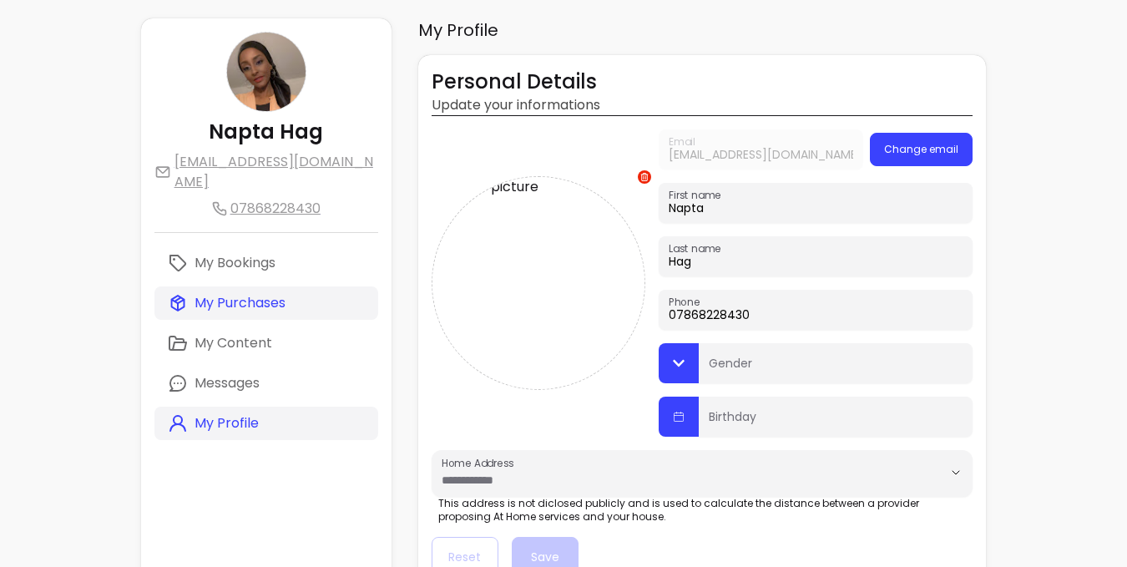
click at [268, 293] on p "My Purchases" at bounding box center [240, 303] width 91 height 20
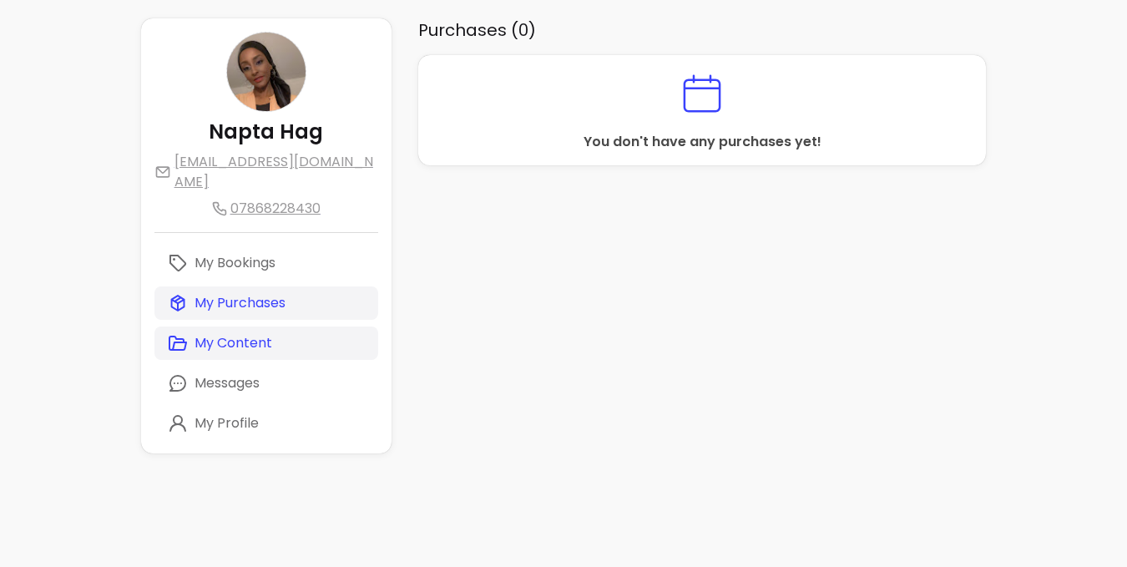
click at [270, 333] on p "My Content" at bounding box center [234, 343] width 78 height 20
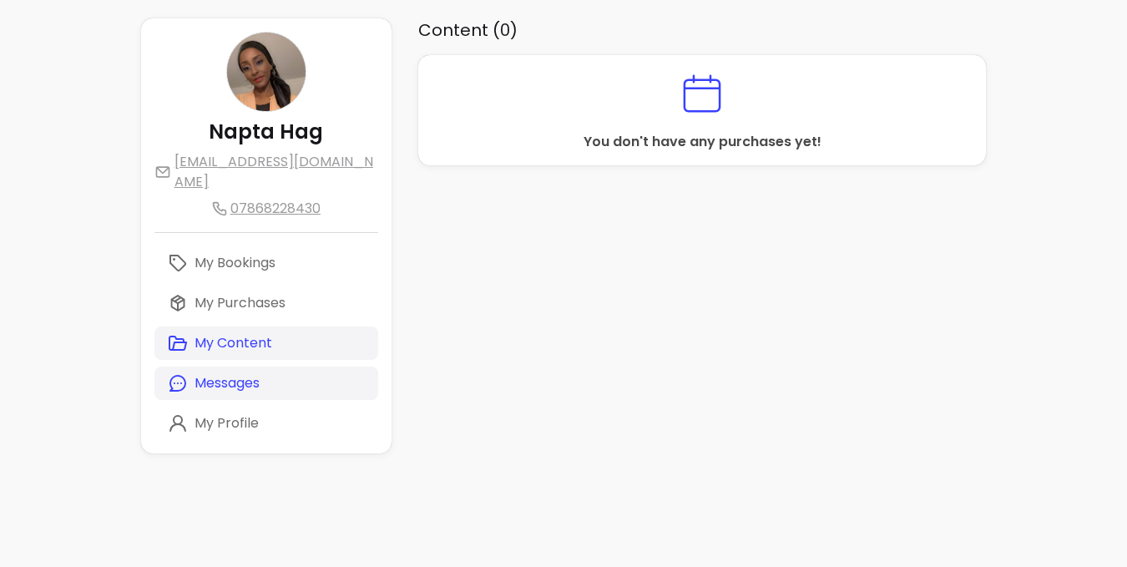
click at [264, 367] on link "Messages" at bounding box center [266, 383] width 224 height 33
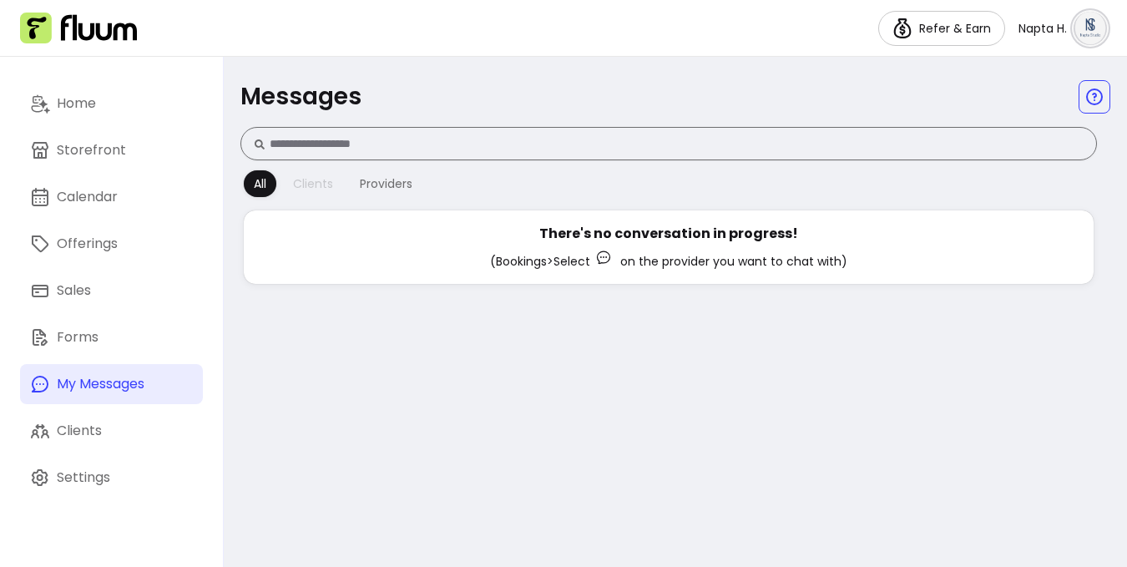
click at [329, 177] on div "Clients" at bounding box center [313, 183] width 40 height 17
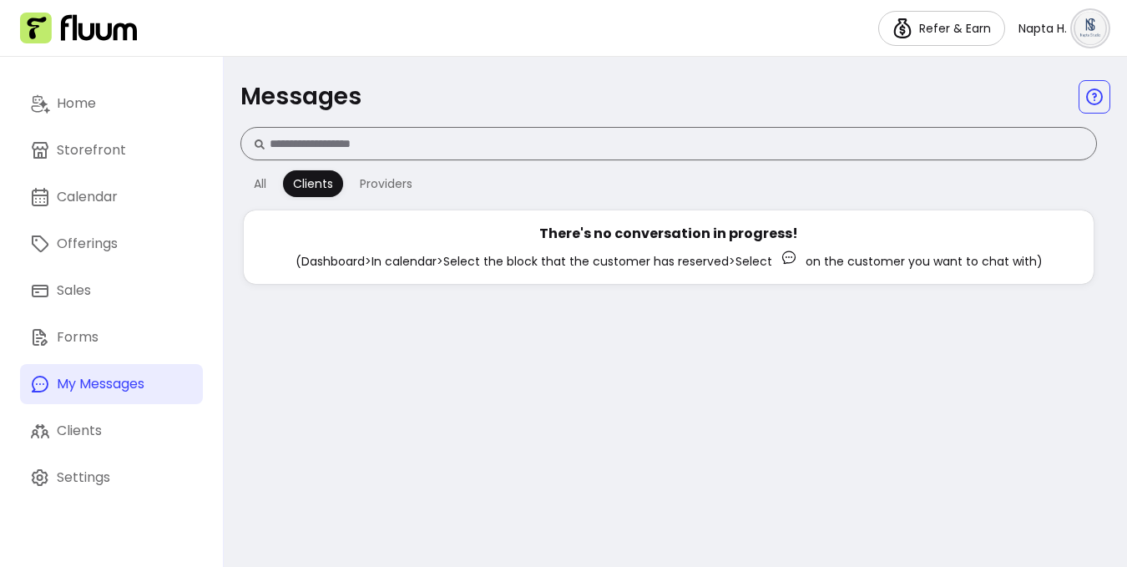
click at [278, 182] on div "All Clients Providers" at bounding box center [332, 183] width 185 height 33
click at [140, 149] on link "Storefront" at bounding box center [111, 150] width 183 height 40
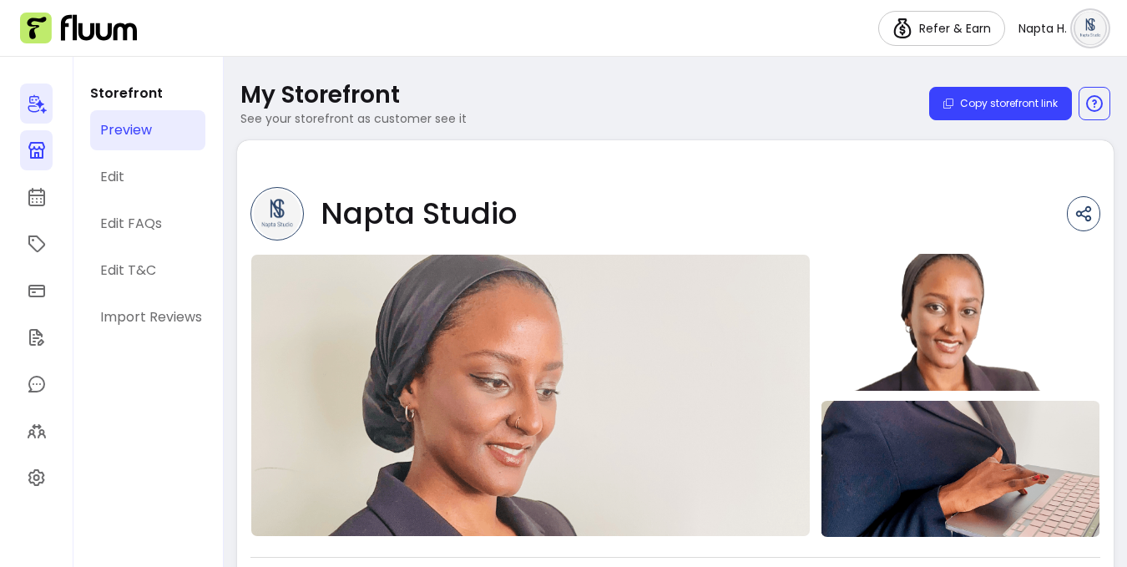
click at [45, 110] on icon at bounding box center [37, 104] width 18 height 19
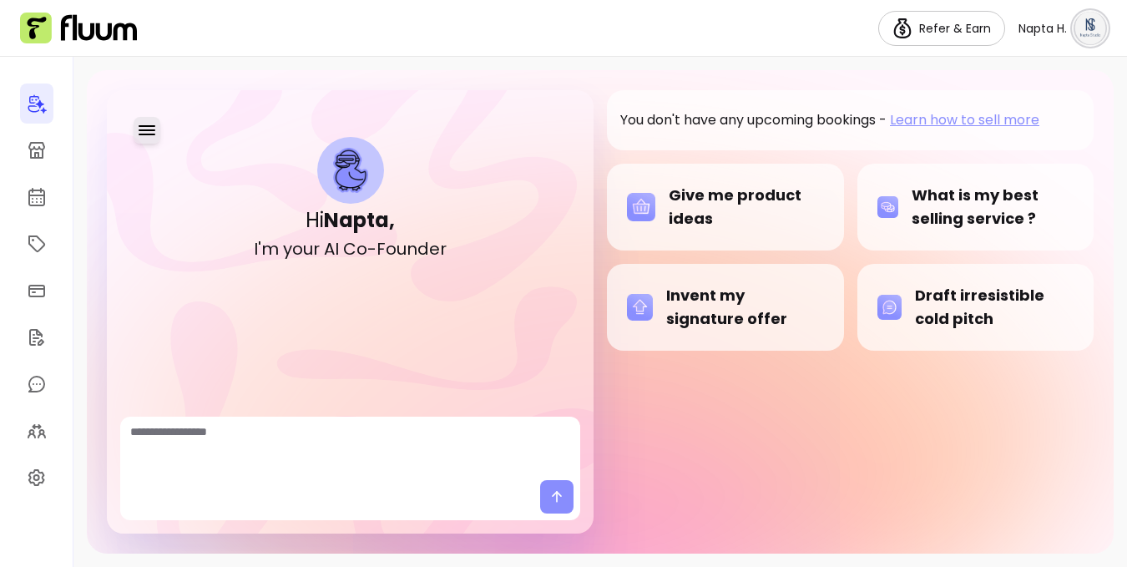
click at [138, 125] on icon "button" at bounding box center [147, 130] width 20 height 20
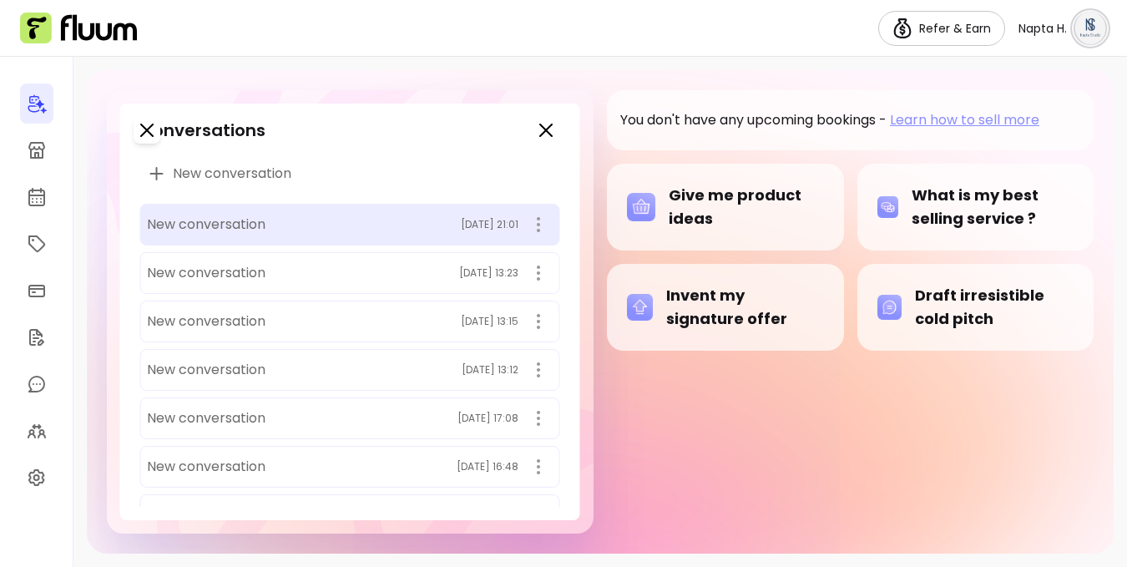
click at [240, 207] on div "New conversation [DATE] 21:01" at bounding box center [349, 225] width 420 height 42
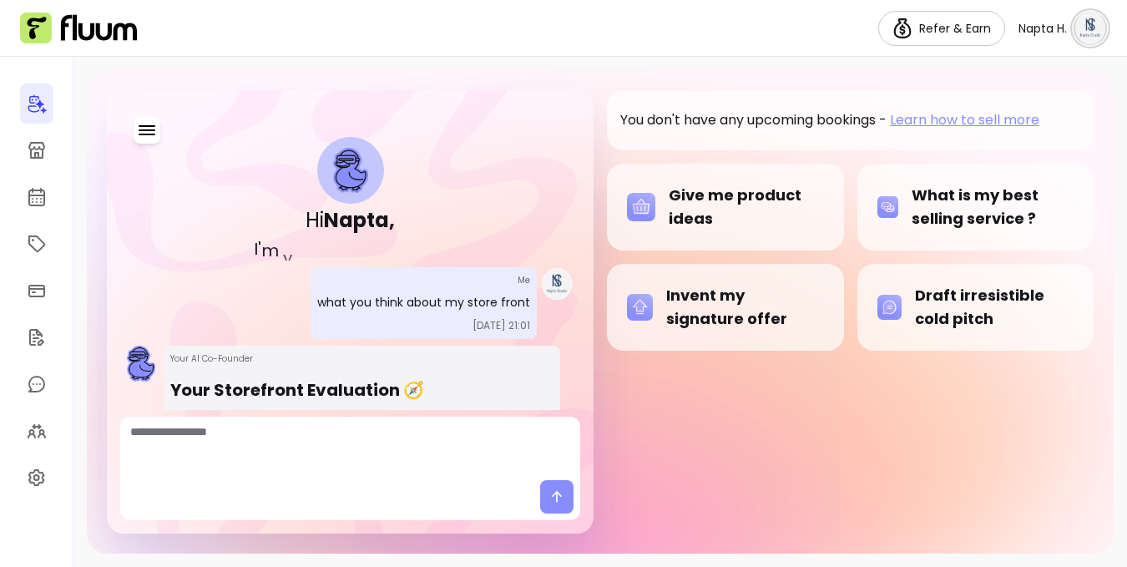
scroll to position [2918, 0]
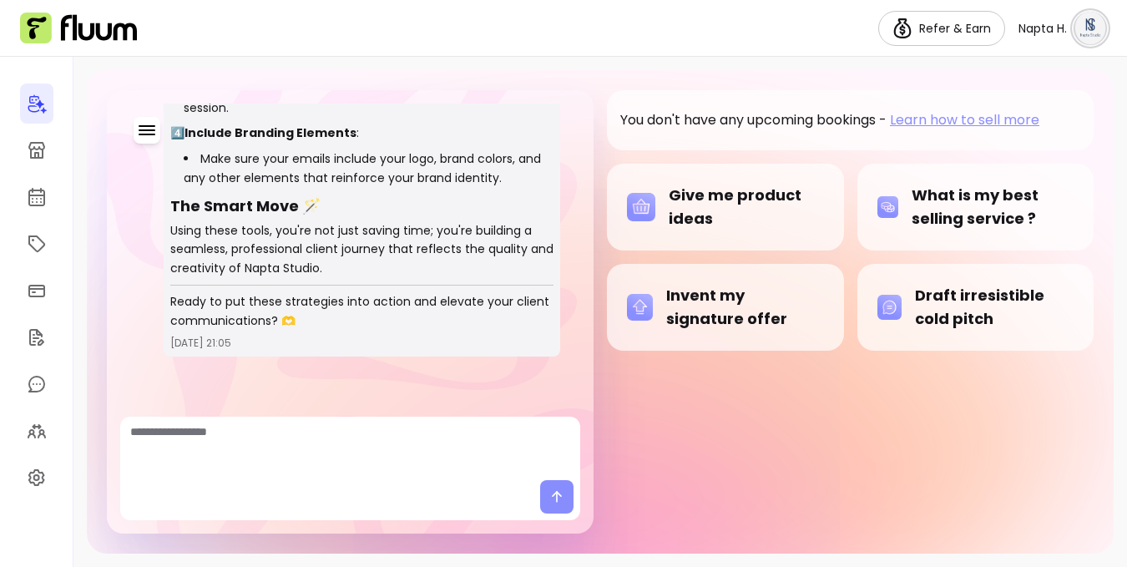
click at [339, 428] on textarea "Ask me anything..." at bounding box center [350, 448] width 440 height 50
type textarea "**********"
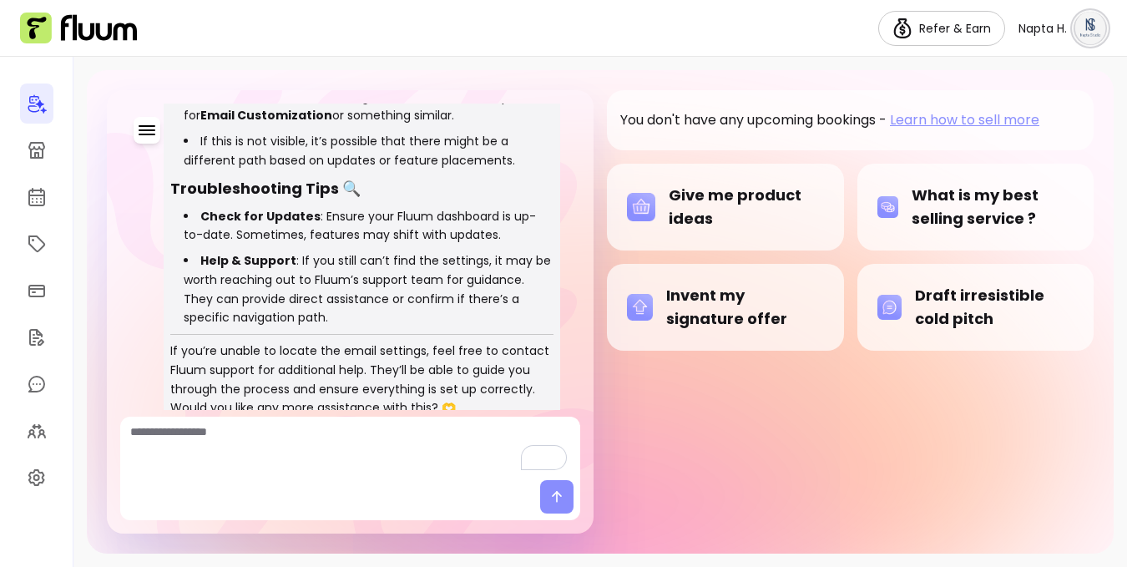
scroll to position [3679, 0]
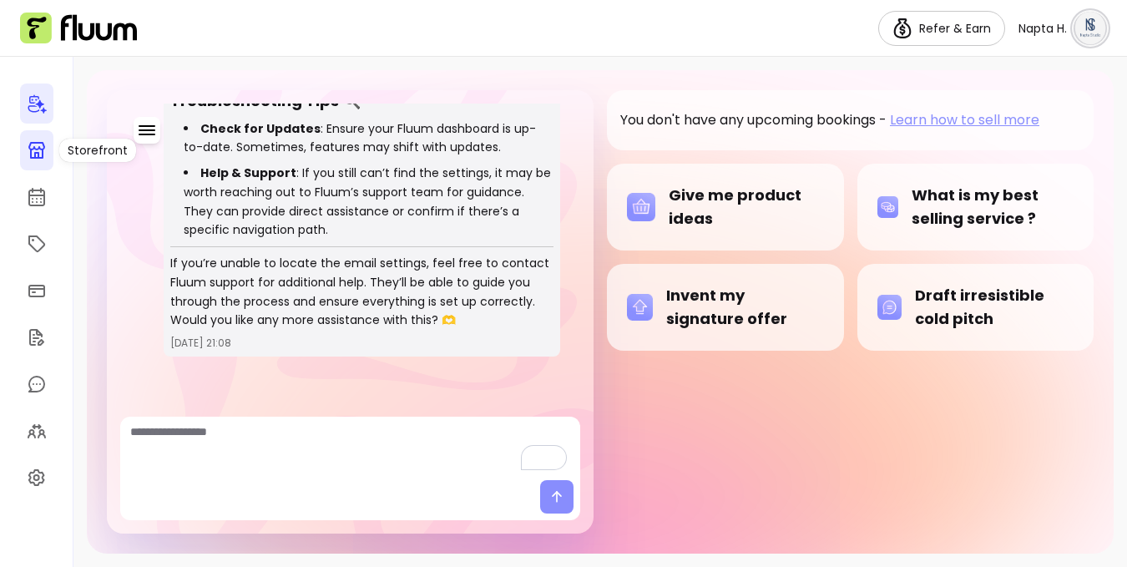
click at [48, 155] on link at bounding box center [36, 150] width 33 height 40
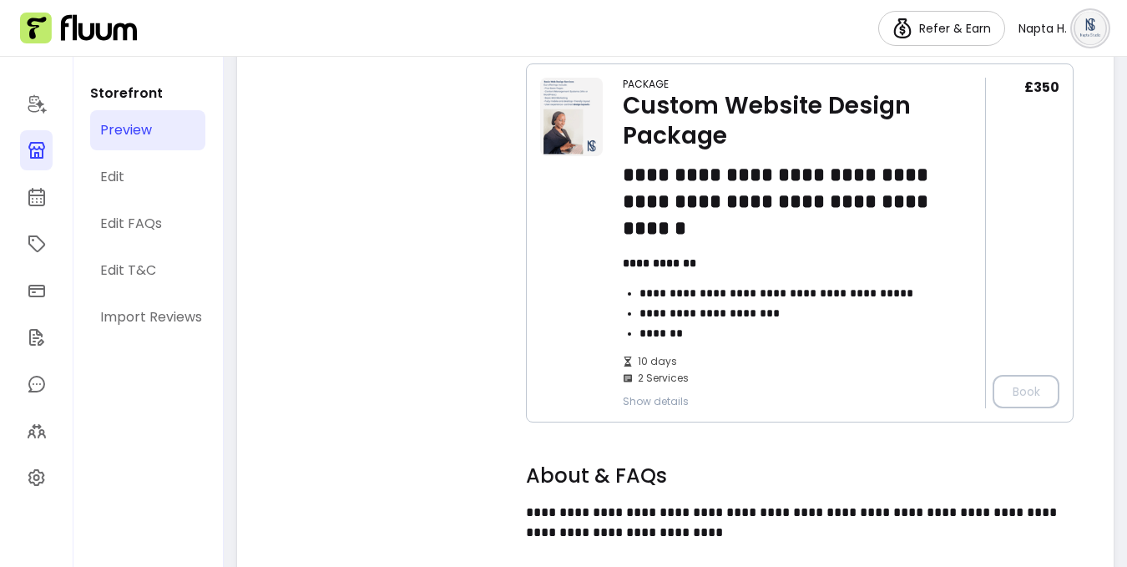
scroll to position [2202, 0]
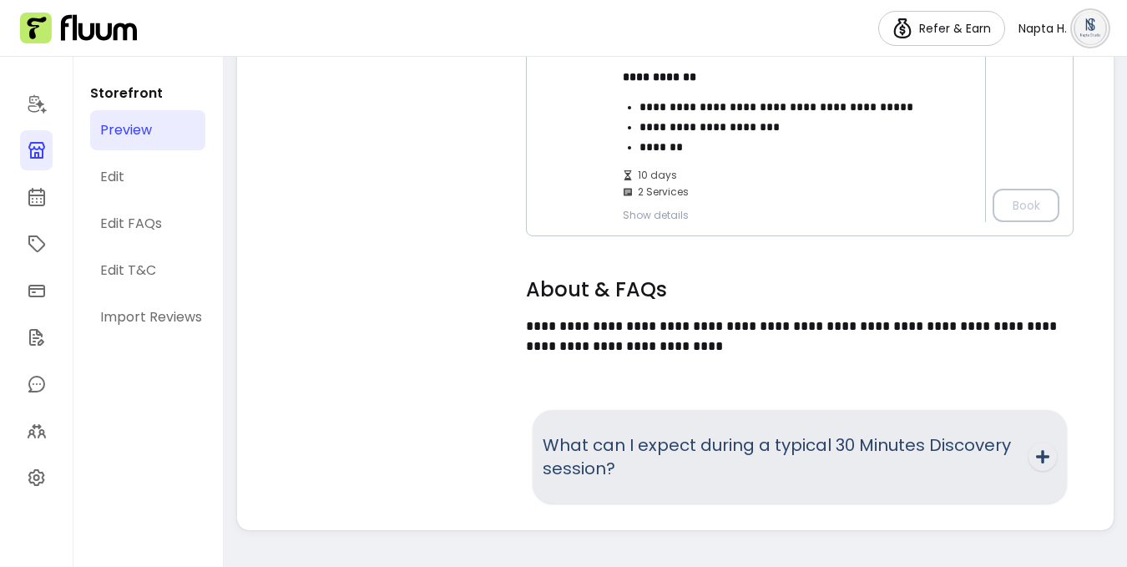
click at [1048, 458] on icon "button" at bounding box center [1042, 456] width 15 height 15
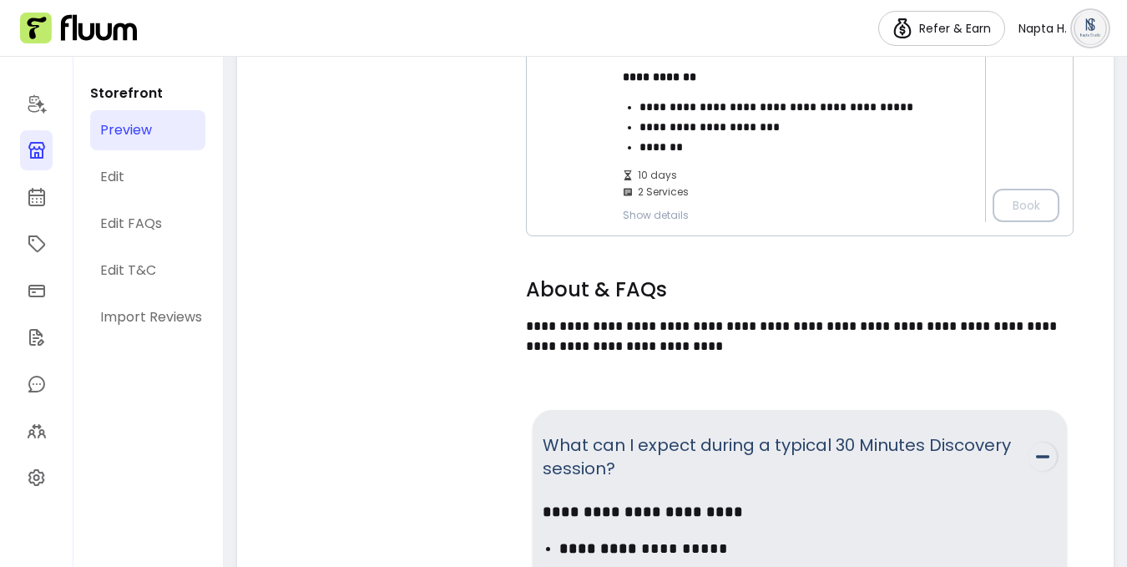
click at [1048, 458] on icon "button" at bounding box center [1042, 456] width 15 height 15
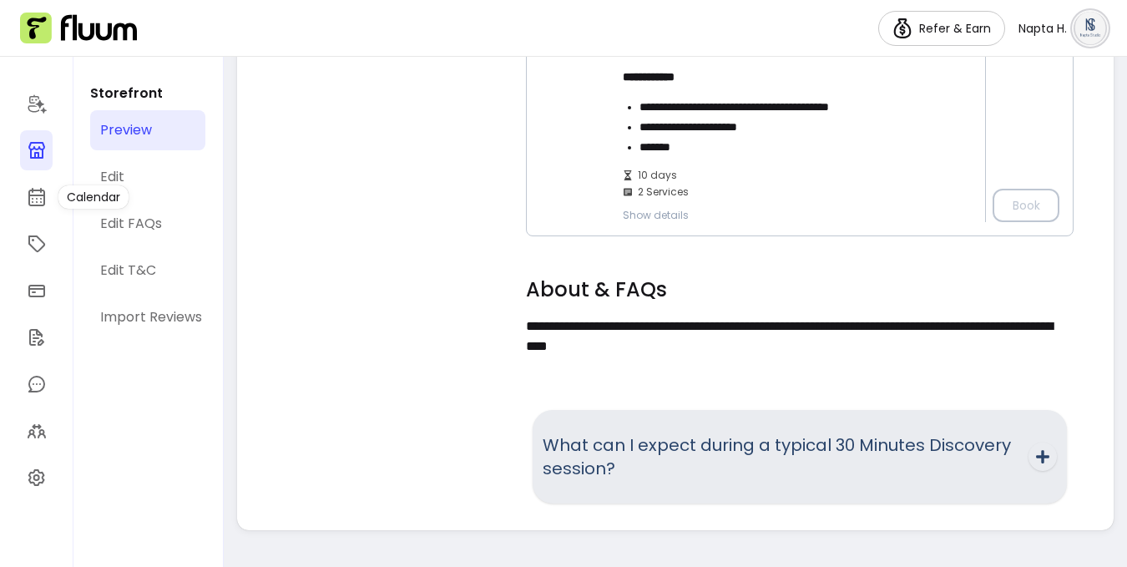
click at [113, 190] on div "Calendar" at bounding box center [93, 196] width 70 height 23
click at [127, 166] on link "Edit" at bounding box center [147, 177] width 115 height 40
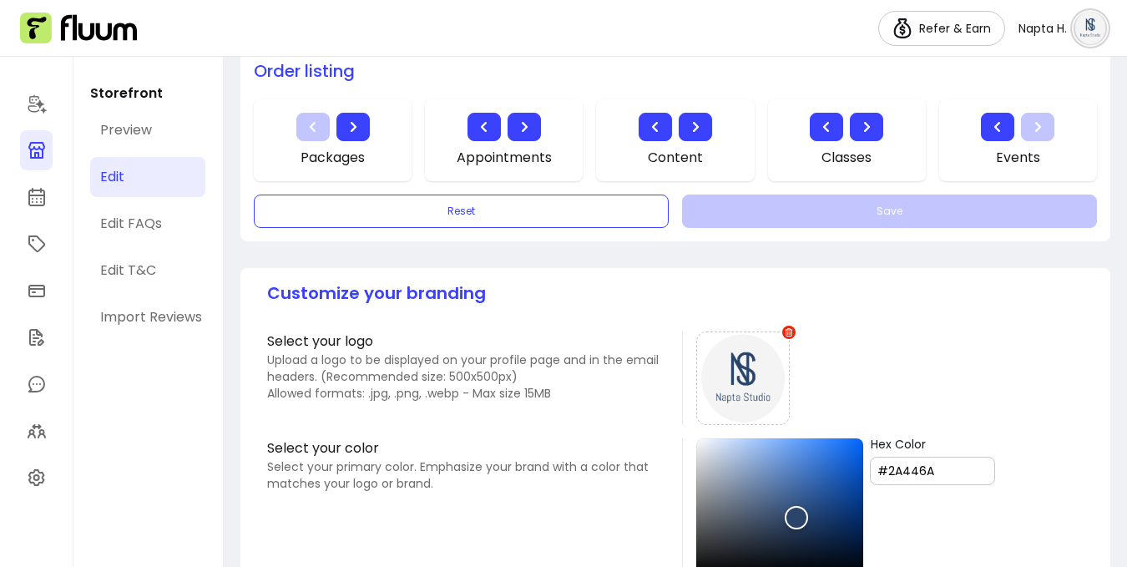
scroll to position [951, 0]
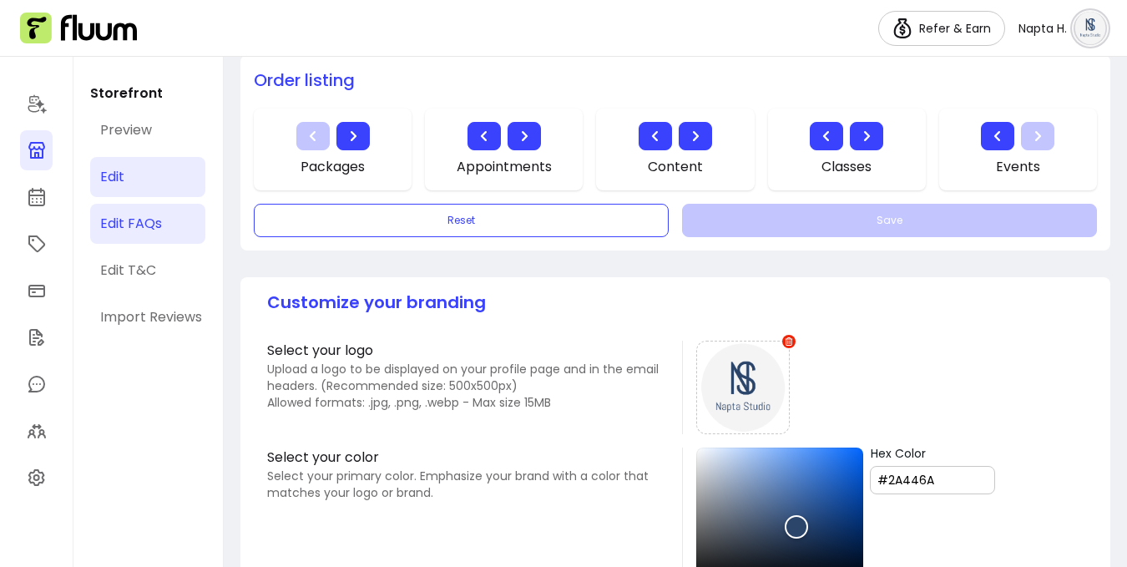
click at [159, 240] on link "Edit FAQs" at bounding box center [147, 224] width 115 height 40
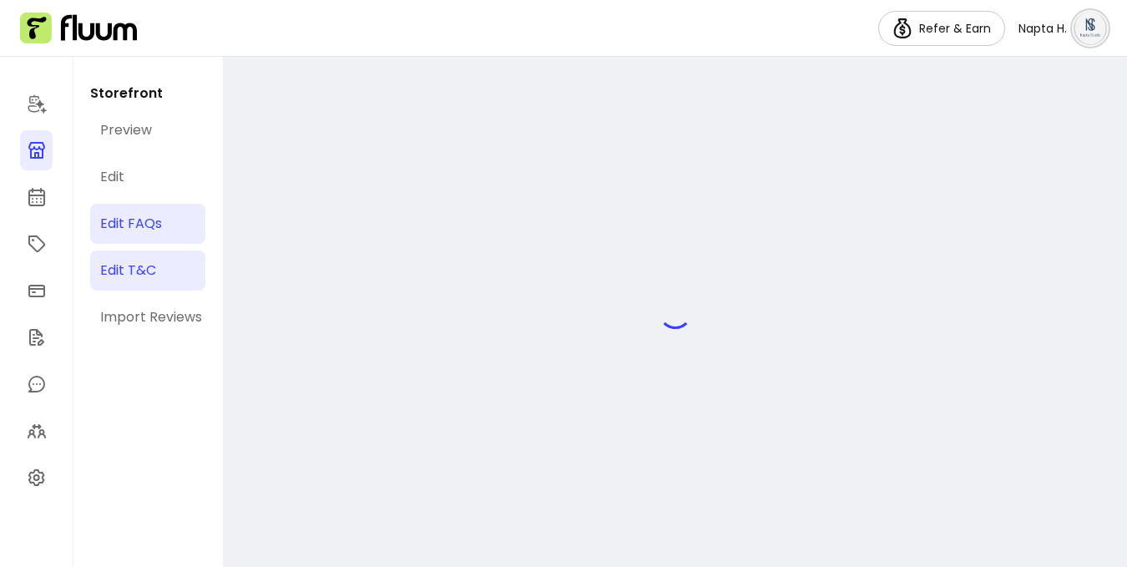
select select "*"
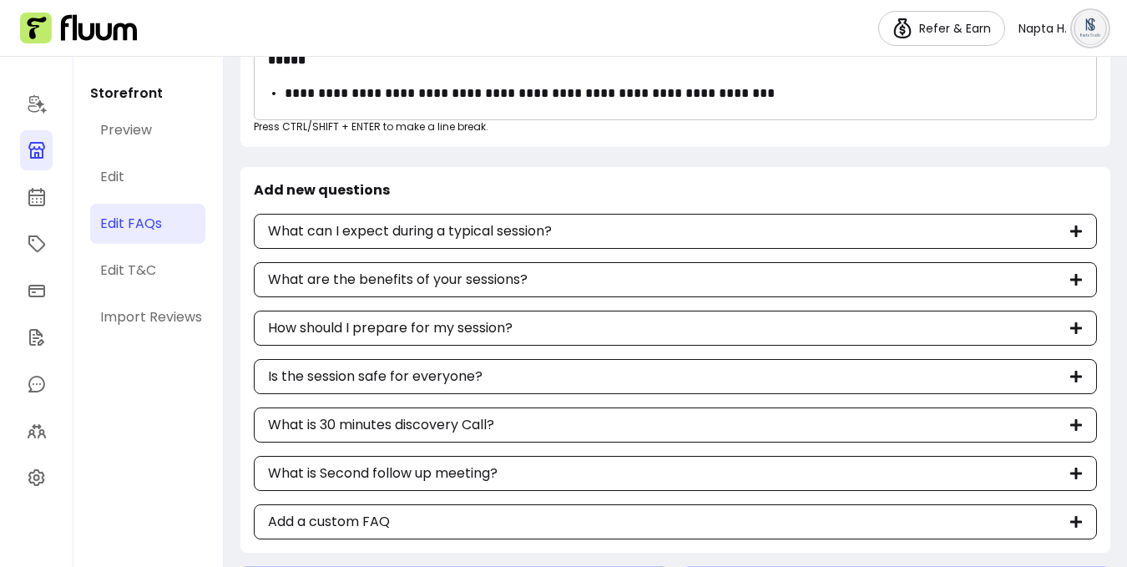
scroll to position [514, 0]
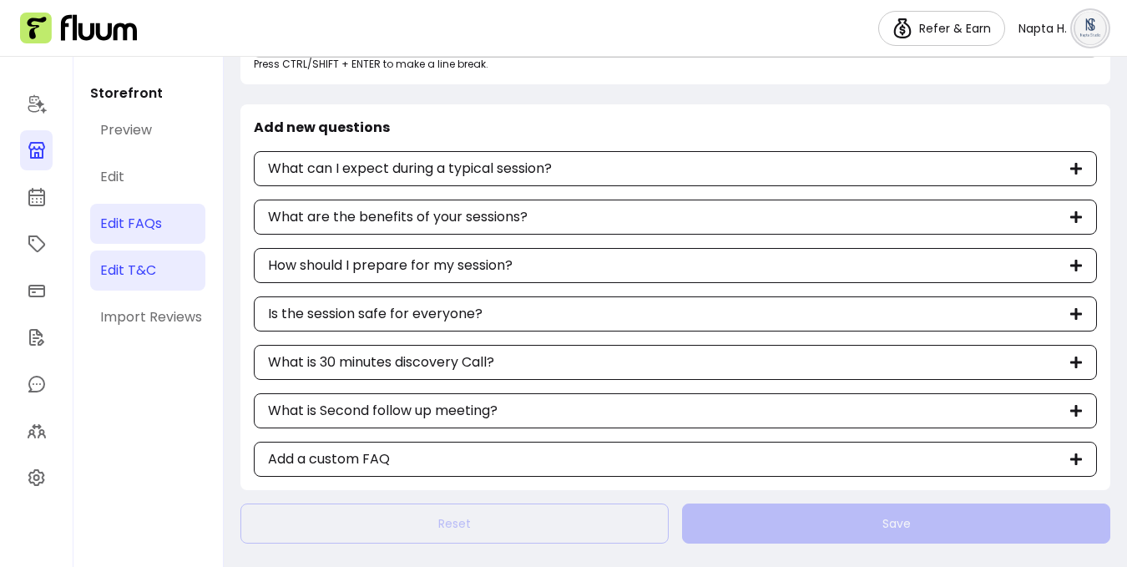
click at [126, 260] on link "Edit T&C" at bounding box center [147, 270] width 115 height 40
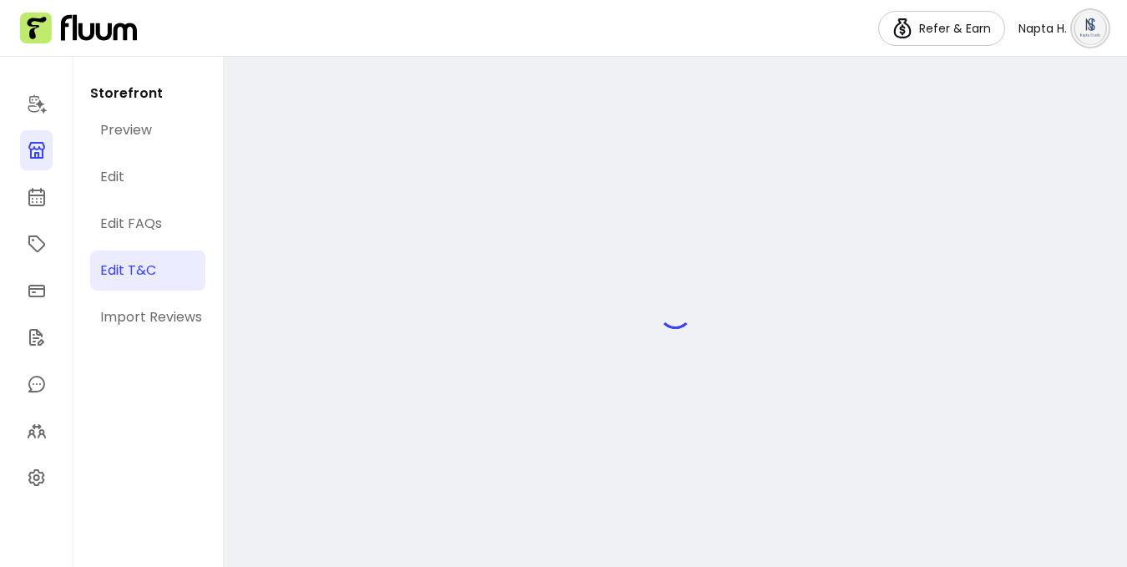
select select "*"
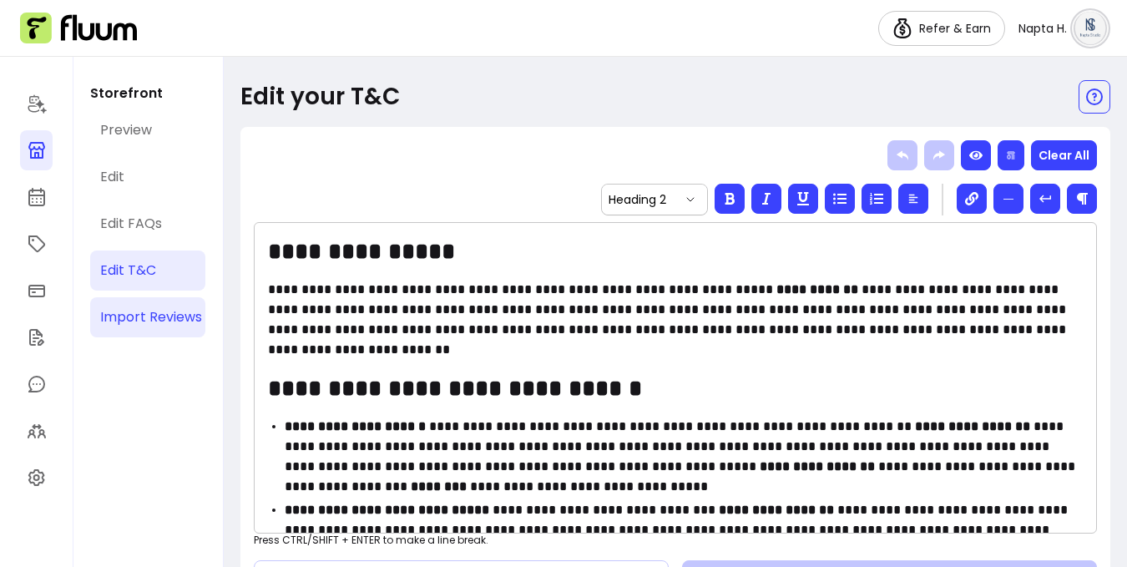
click at [162, 301] on link "Import Reviews" at bounding box center [147, 317] width 115 height 40
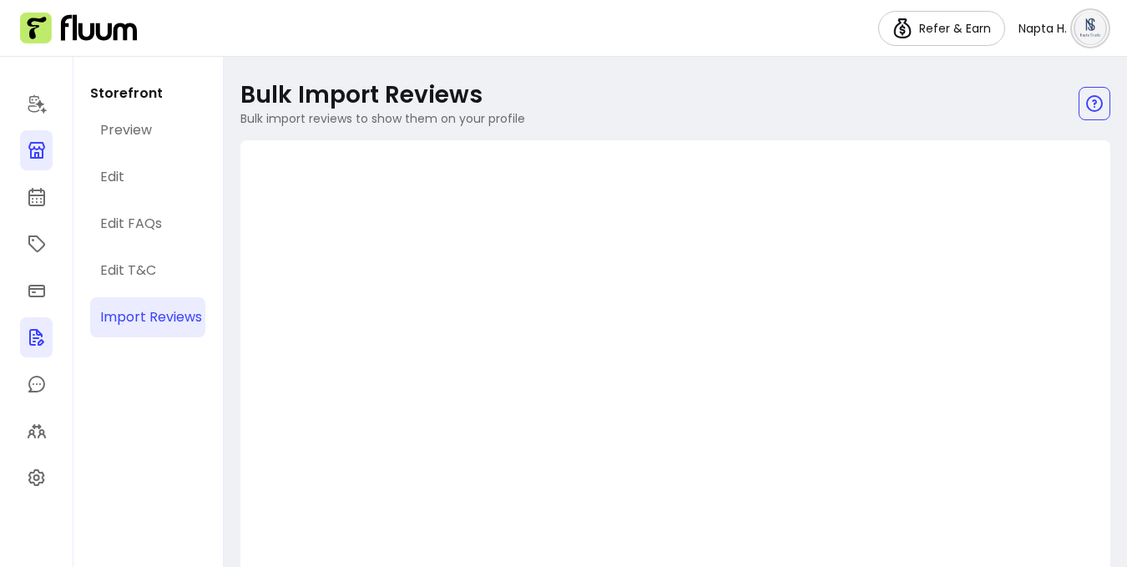
click at [39, 347] on link at bounding box center [36, 337] width 33 height 40
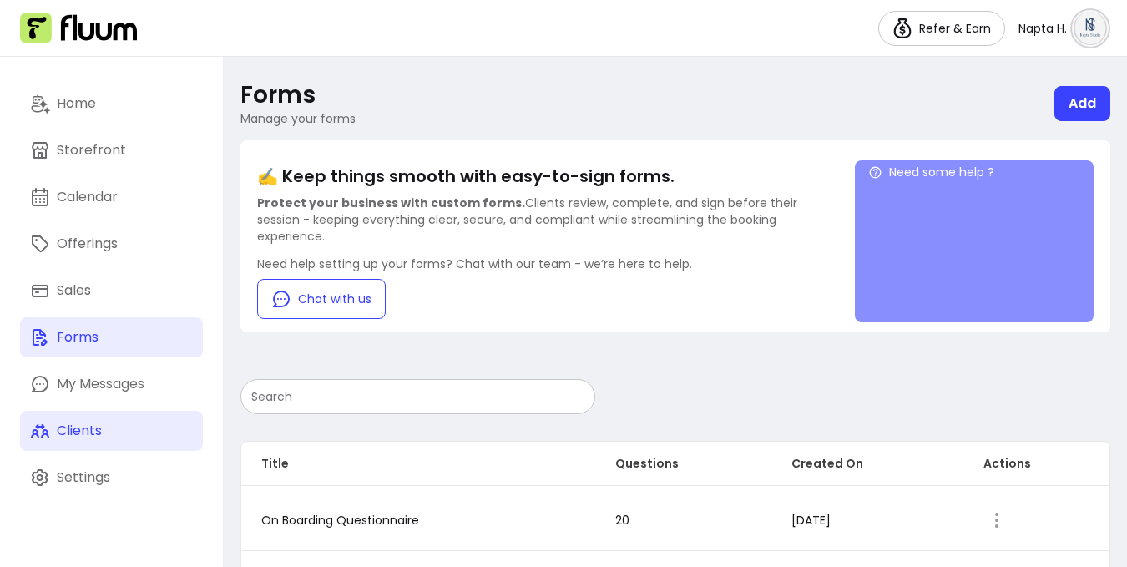
click at [95, 447] on link "Clients" at bounding box center [111, 431] width 183 height 40
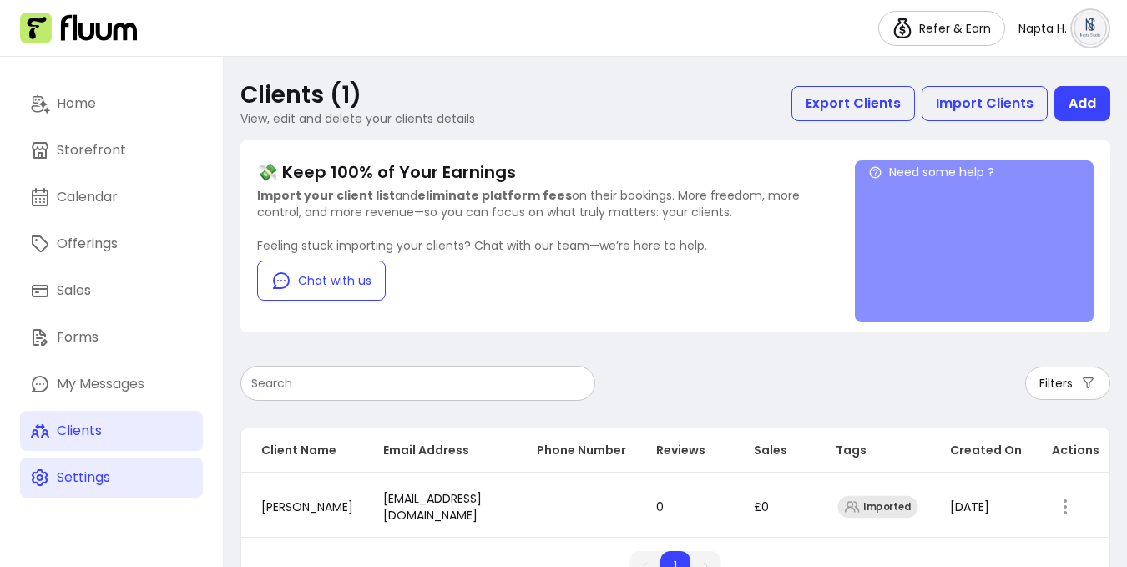
click at [137, 483] on link "Settings" at bounding box center [111, 478] width 183 height 40
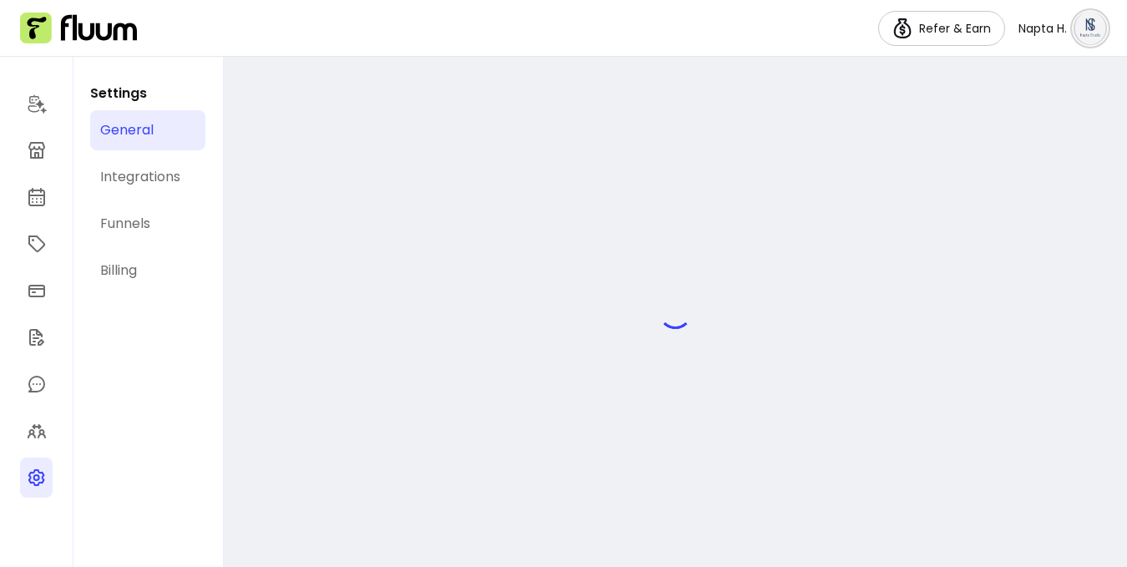
select select "**********"
select select "***"
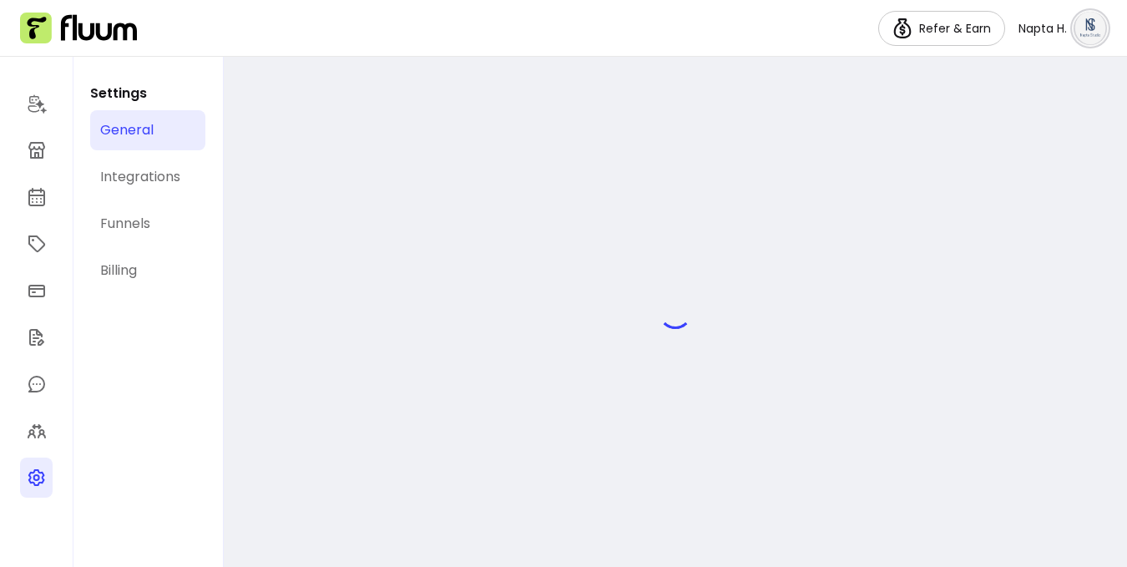
select select "***"
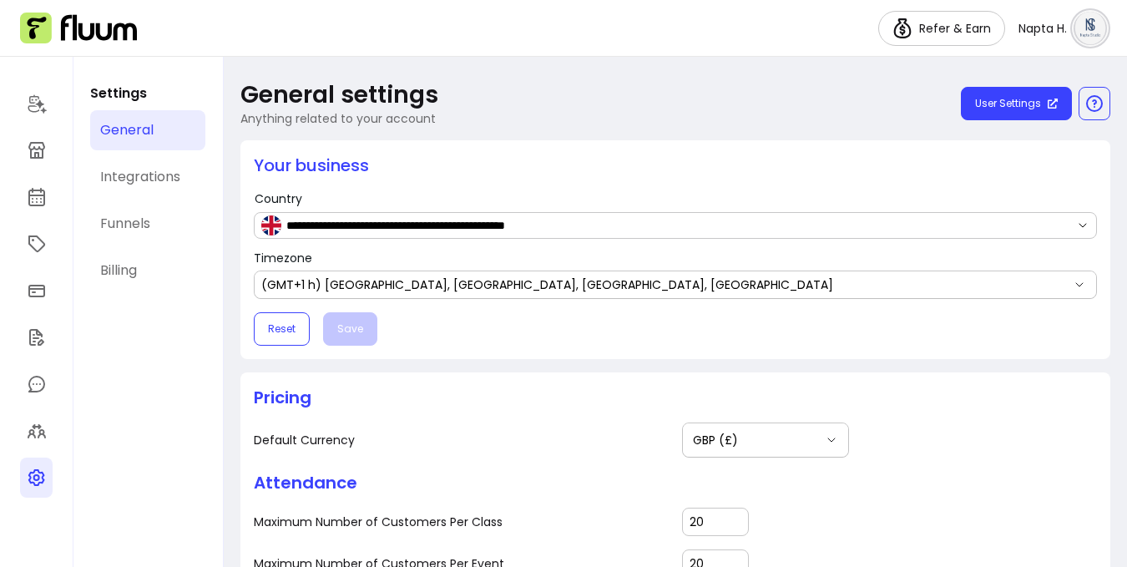
click at [478, 341] on div "Reset Save" at bounding box center [675, 328] width 843 height 33
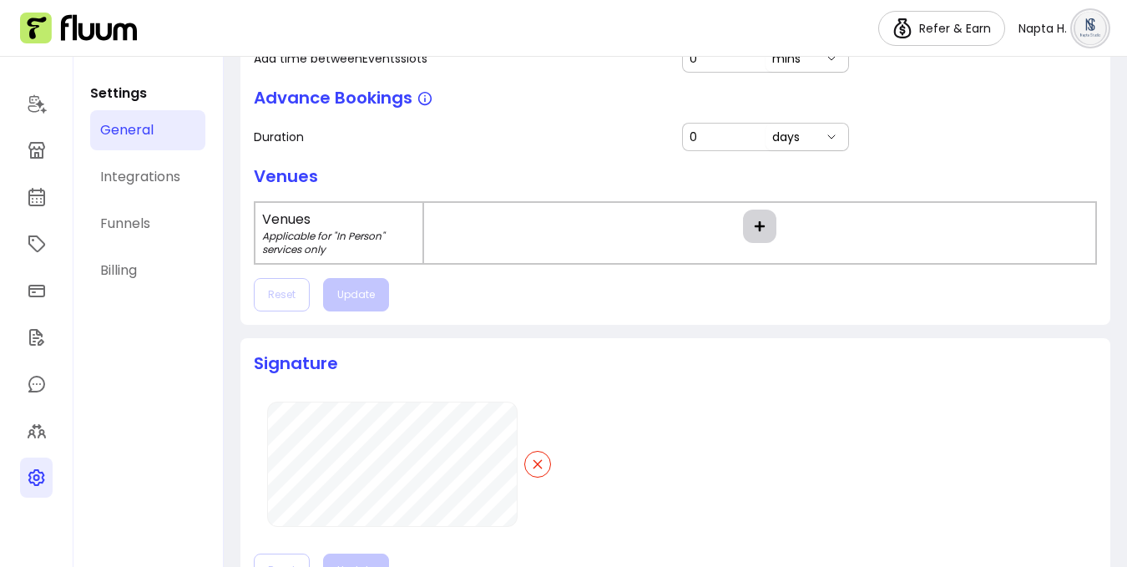
scroll to position [928, 0]
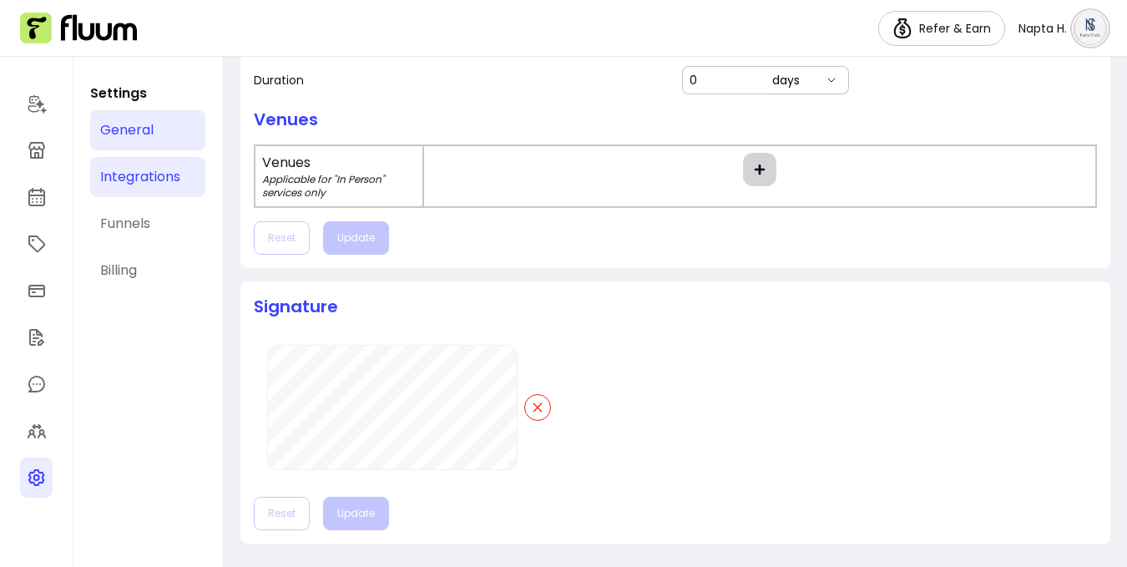
click at [129, 184] on div "Integrations" at bounding box center [140, 177] width 80 height 20
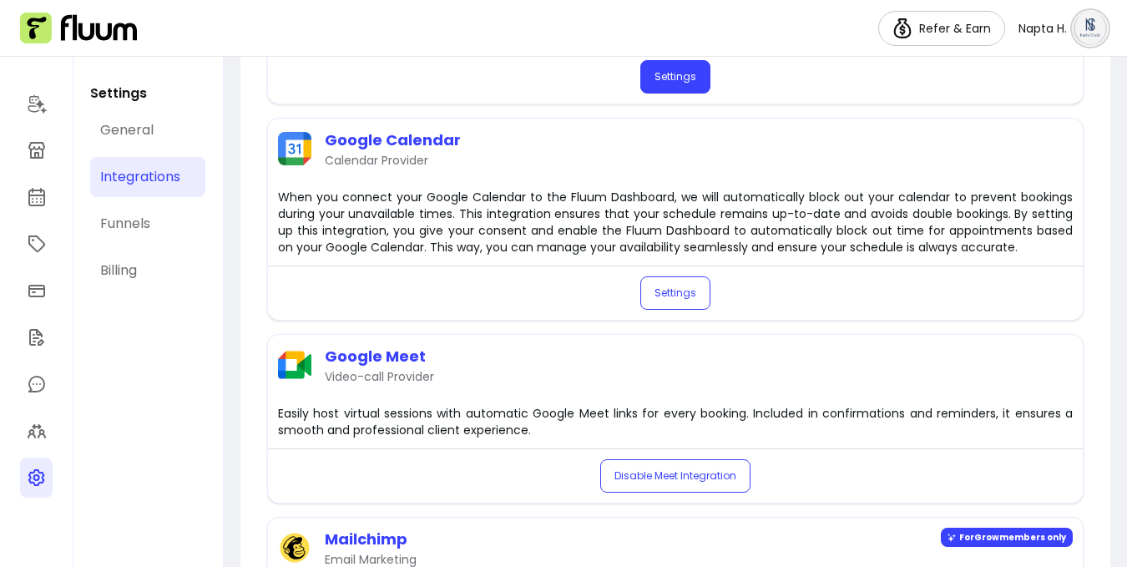
scroll to position [465, 0]
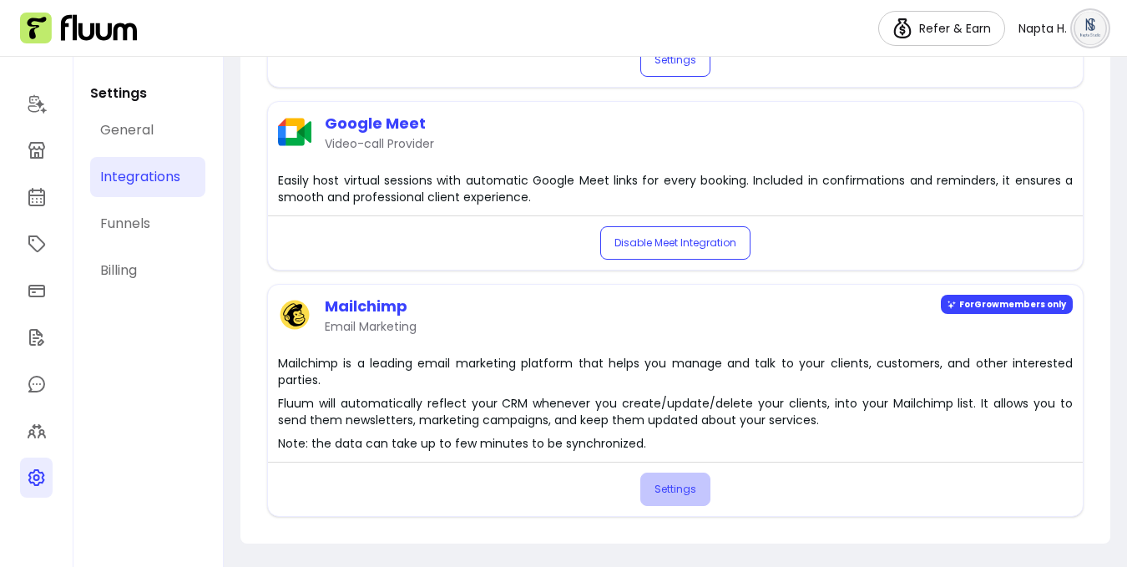
click at [680, 503] on button "Settings" at bounding box center [675, 489] width 70 height 33
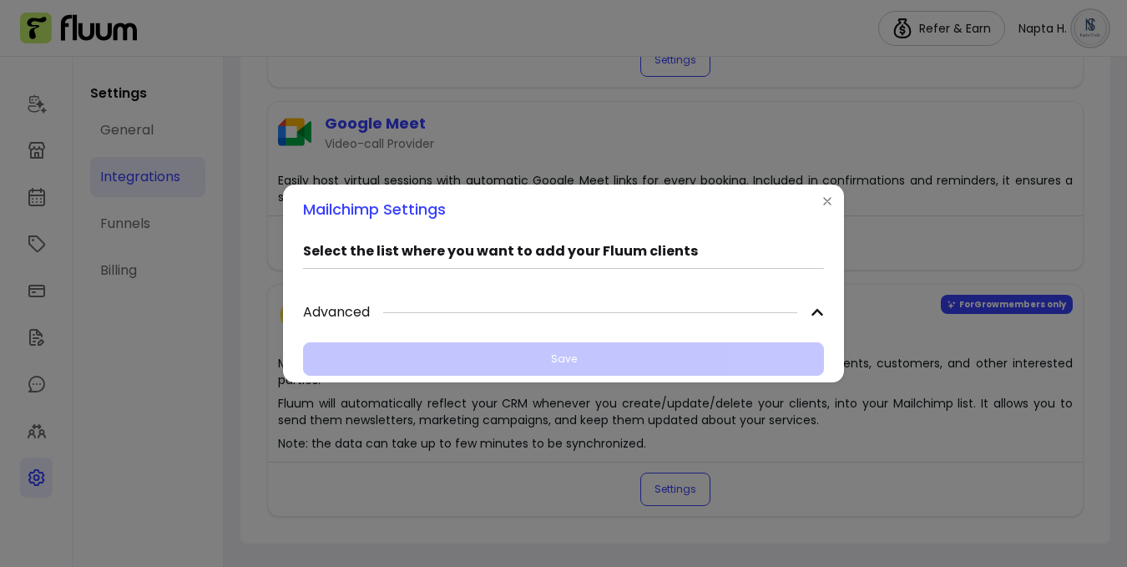
click at [842, 314] on div "Select the list where you want to add your Fluum clients Advanced Save" at bounding box center [563, 309] width 561 height 148
click at [812, 311] on icon at bounding box center [817, 312] width 13 height 13
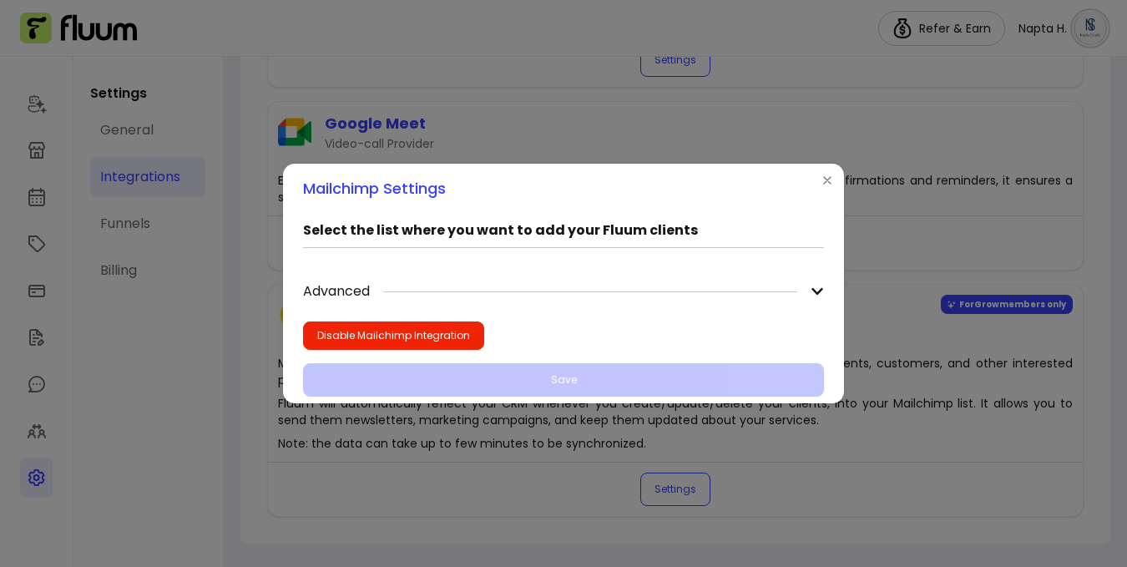
click at [812, 311] on div "Select the list where you want to add your Fluum clients Advanced Disable Mailc…" at bounding box center [563, 308] width 521 height 176
click at [831, 176] on icon "Close" at bounding box center [827, 180] width 13 height 13
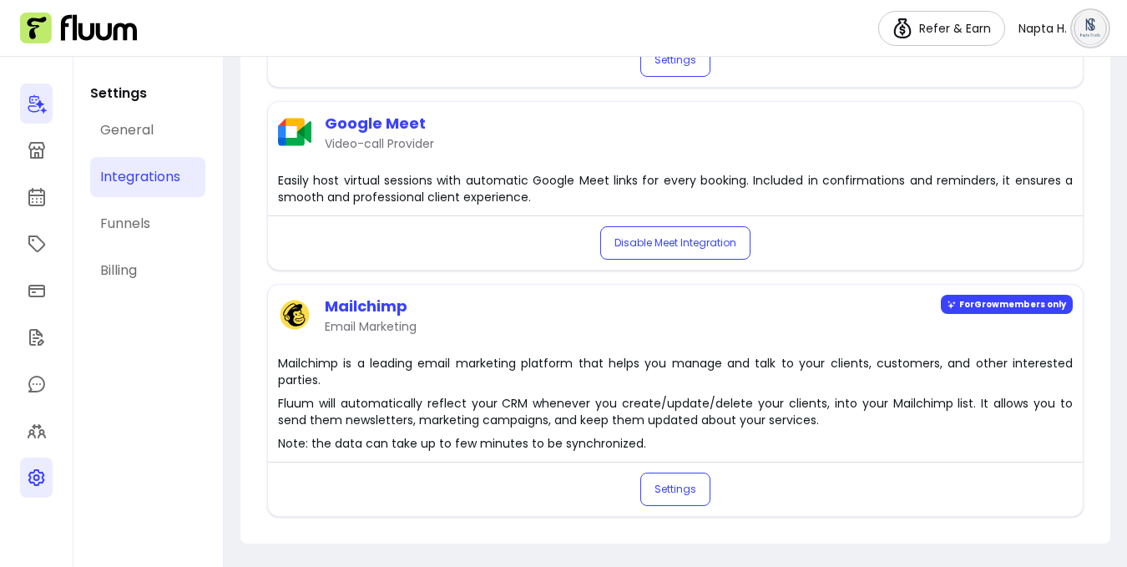
click at [39, 109] on icon at bounding box center [37, 104] width 20 height 20
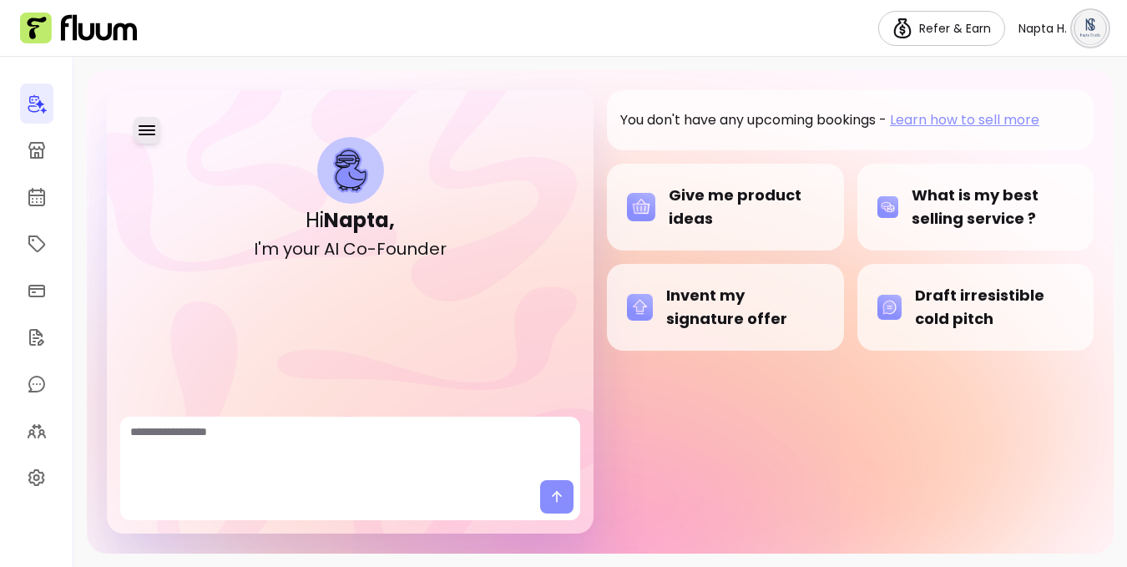
click at [154, 126] on icon "button" at bounding box center [147, 130] width 17 height 10
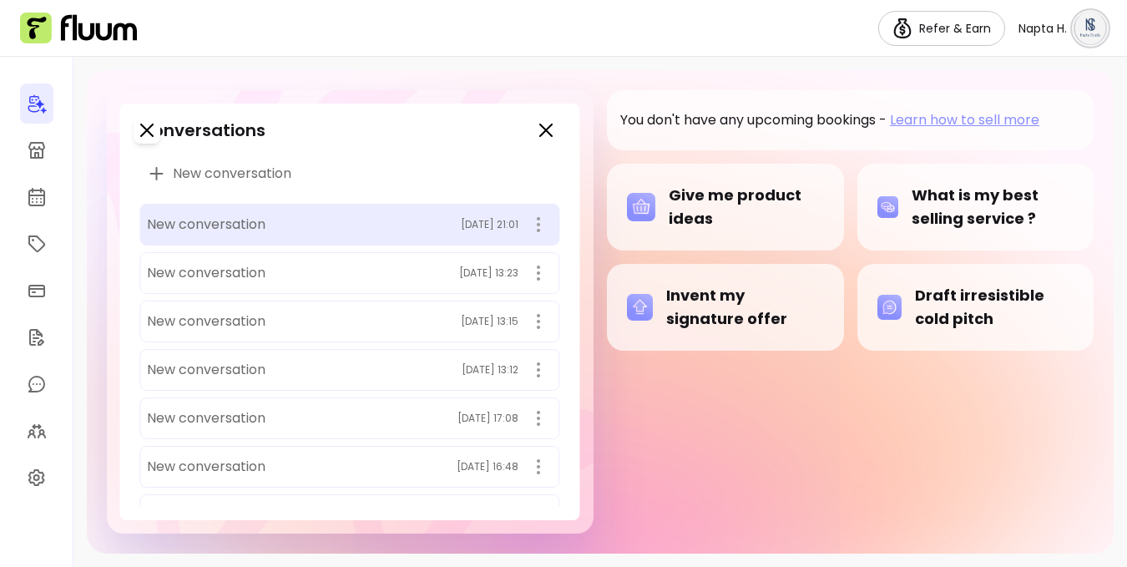
click at [215, 213] on div "New conversation [DATE] 21:01" at bounding box center [349, 224] width 405 height 27
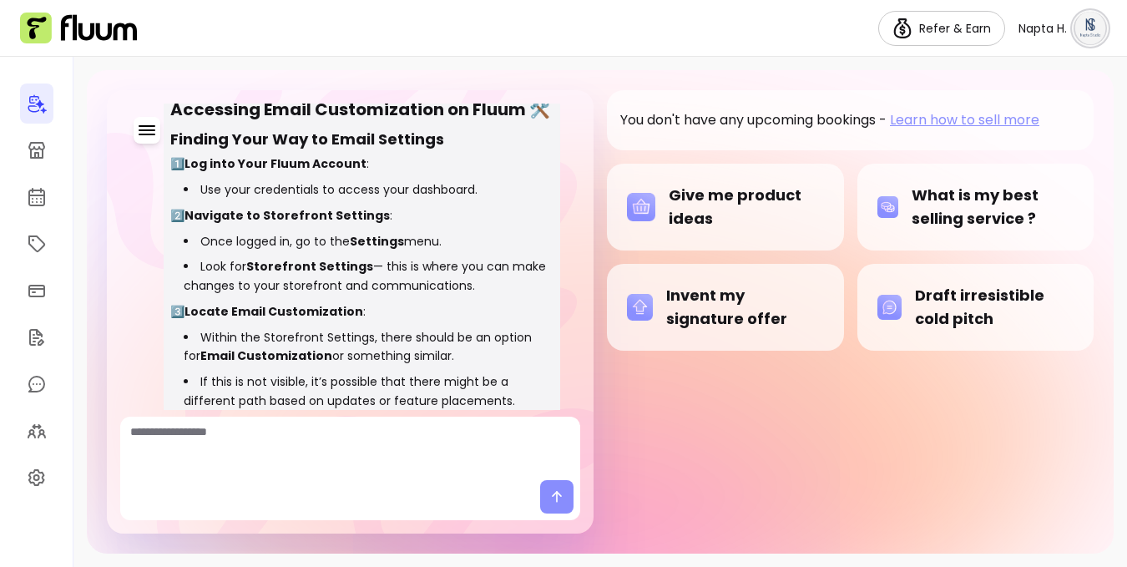
scroll to position [3349, 0]
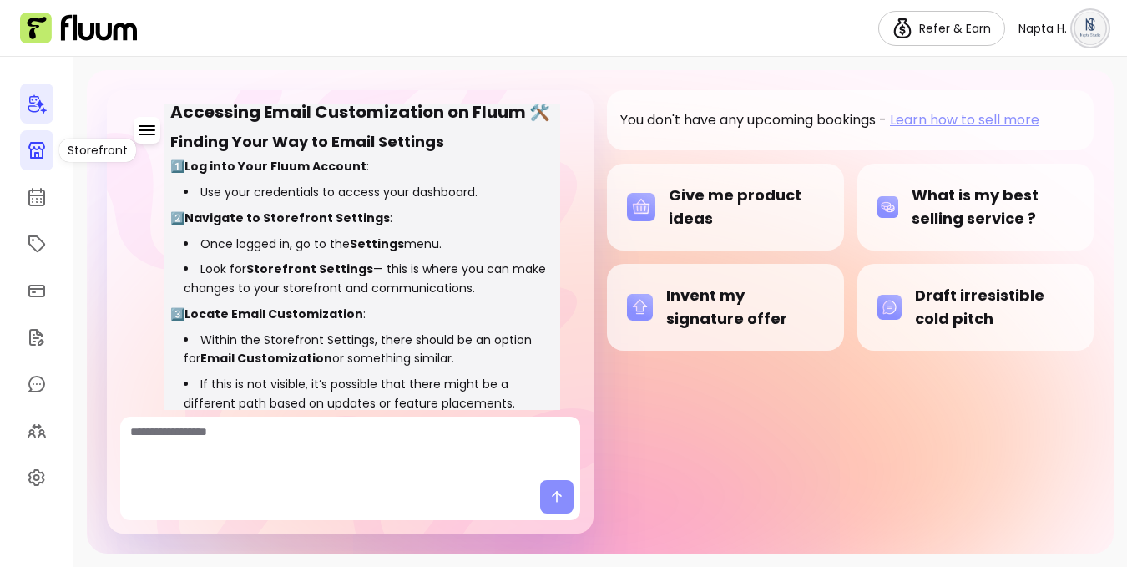
click at [43, 153] on icon at bounding box center [37, 150] width 20 height 20
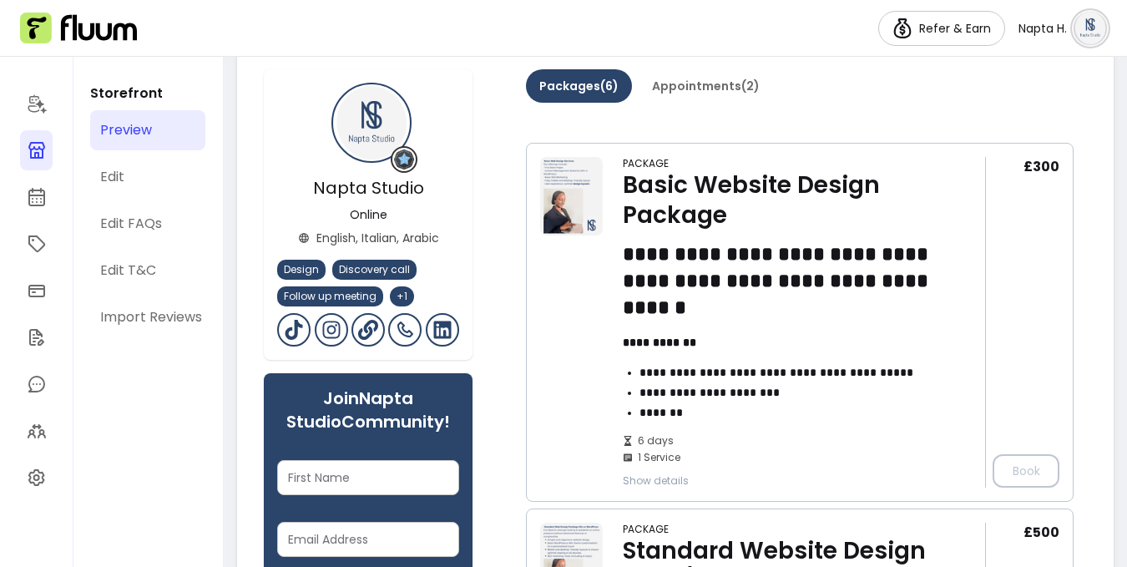
scroll to position [502, 0]
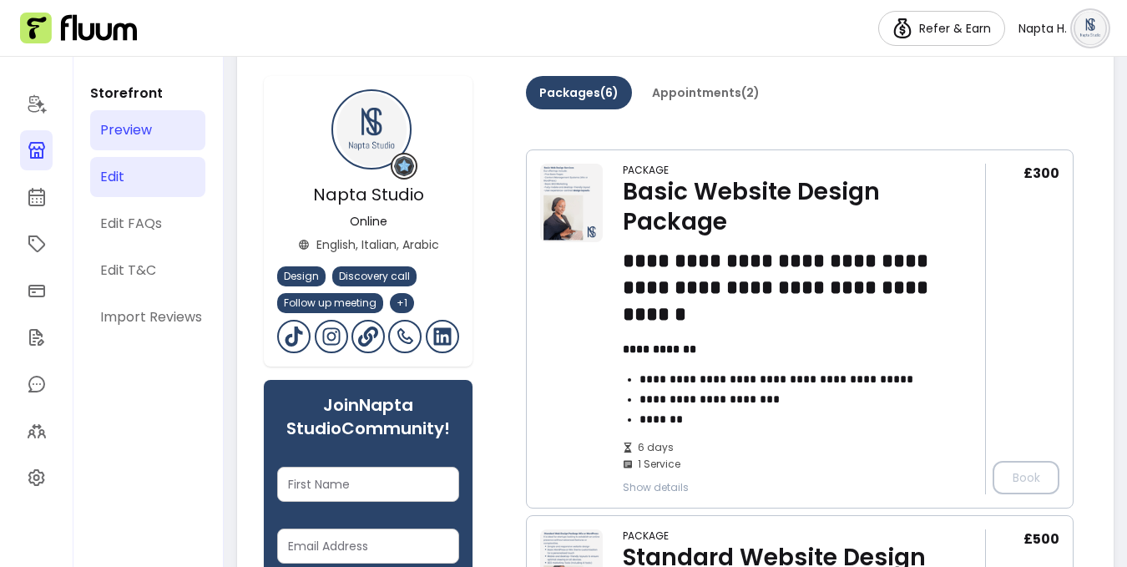
click at [162, 164] on link "Edit" at bounding box center [147, 177] width 115 height 40
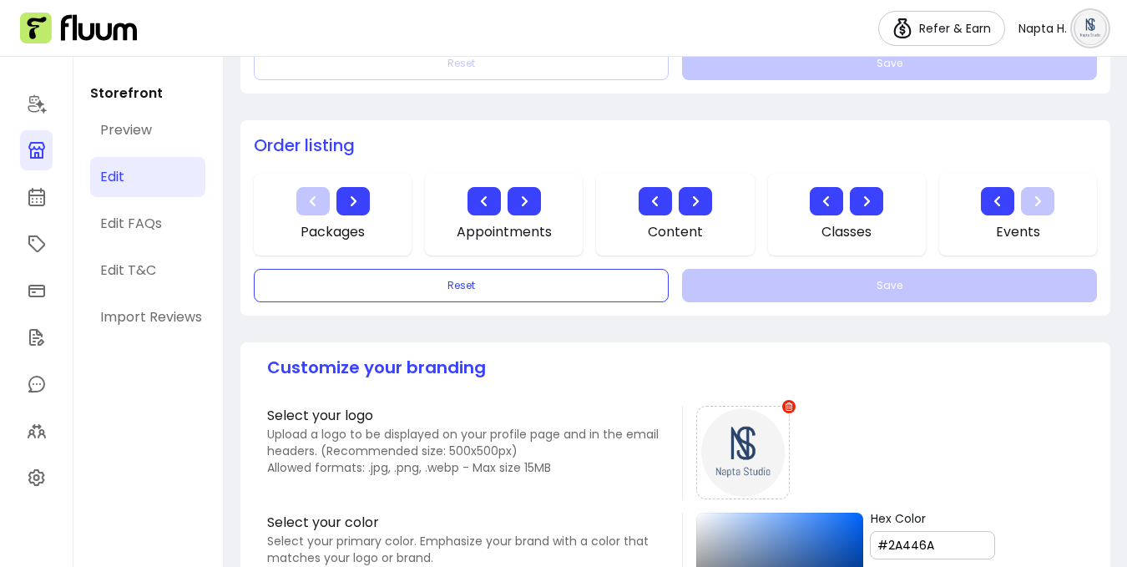
scroll to position [1082, 0]
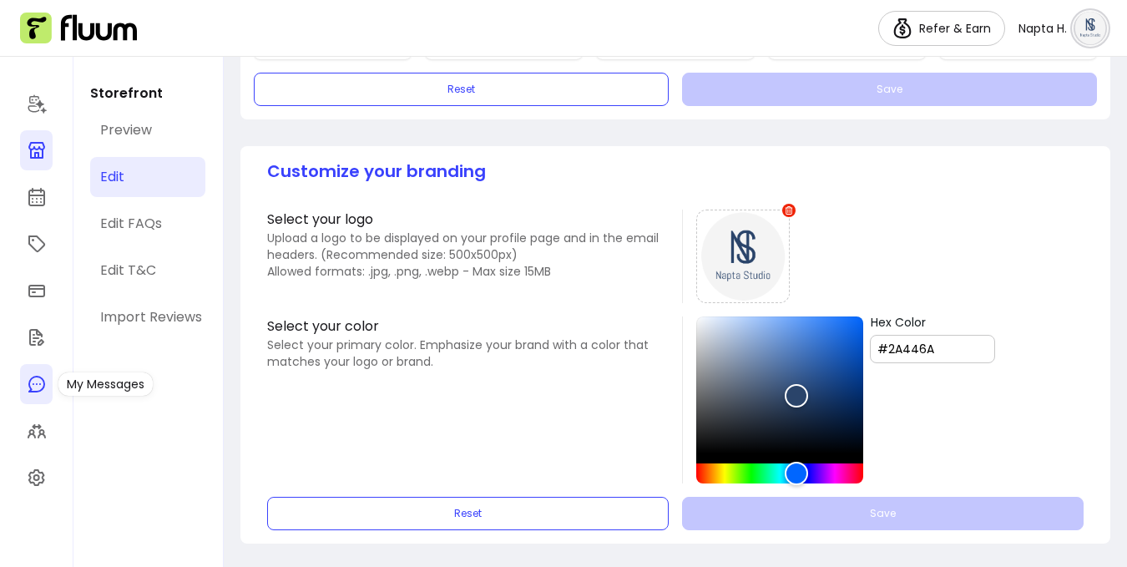
click at [42, 391] on icon at bounding box center [37, 384] width 20 height 20
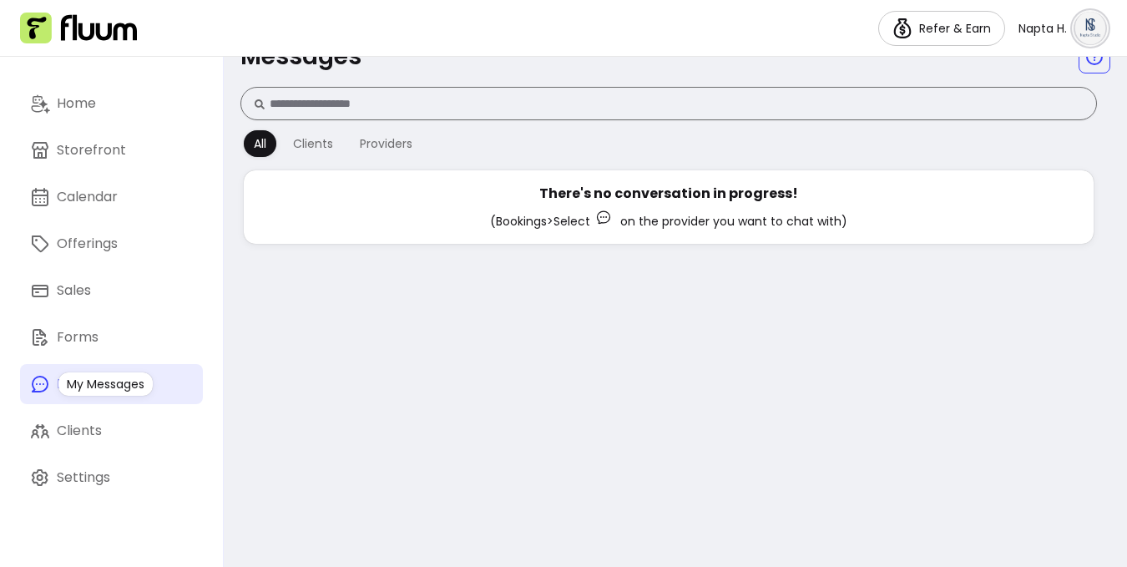
scroll to position [40, 0]
click at [111, 336] on link "Forms" at bounding box center [111, 337] width 183 height 40
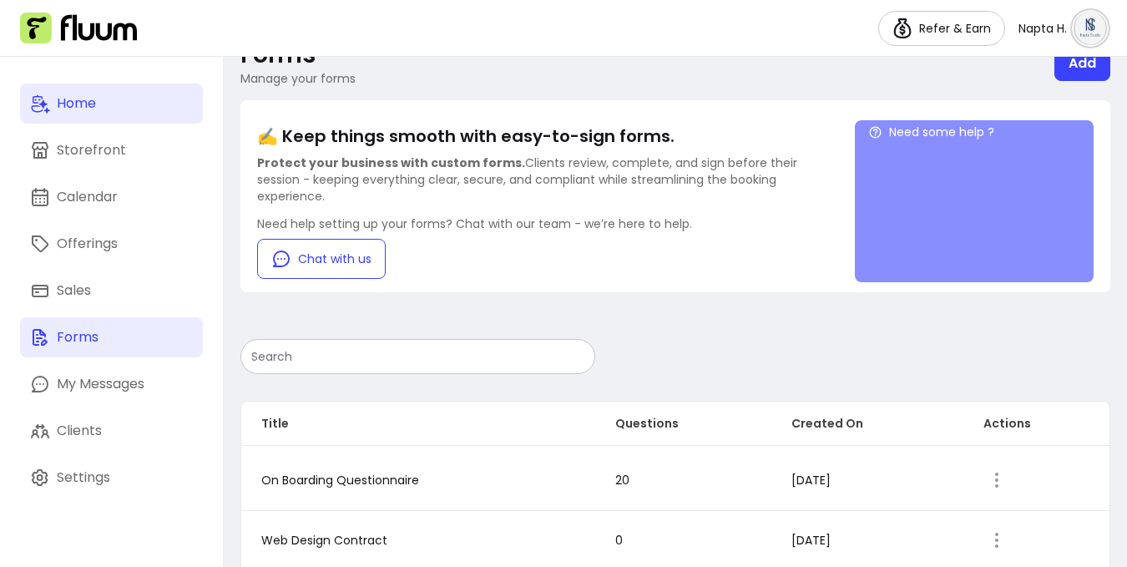
click at [115, 112] on link "Home" at bounding box center [111, 103] width 183 height 40
